Goal: Task Accomplishment & Management: Manage account settings

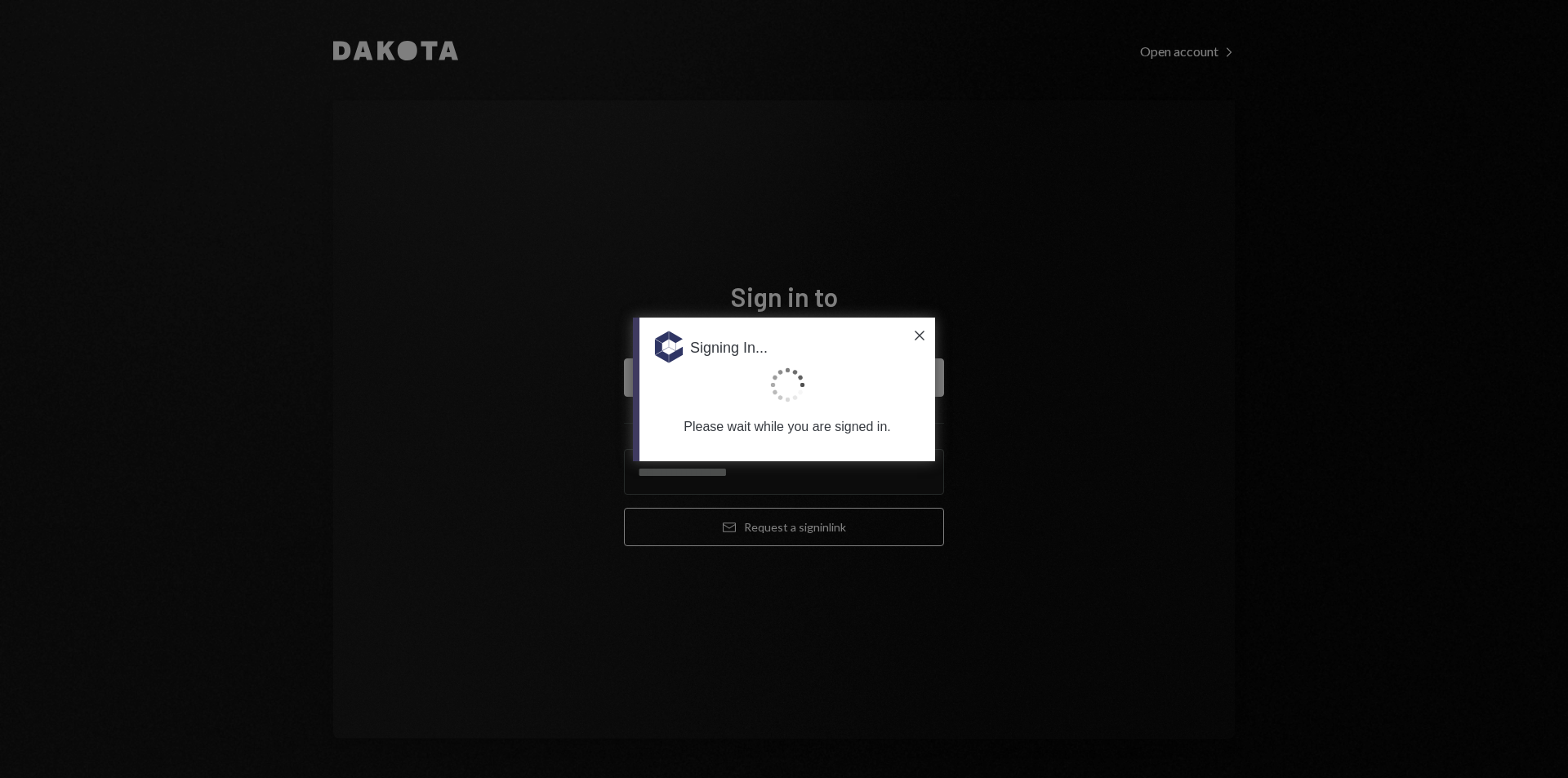
type input "**********"
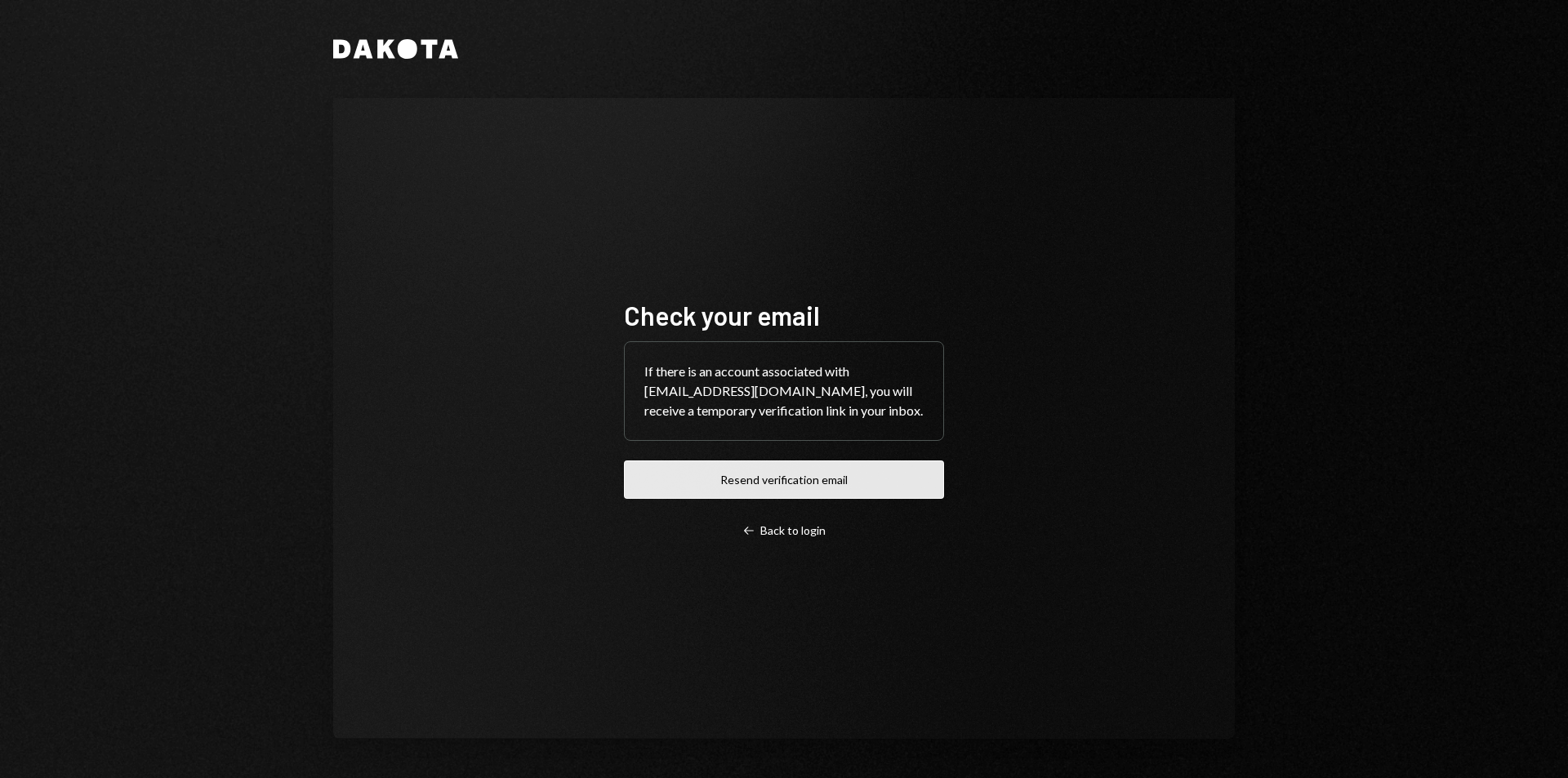
click at [830, 488] on button "Resend verification email" at bounding box center [784, 480] width 320 height 38
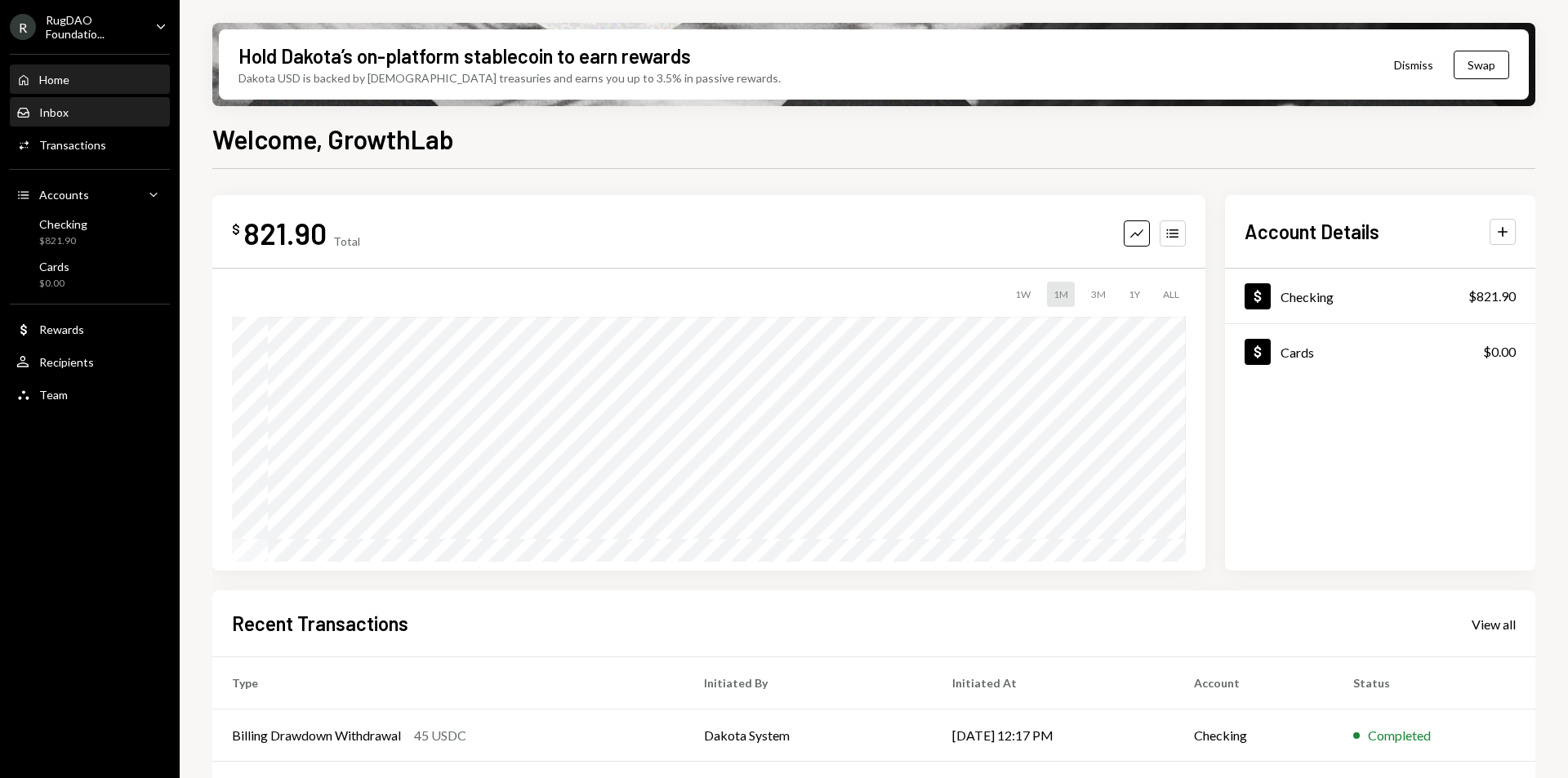
click at [80, 126] on div "Inbox Inbox" at bounding box center [89, 112] width 147 height 28
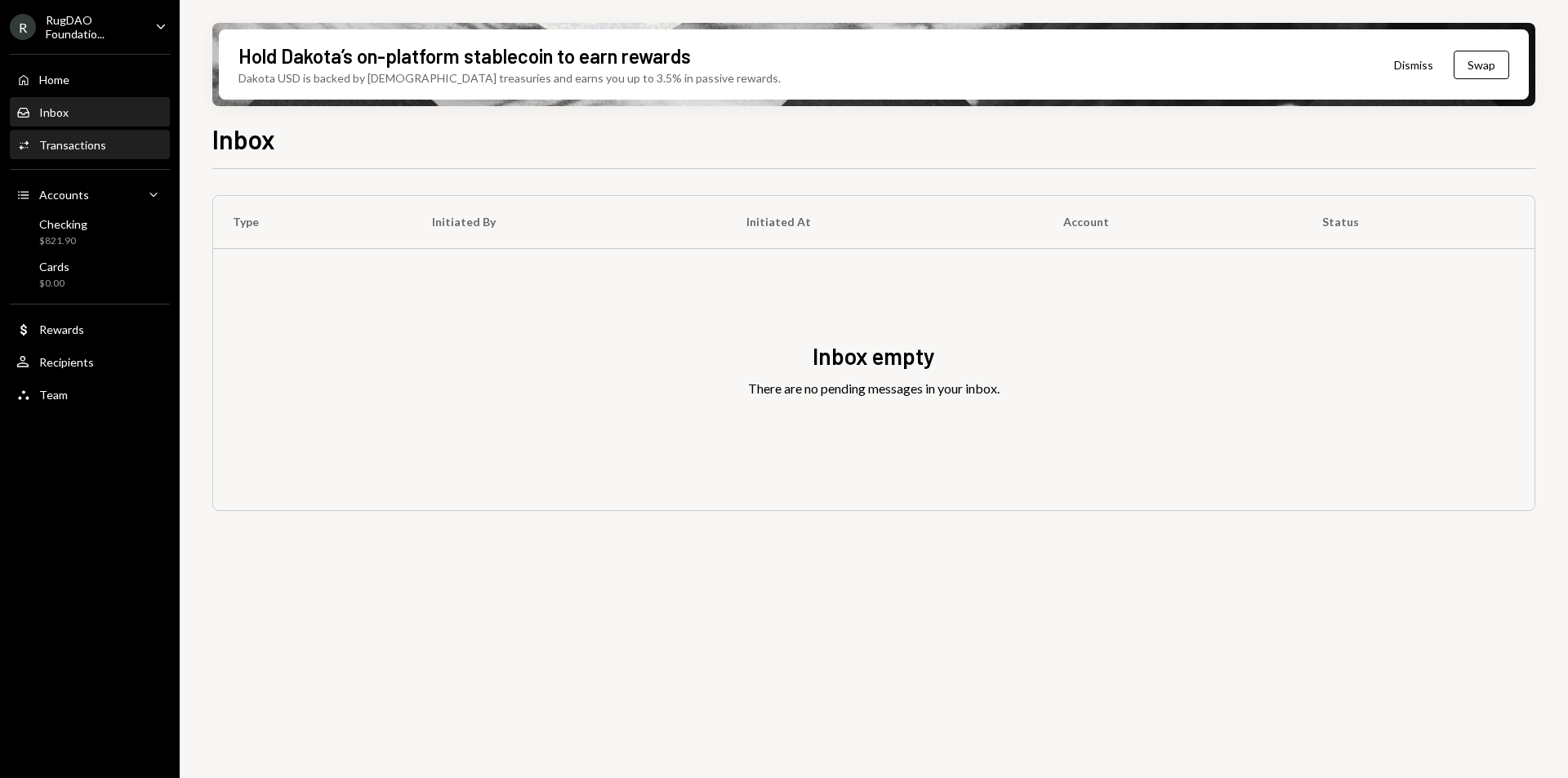
click at [69, 142] on div "Transactions" at bounding box center [73, 145] width 67 height 13
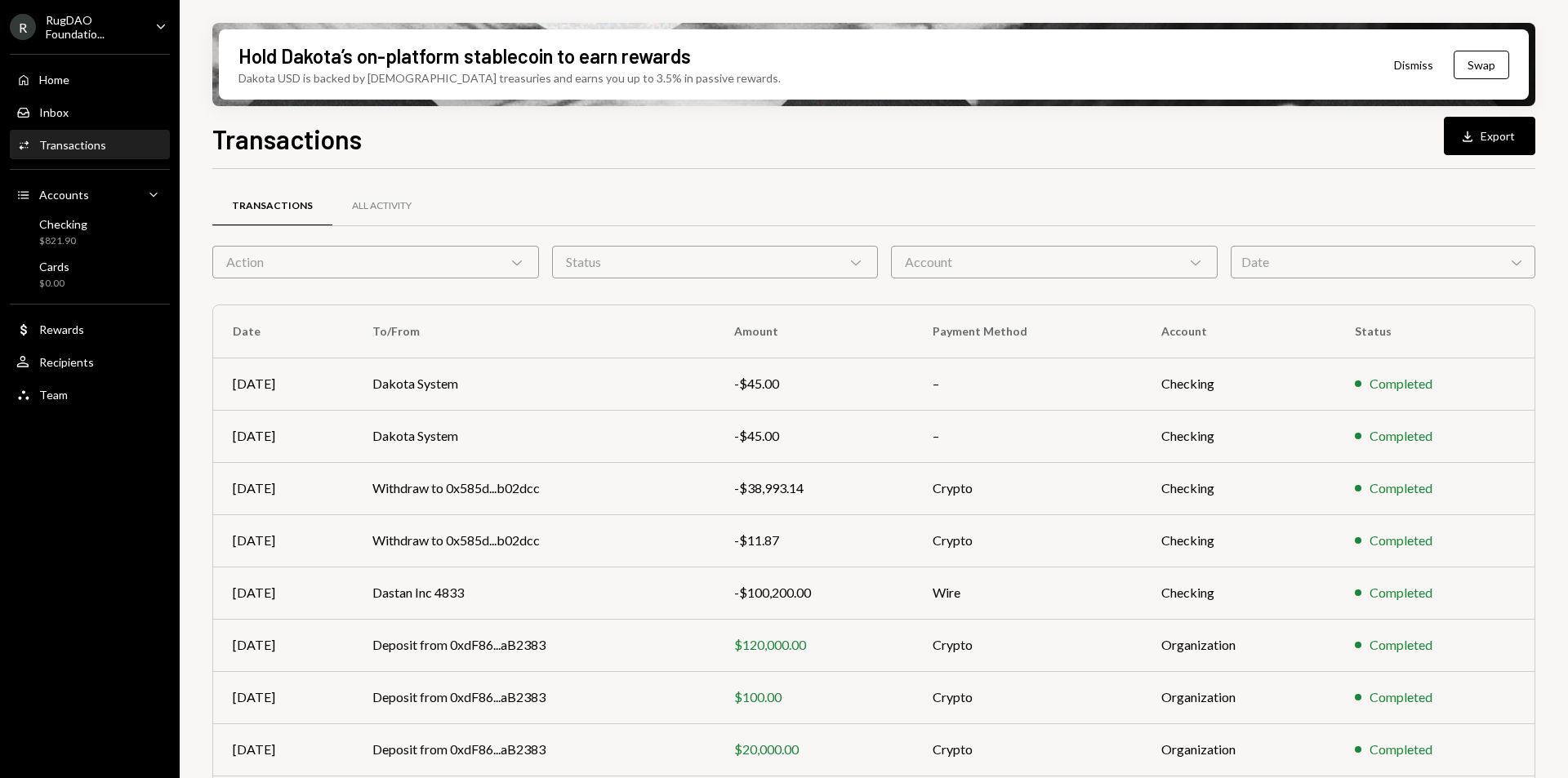
click at [288, 255] on div "Action Chevron Down" at bounding box center [376, 262] width 327 height 33
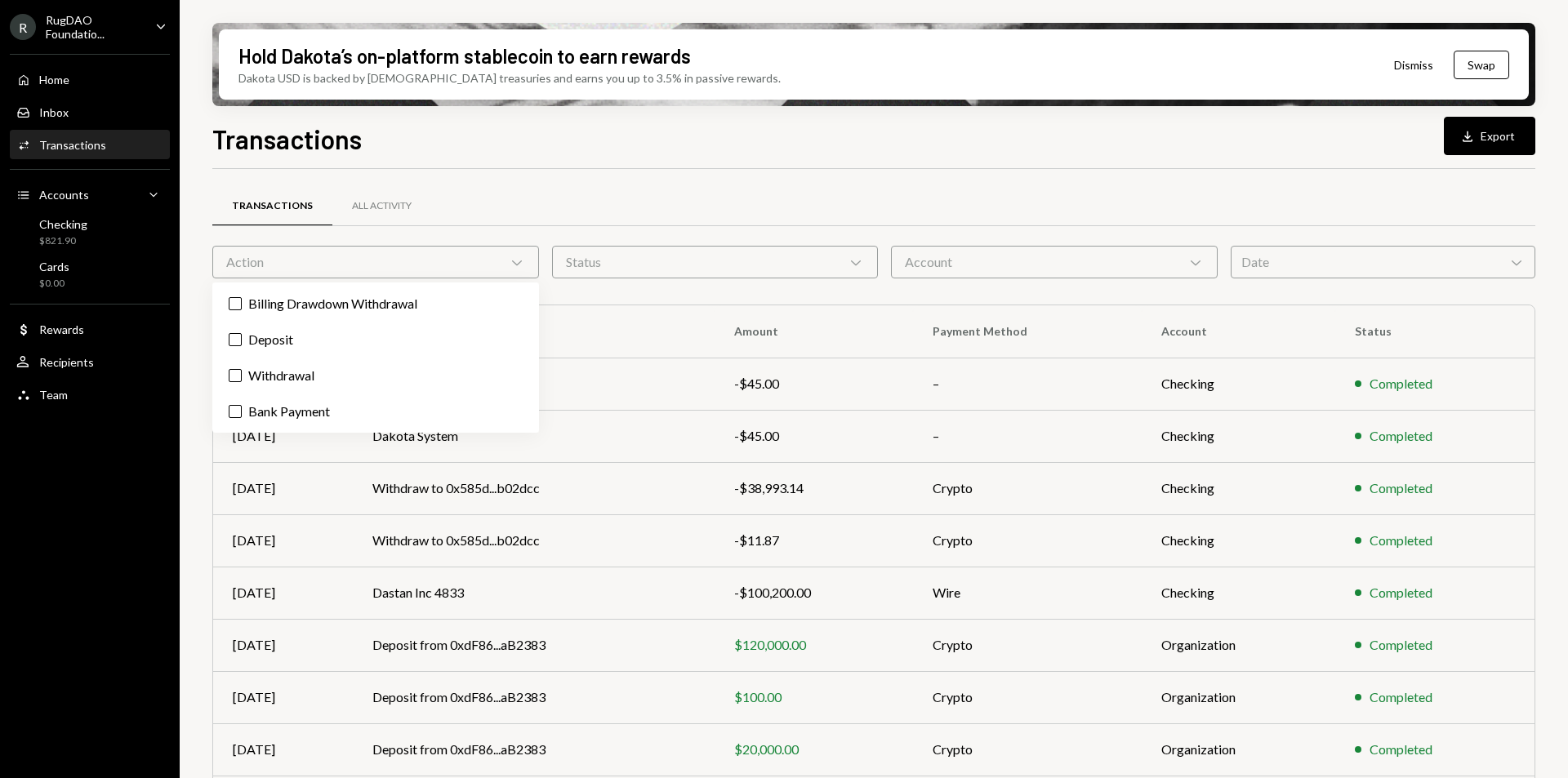
click at [288, 255] on div "Action Chevron Down" at bounding box center [376, 262] width 327 height 33
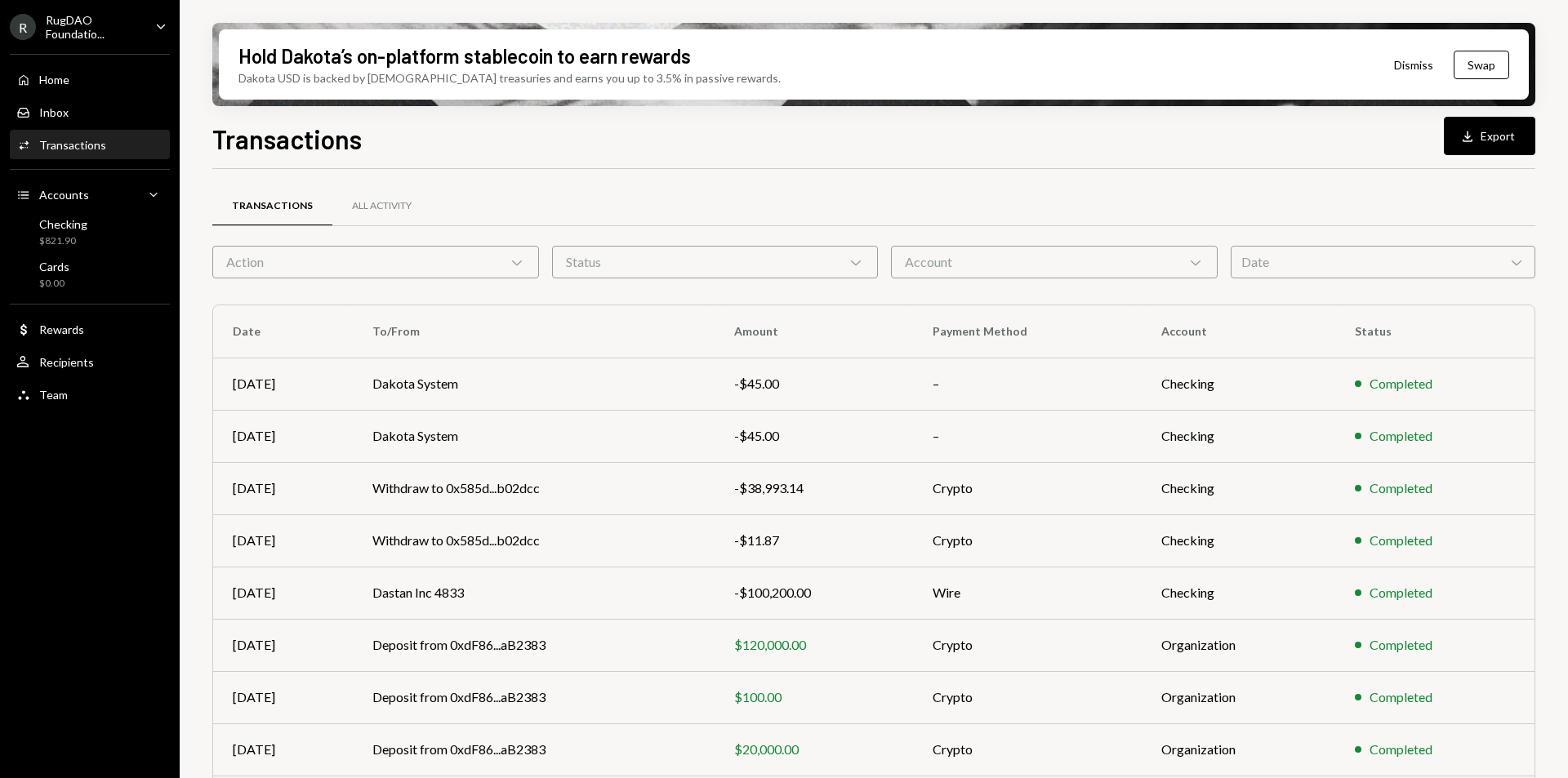
click at [643, 257] on div "Status Chevron Down" at bounding box center [715, 262] width 327 height 33
click at [920, 263] on div "Account Chevron Down" at bounding box center [1054, 262] width 327 height 33
click at [1359, 273] on div "Date Chevron Down" at bounding box center [1383, 262] width 305 height 33
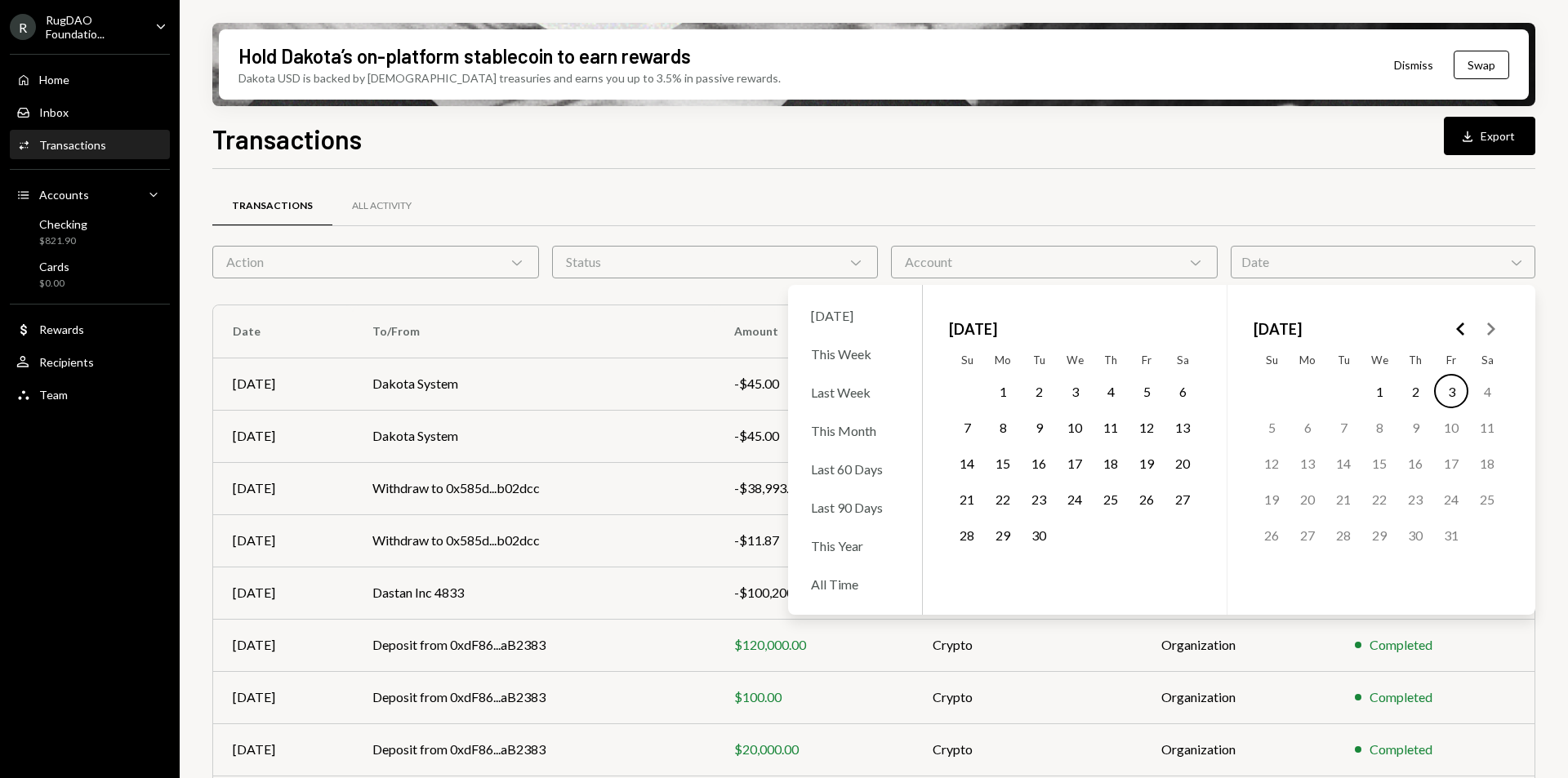
click at [989, 372] on th "Mo" at bounding box center [1003, 359] width 35 height 26
click at [999, 390] on button "1" at bounding box center [1003, 391] width 35 height 34
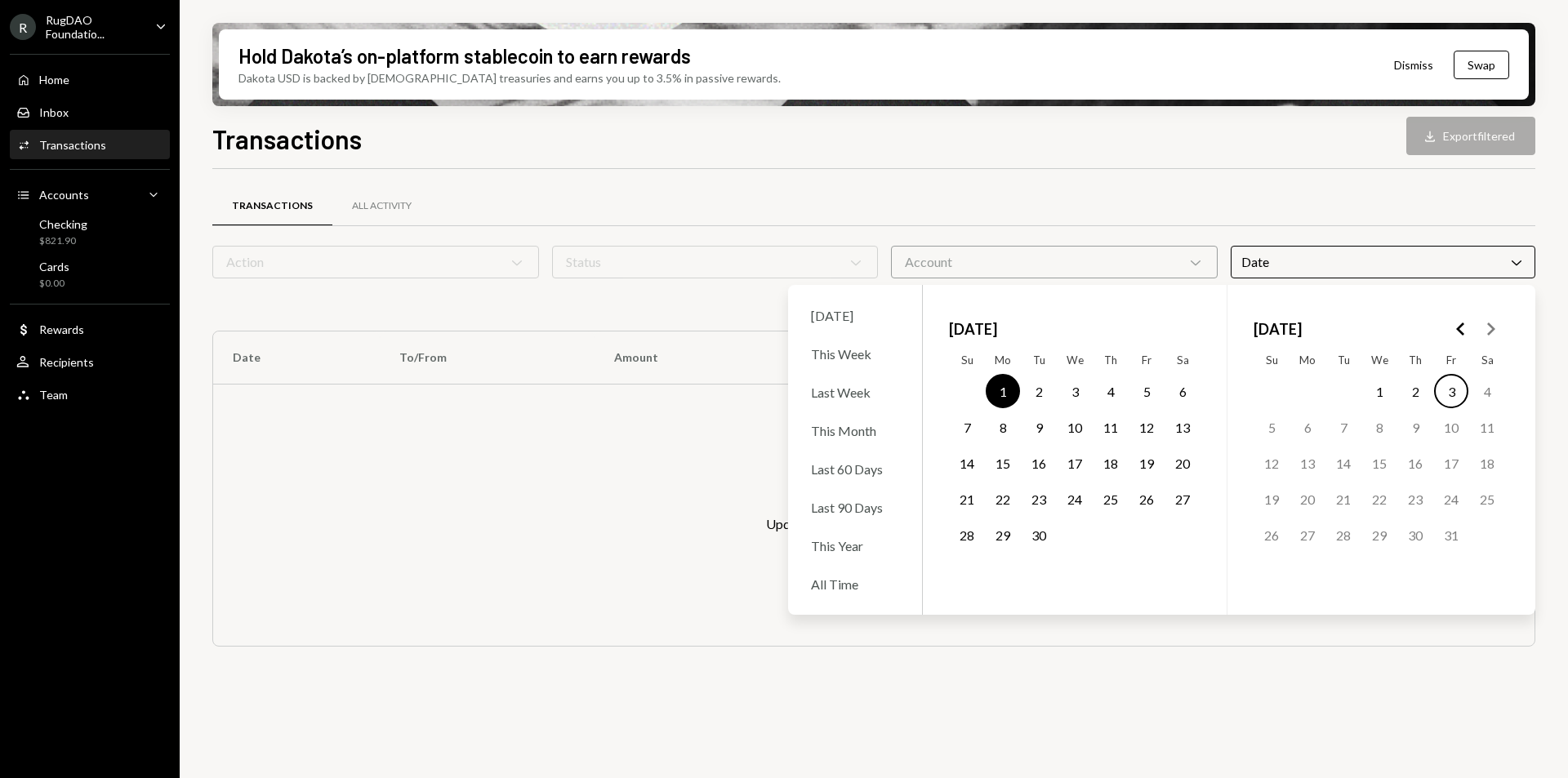
click at [1048, 540] on button "30" at bounding box center [1039, 535] width 35 height 34
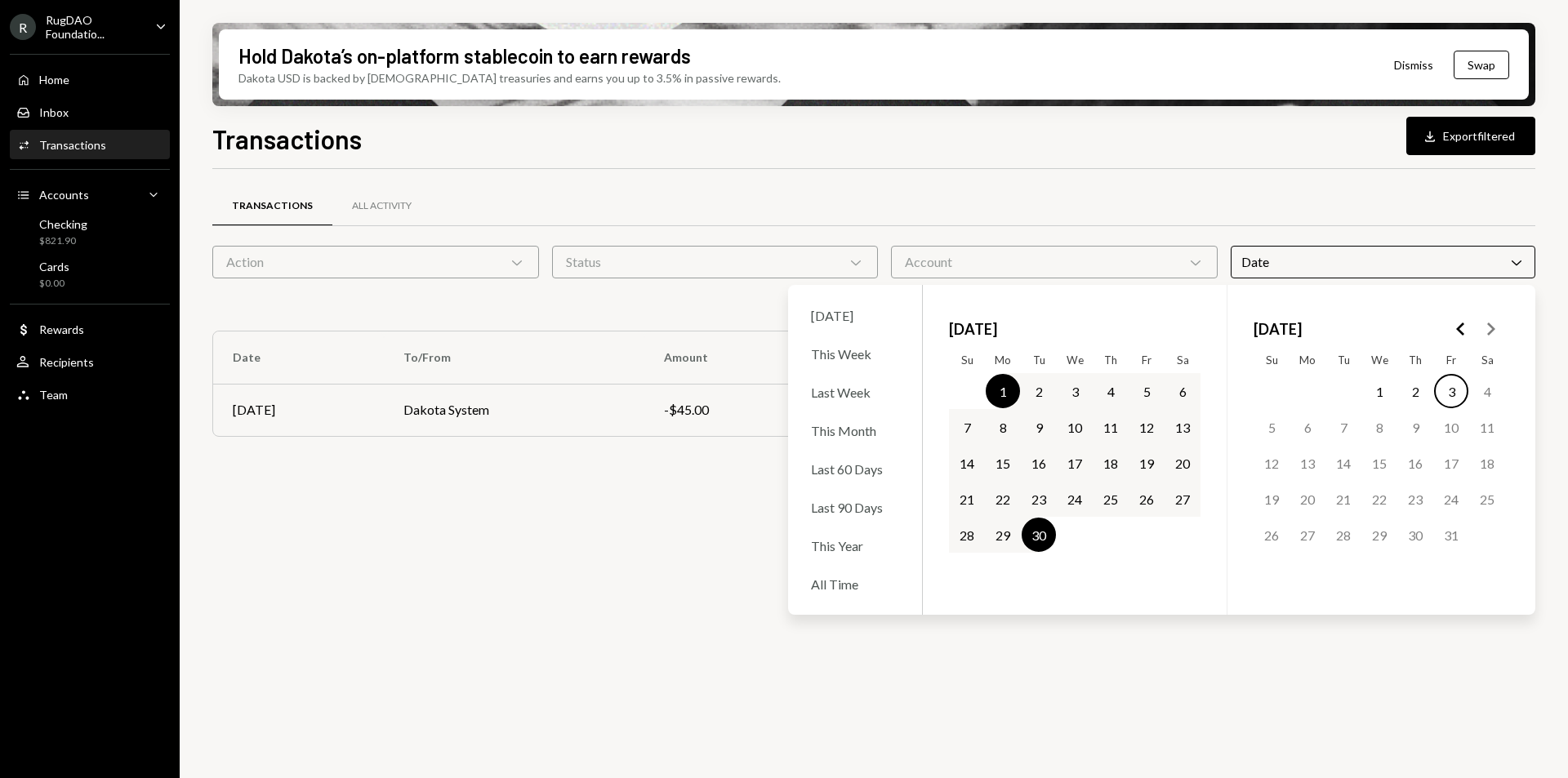
click at [712, 203] on div "Transactions All Activity" at bounding box center [874, 205] width 1323 height 41
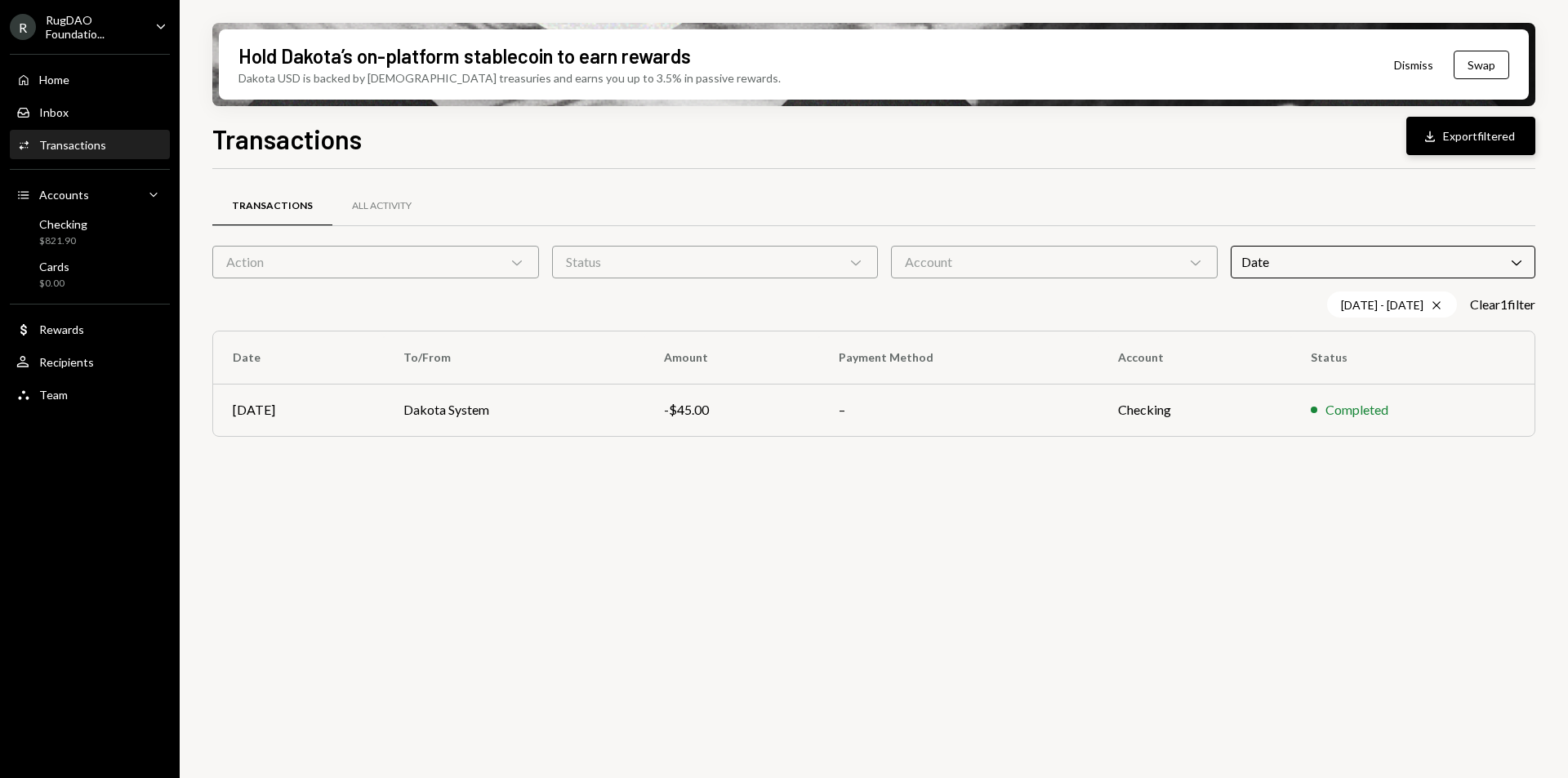
click at [1476, 127] on button "Download Export filtered" at bounding box center [1470, 136] width 129 height 38
click at [109, 237] on div "Checking $821.90" at bounding box center [89, 233] width 147 height 31
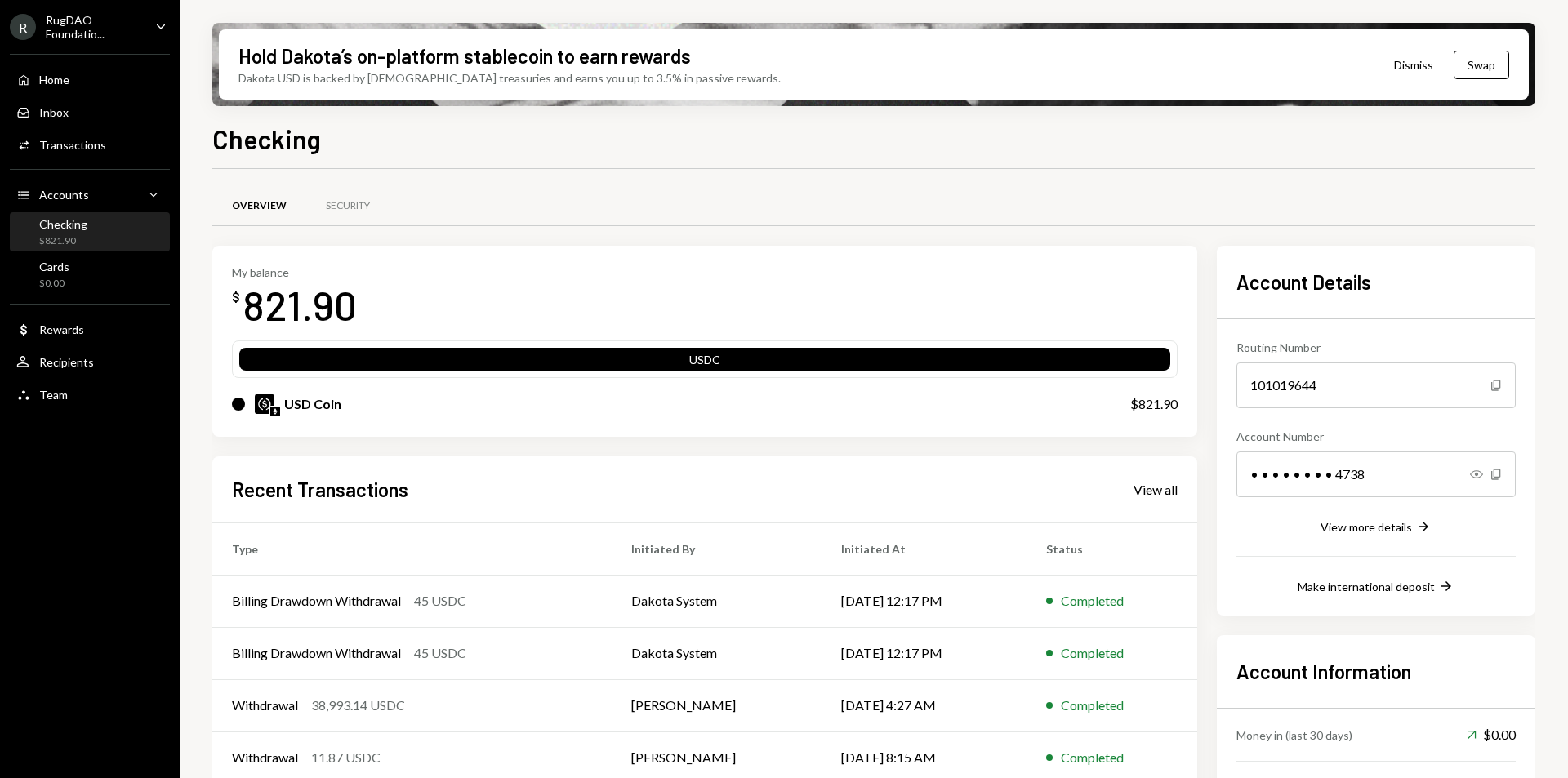
click at [1418, 66] on button "Dismiss" at bounding box center [1413, 65] width 80 height 38
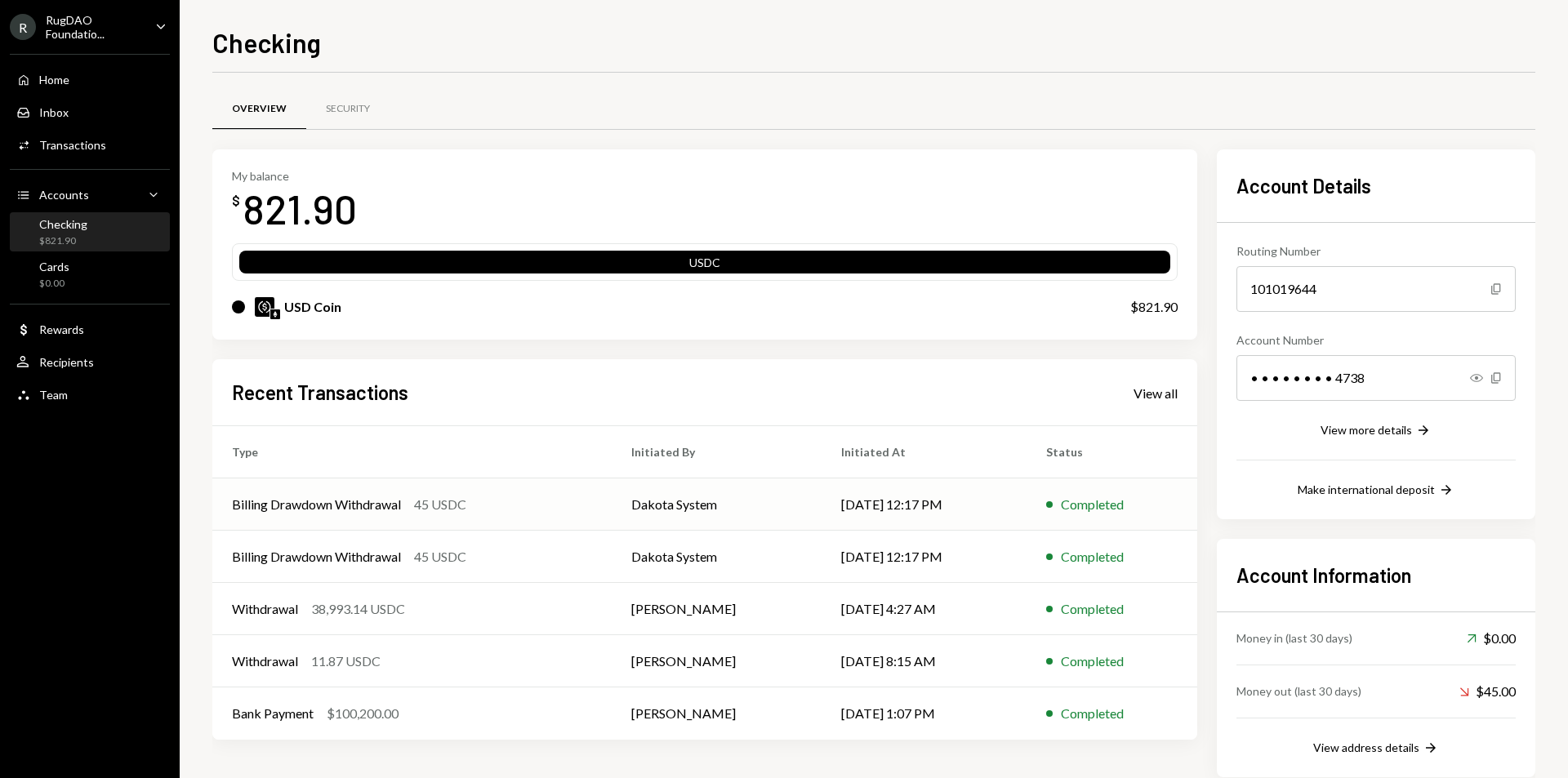
click at [382, 499] on div "Billing Drawdown Withdrawal" at bounding box center [316, 504] width 169 height 19
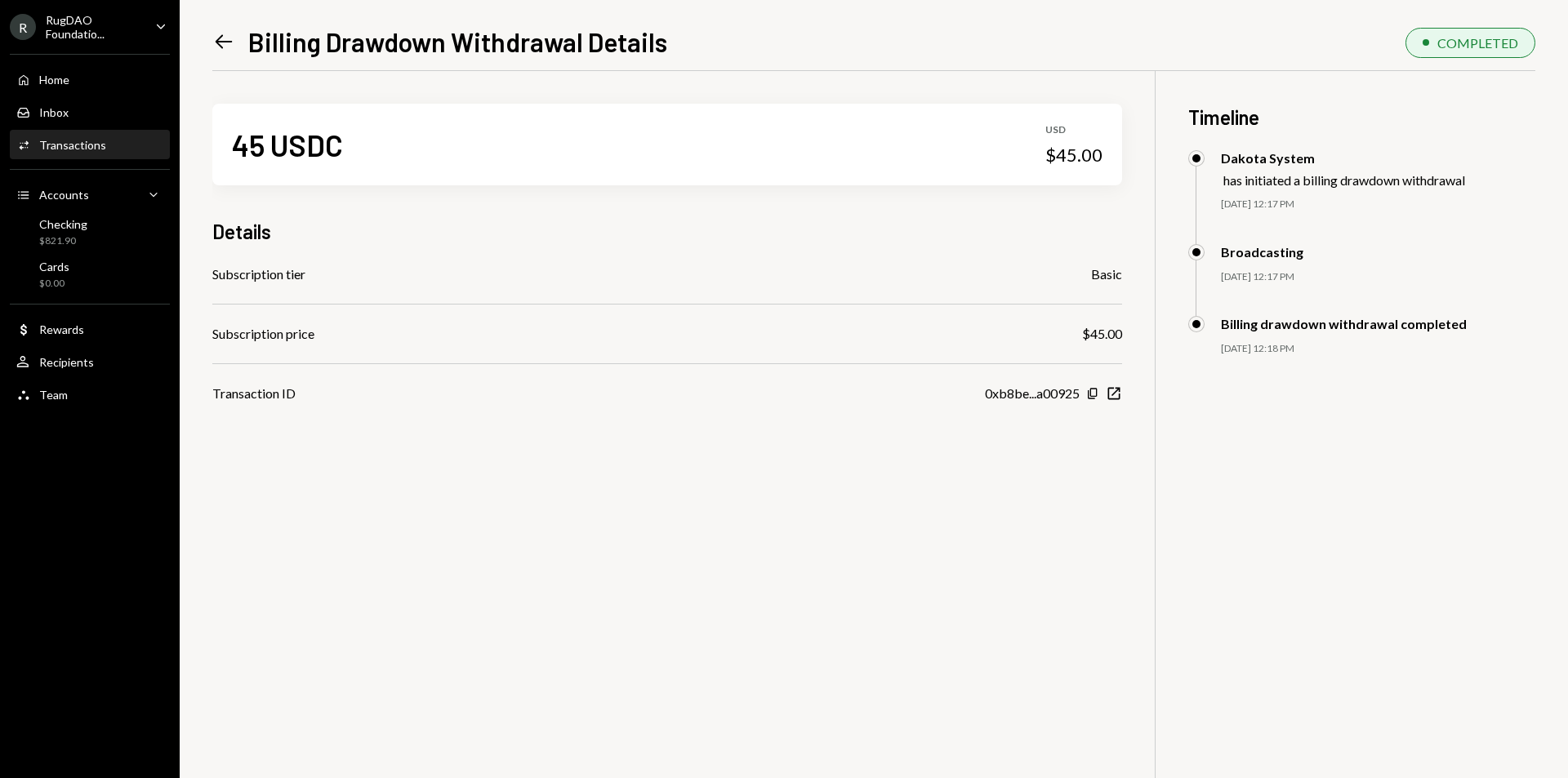
click at [215, 35] on icon "Left Arrow" at bounding box center [224, 42] width 23 height 23
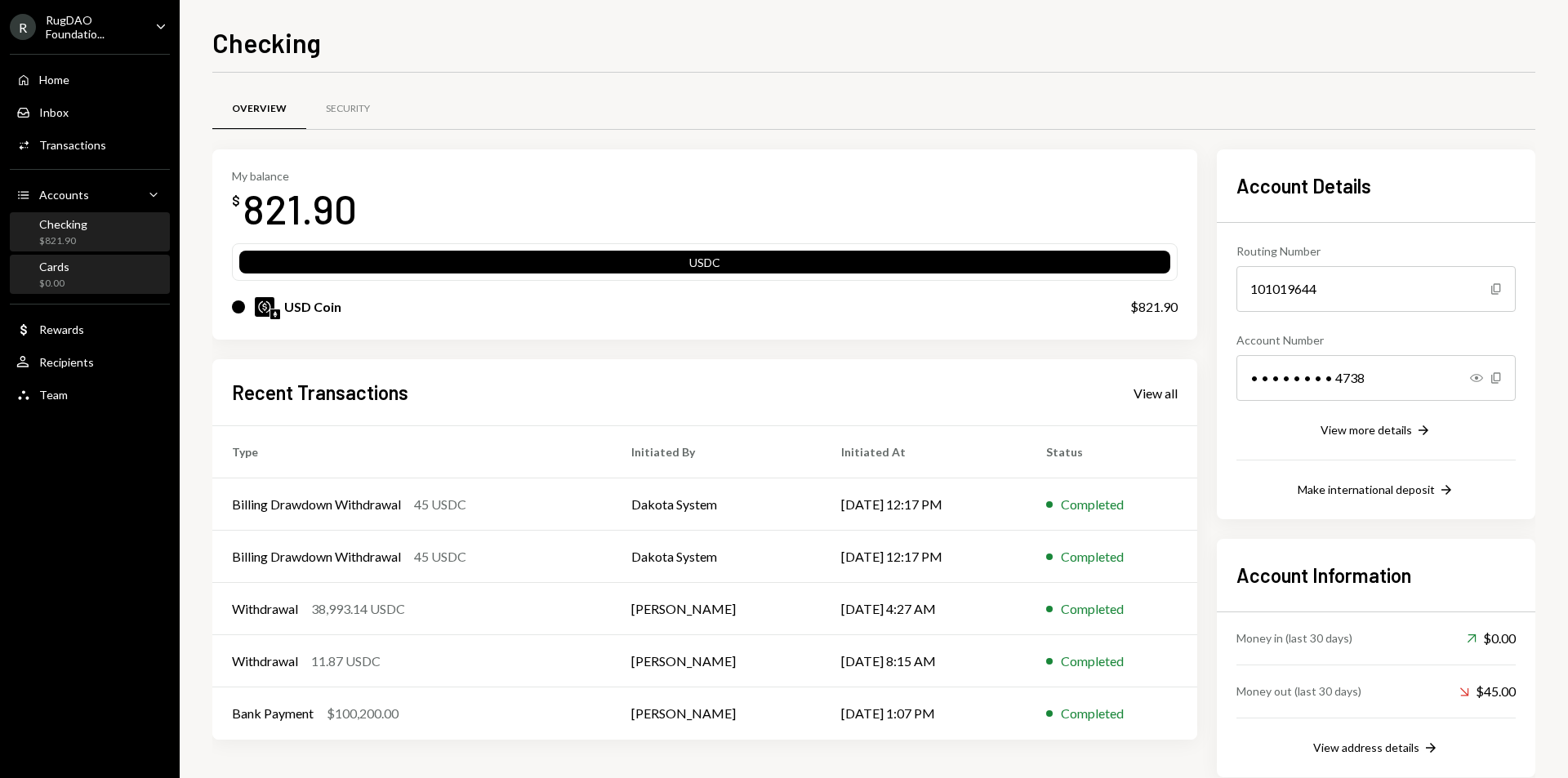
click at [73, 285] on div "Cards $0.00" at bounding box center [89, 275] width 147 height 31
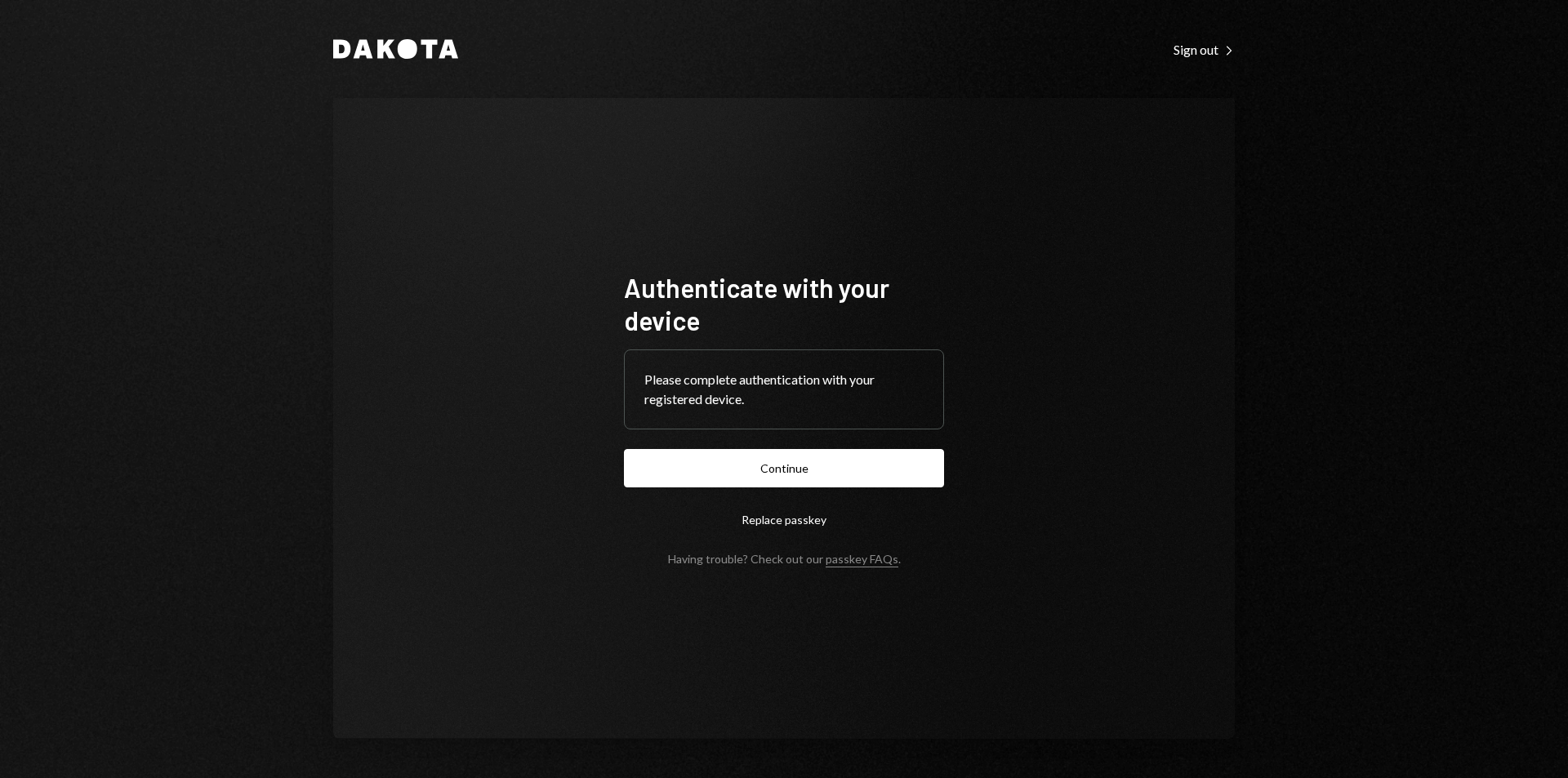
drag, startPoint x: 698, startPoint y: 461, endPoint x: 676, endPoint y: 487, distance: 34.1
click at [699, 461] on button "Continue" at bounding box center [784, 469] width 320 height 38
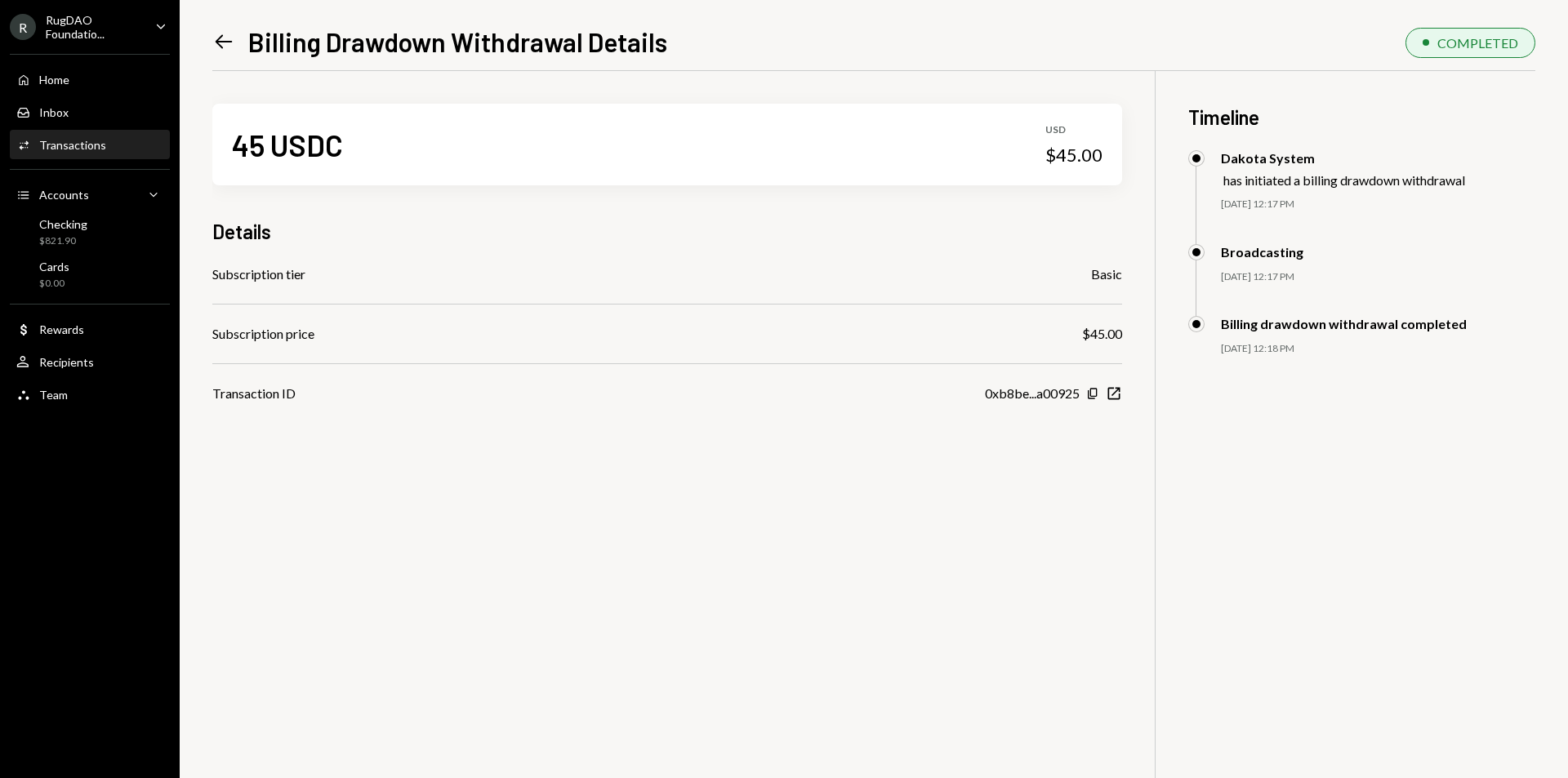
click at [220, 35] on icon "Left Arrow" at bounding box center [224, 42] width 23 height 23
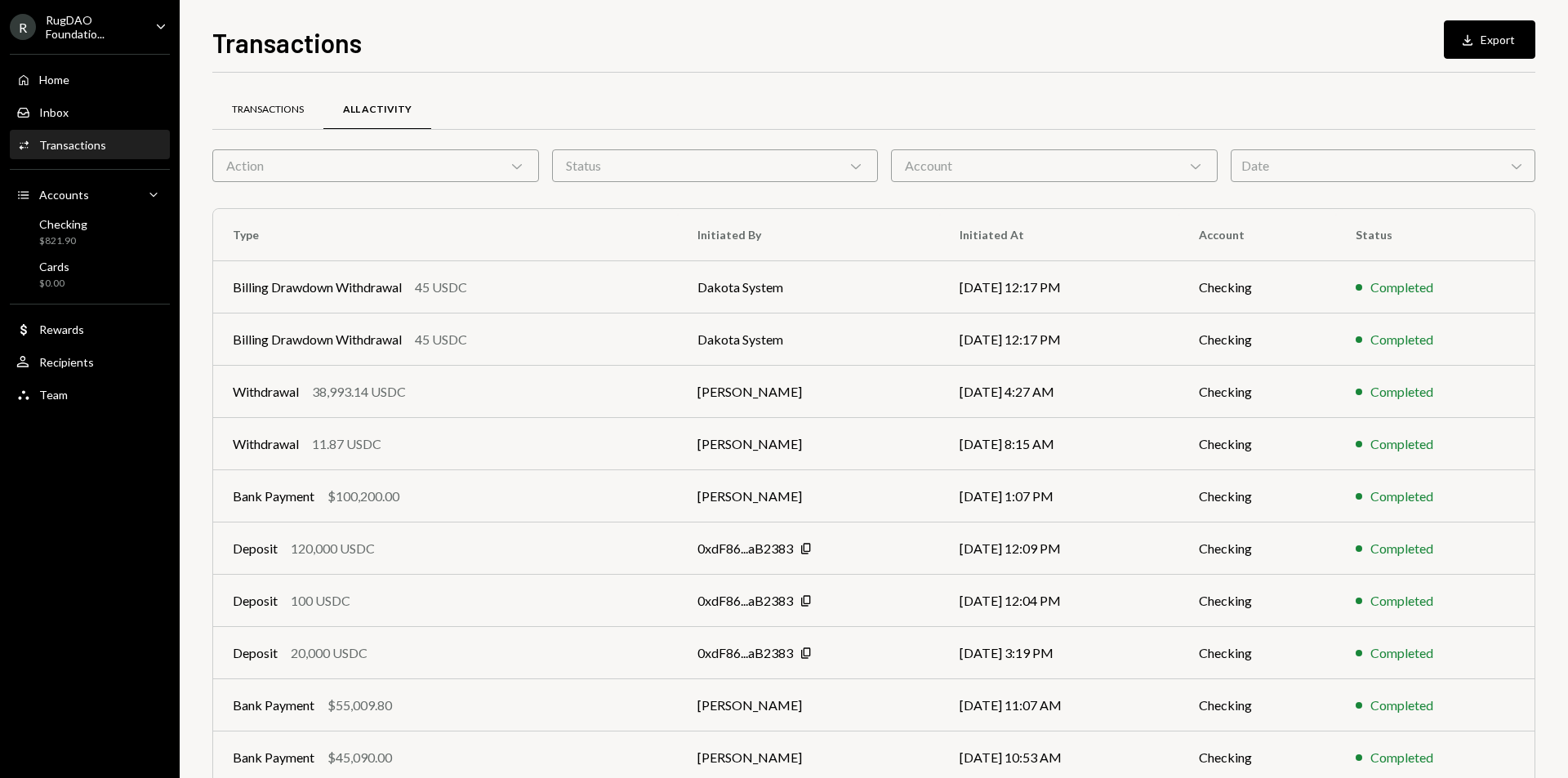
click at [264, 104] on div "Transactions" at bounding box center [267, 109] width 72 height 13
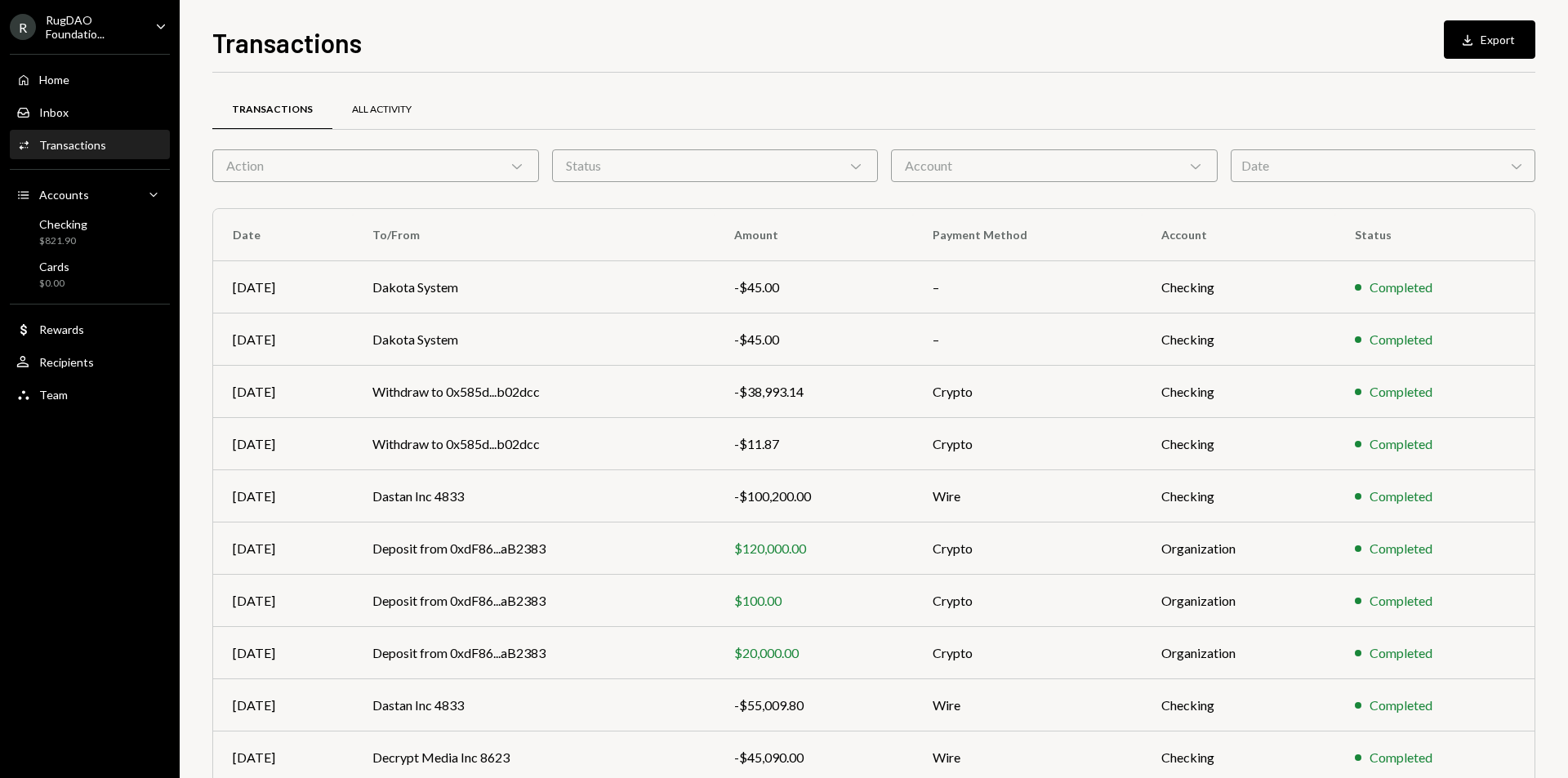
click at [373, 107] on div "All Activity" at bounding box center [381, 109] width 59 height 13
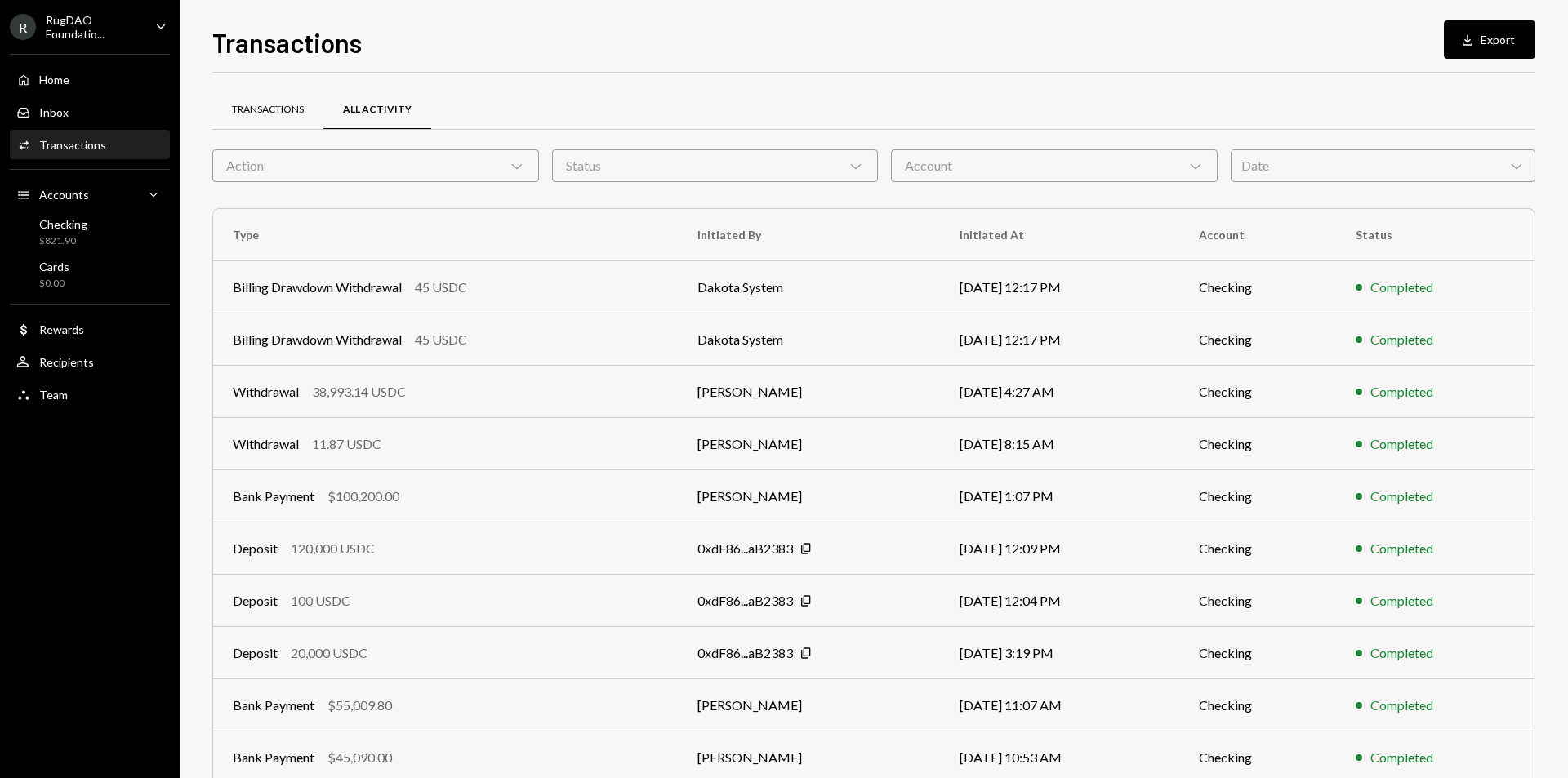
click at [278, 108] on div "Transactions" at bounding box center [267, 109] width 72 height 13
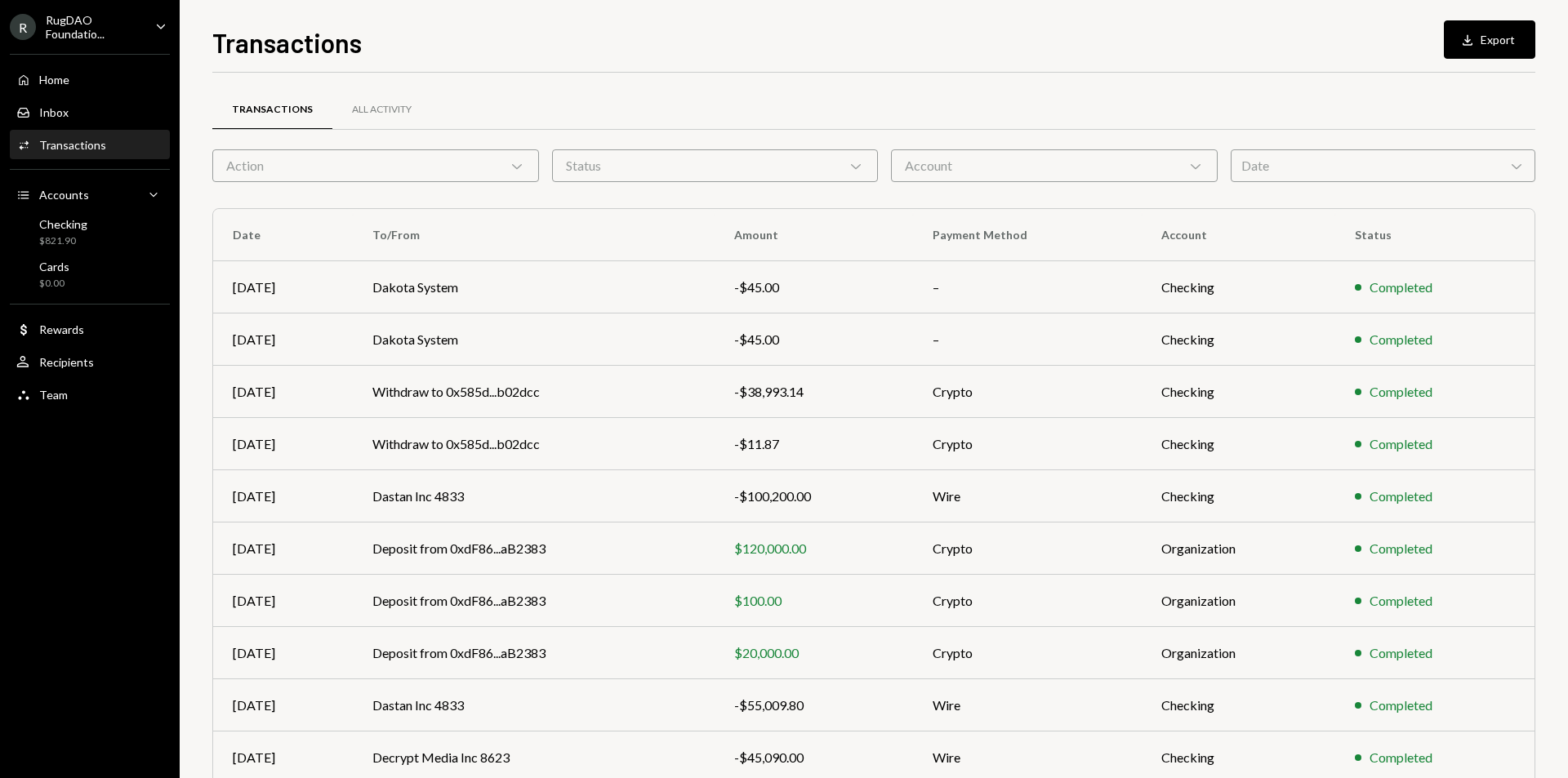
click at [112, 21] on div "RugDAO Foundatio..." at bounding box center [94, 27] width 97 height 28
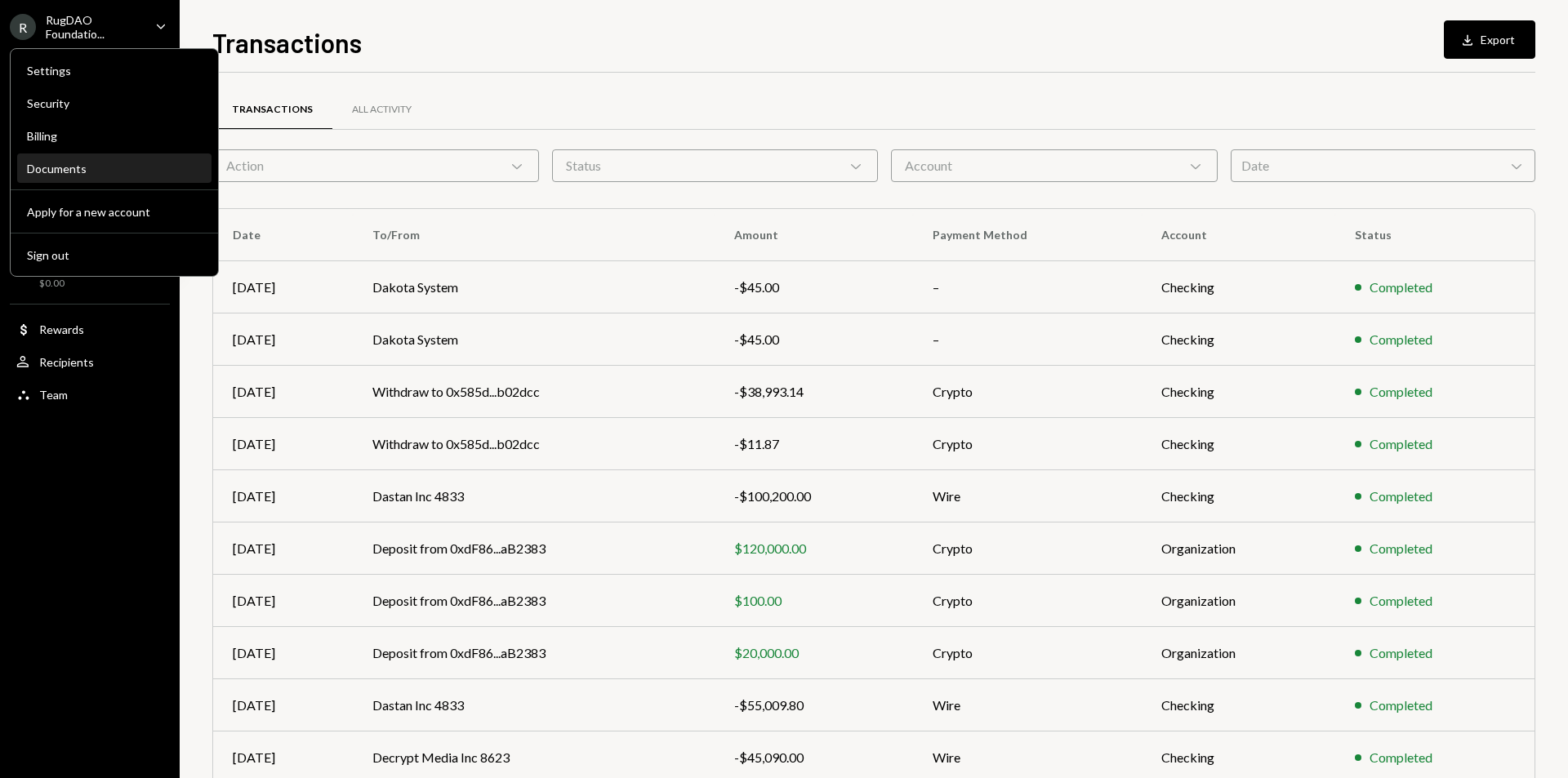
click at [58, 163] on div "Documents" at bounding box center [114, 169] width 174 height 13
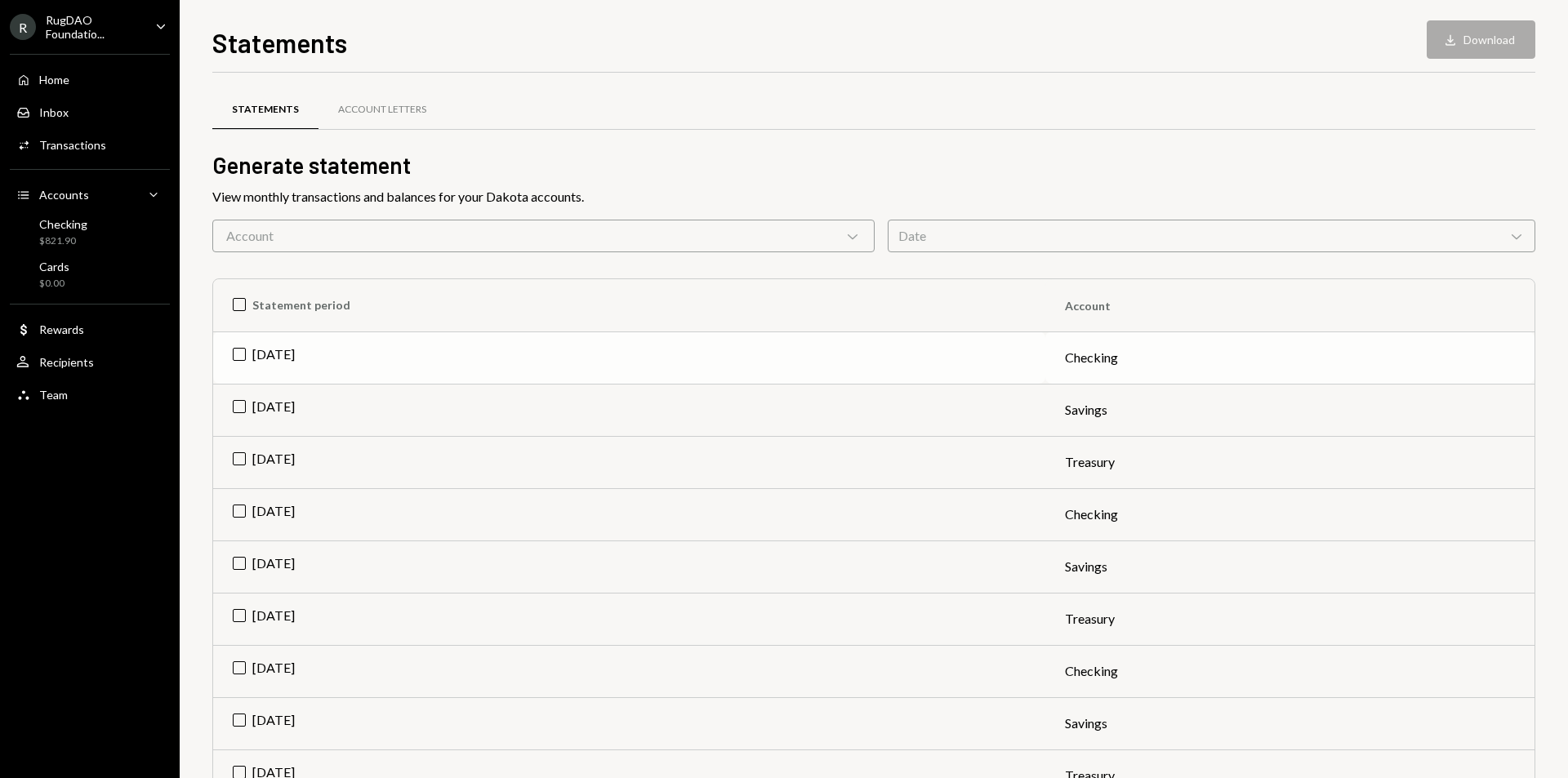
click at [241, 352] on td "[DATE]" at bounding box center [629, 357] width 832 height 53
click at [1510, 35] on button "Download Download" at bounding box center [1480, 39] width 108 height 38
click at [240, 352] on td "Check Sep 2025" at bounding box center [629, 357] width 832 height 53
click at [234, 408] on td "Sep 2025" at bounding box center [629, 409] width 832 height 53
click at [1474, 41] on button "Download Download" at bounding box center [1480, 39] width 108 height 38
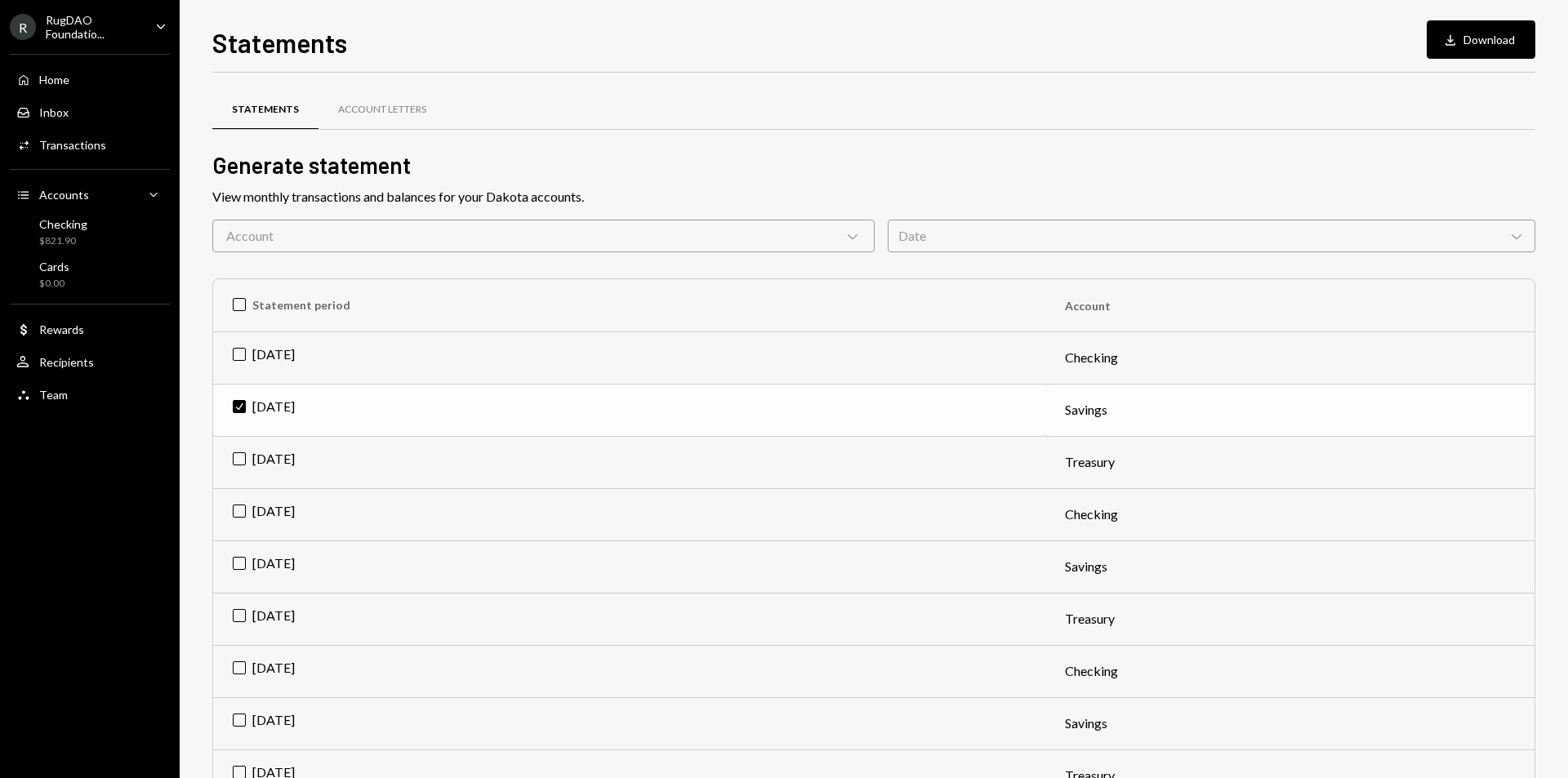
click at [238, 401] on td "Check Sep 2025" at bounding box center [629, 409] width 832 height 53
click at [237, 458] on td "Sep 2025" at bounding box center [629, 462] width 832 height 53
click at [1470, 35] on button "Download Download" at bounding box center [1480, 39] width 108 height 38
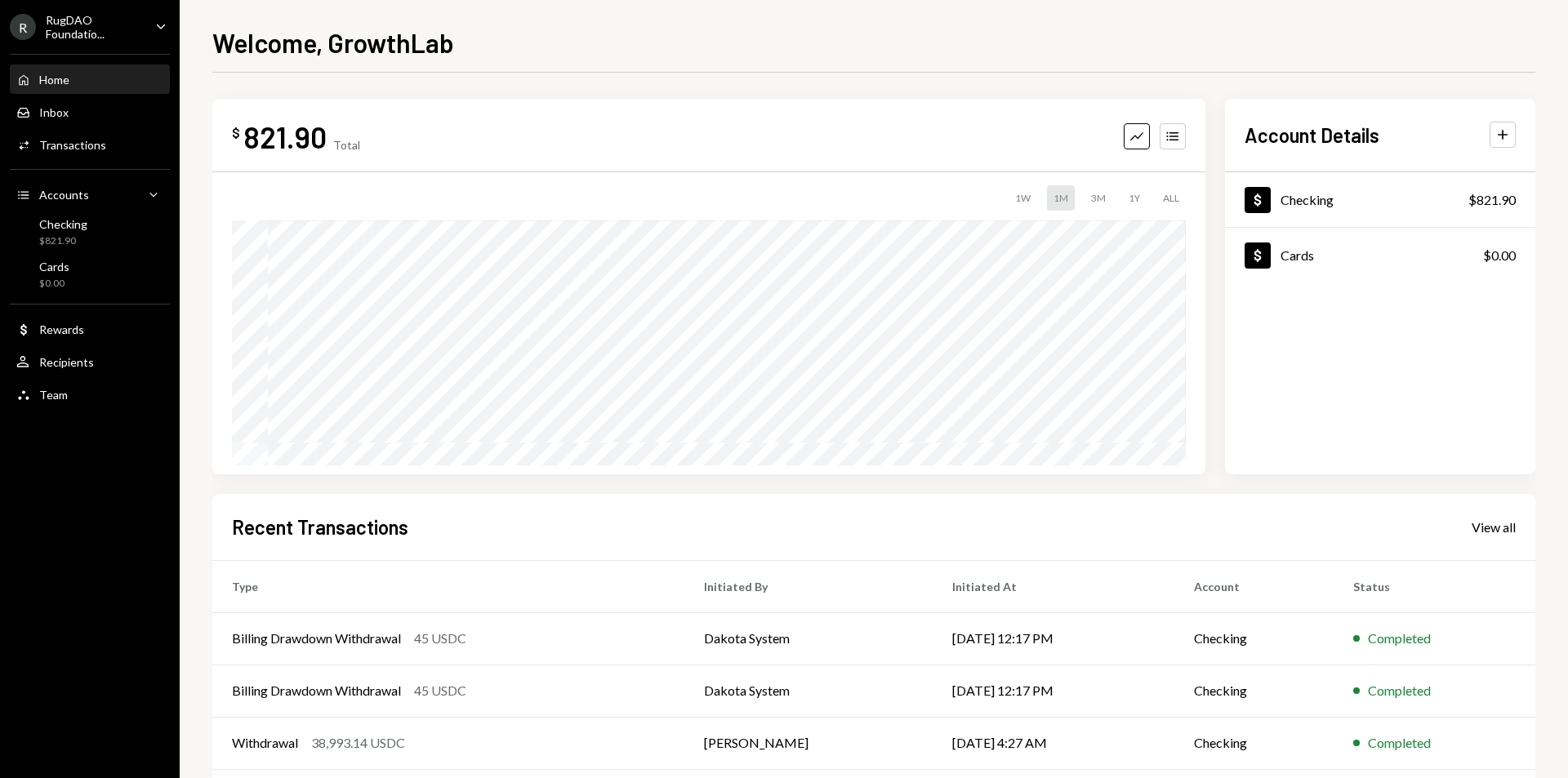
click at [162, 25] on icon "Caret Down" at bounding box center [160, 26] width 18 height 18
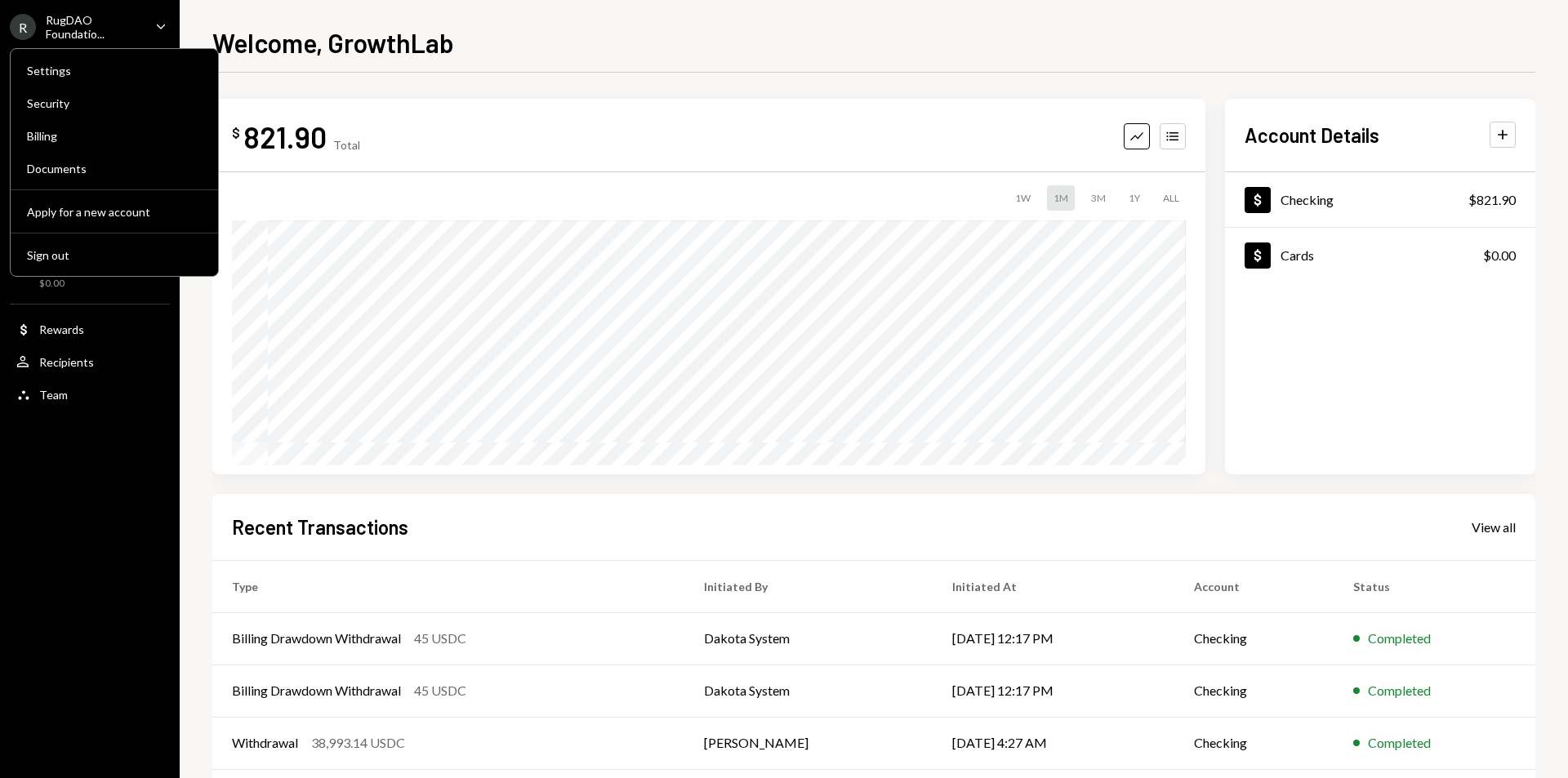
click at [648, 24] on div "Welcome, GrowthLab" at bounding box center [874, 40] width 1323 height 35
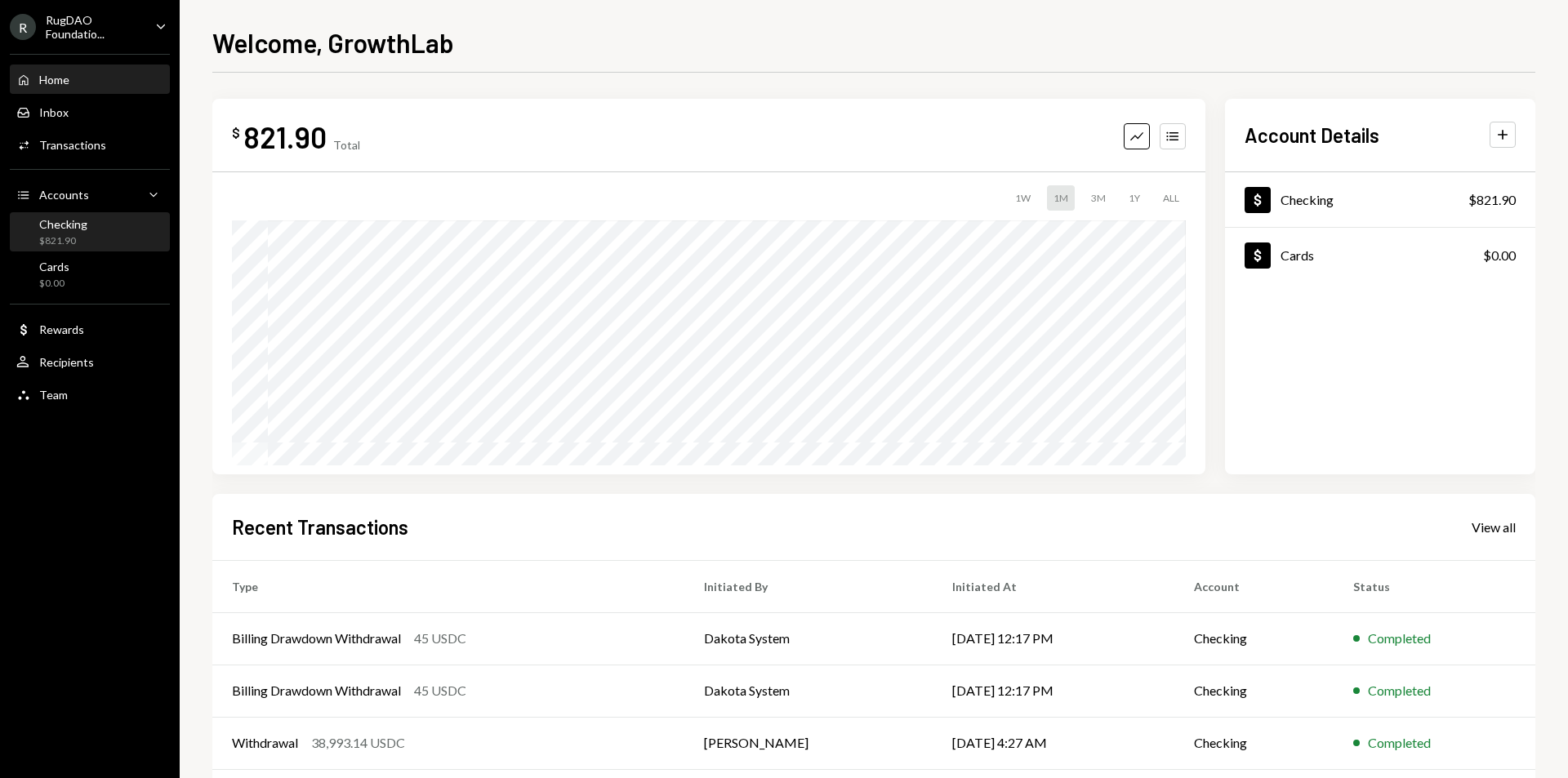
click at [125, 240] on div "Checking $821.90" at bounding box center [89, 233] width 147 height 31
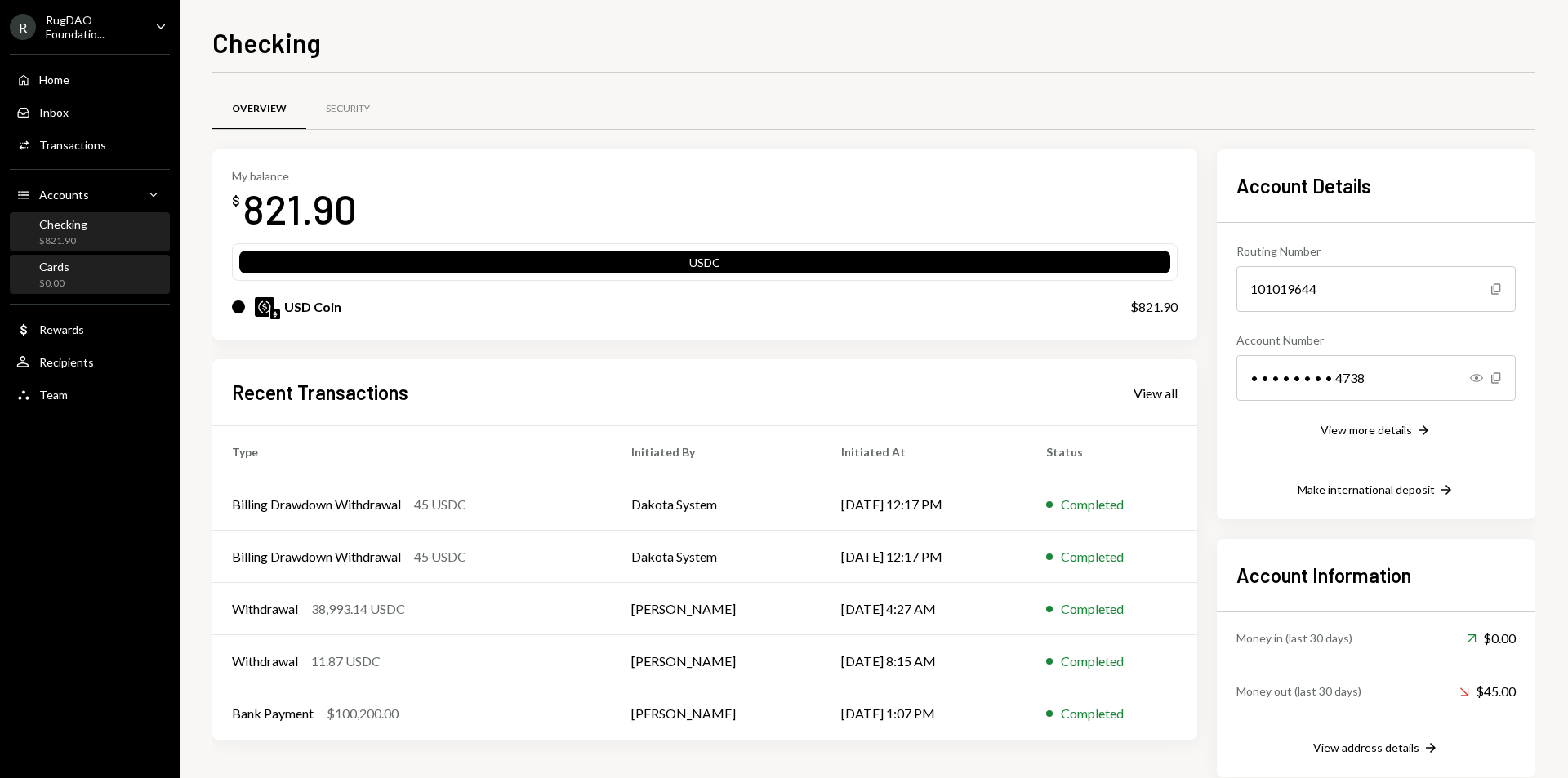
click at [113, 276] on div "Cards $0.00" at bounding box center [89, 275] width 147 height 31
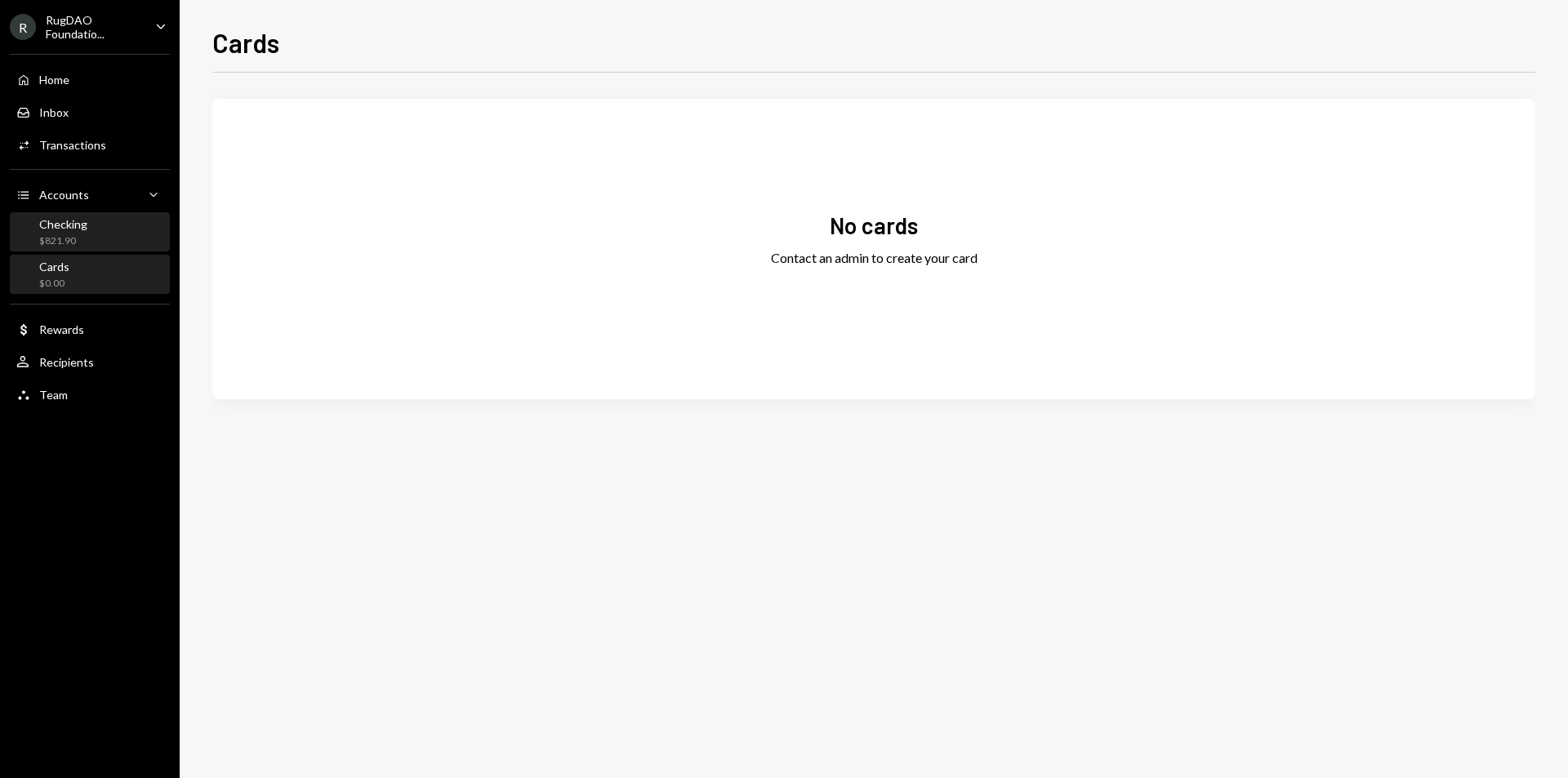
click at [130, 242] on div "Checking $821.90" at bounding box center [89, 233] width 147 height 31
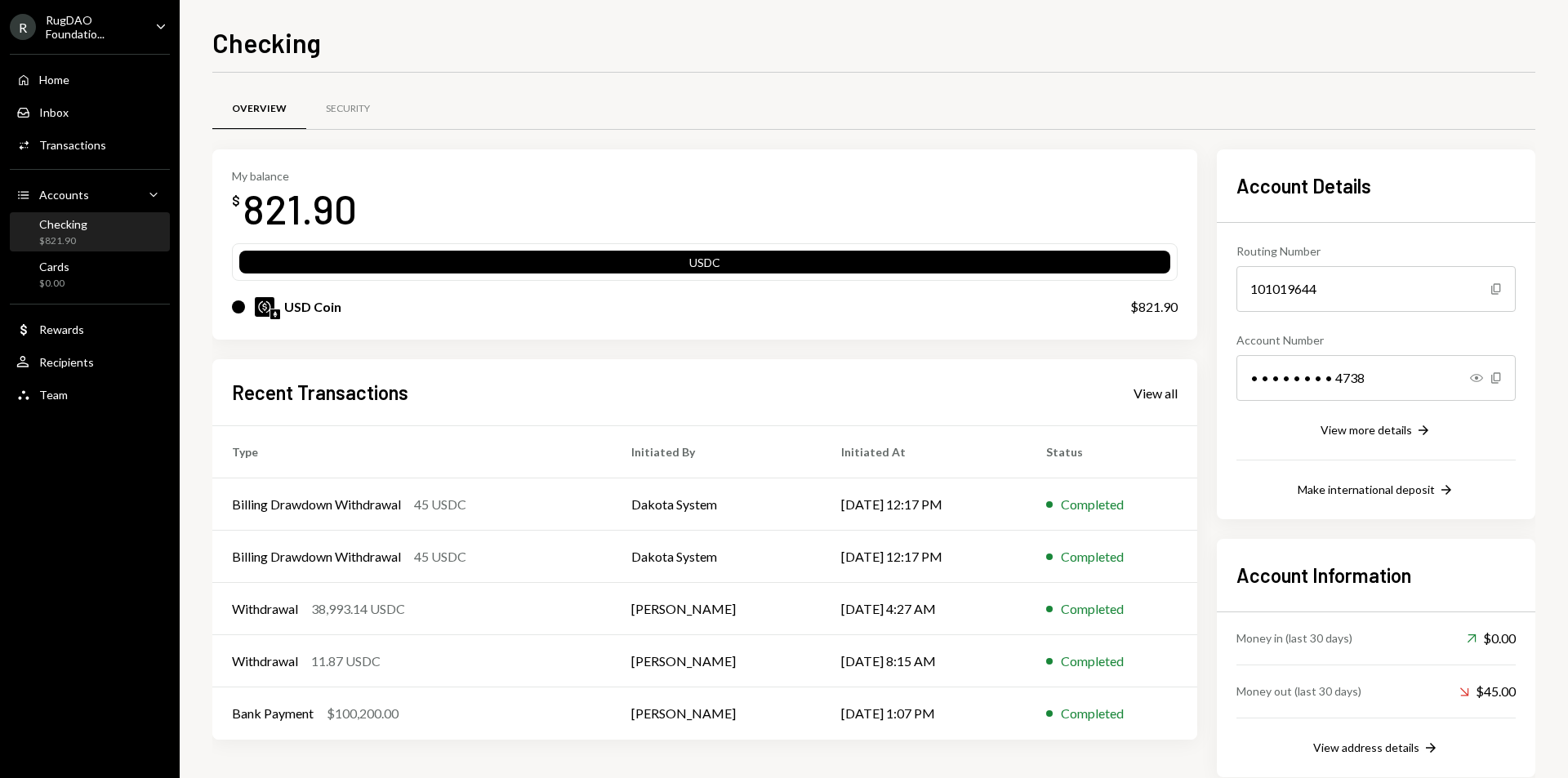
click at [1385, 373] on div "• • • • • • • • 4738" at bounding box center [1375, 378] width 279 height 46
click at [157, 17] on icon "Caret Down" at bounding box center [160, 26] width 18 height 18
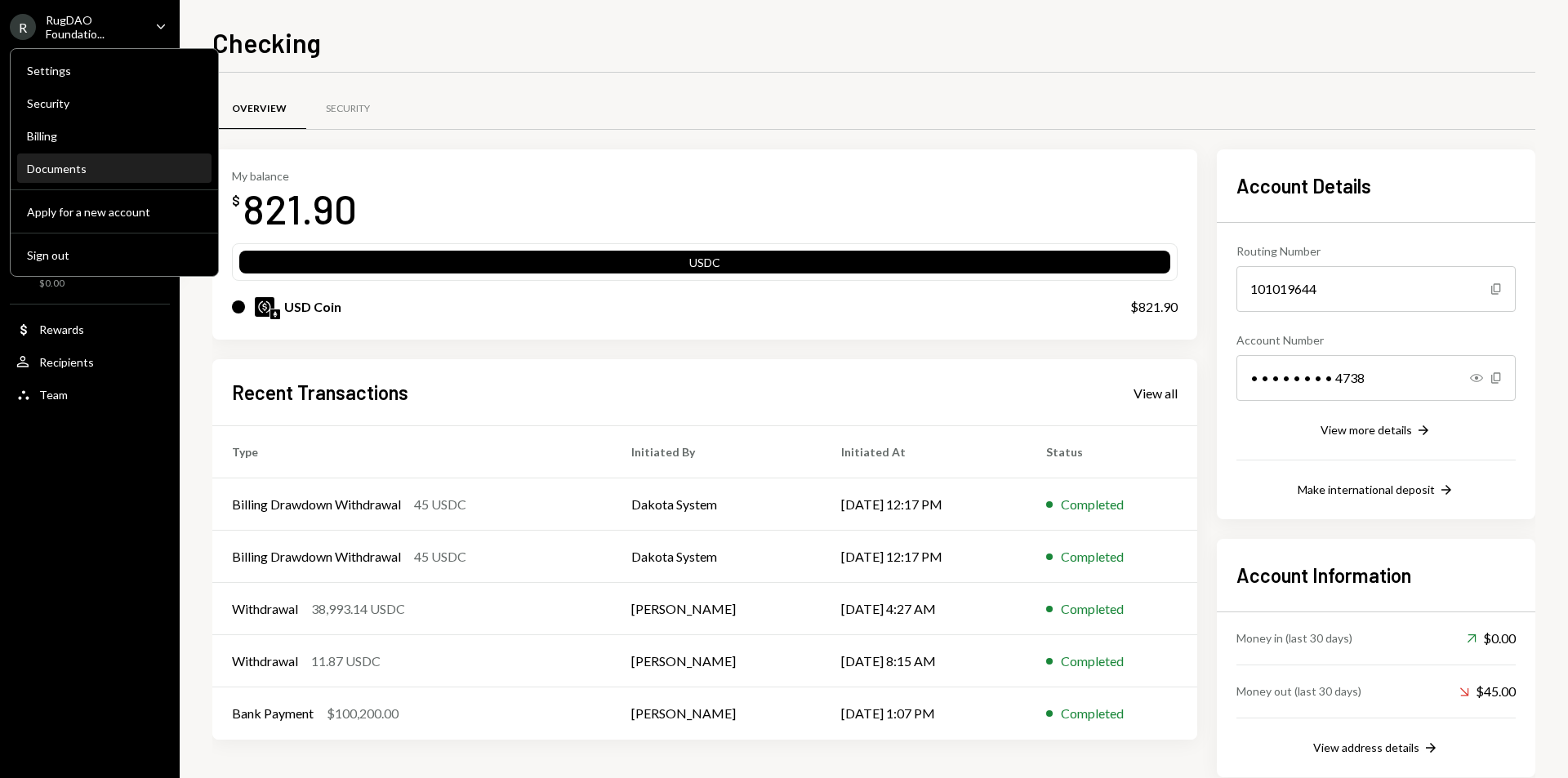
click at [41, 169] on div "Documents" at bounding box center [114, 169] width 174 height 13
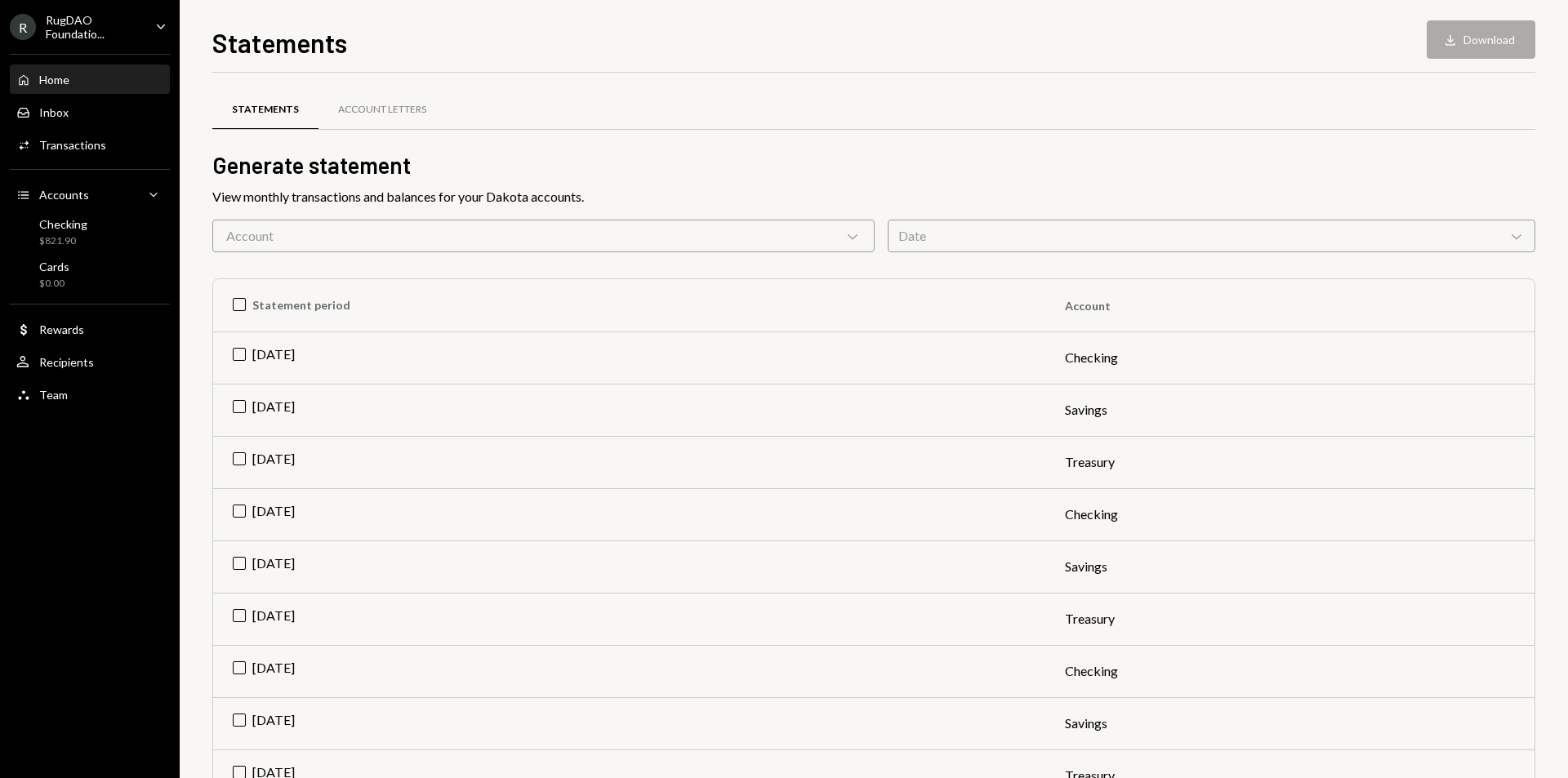
click at [111, 81] on div "Home Home" at bounding box center [89, 80] width 147 height 14
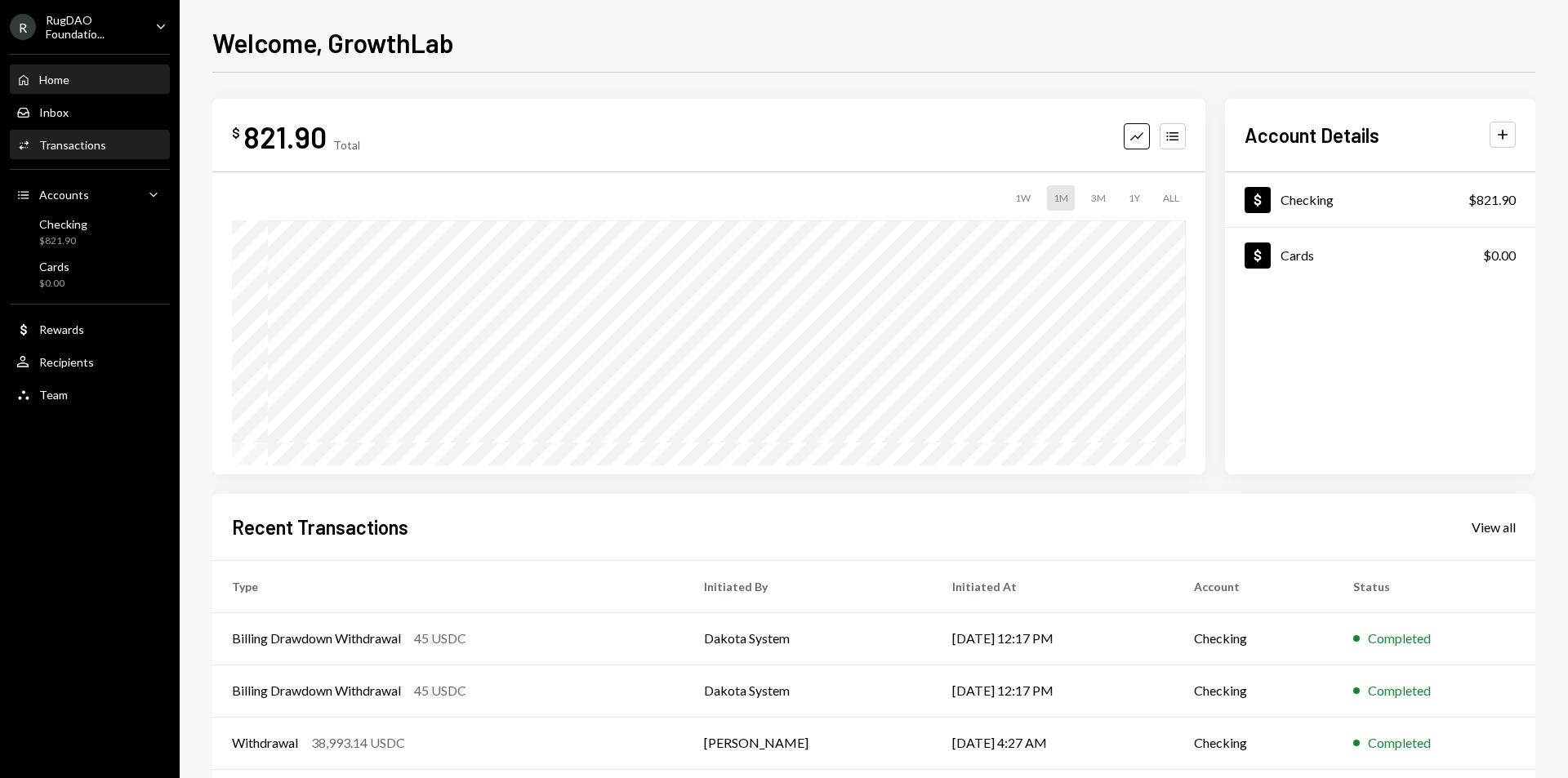
click at [110, 148] on div "Activities Transactions" at bounding box center [89, 145] width 147 height 14
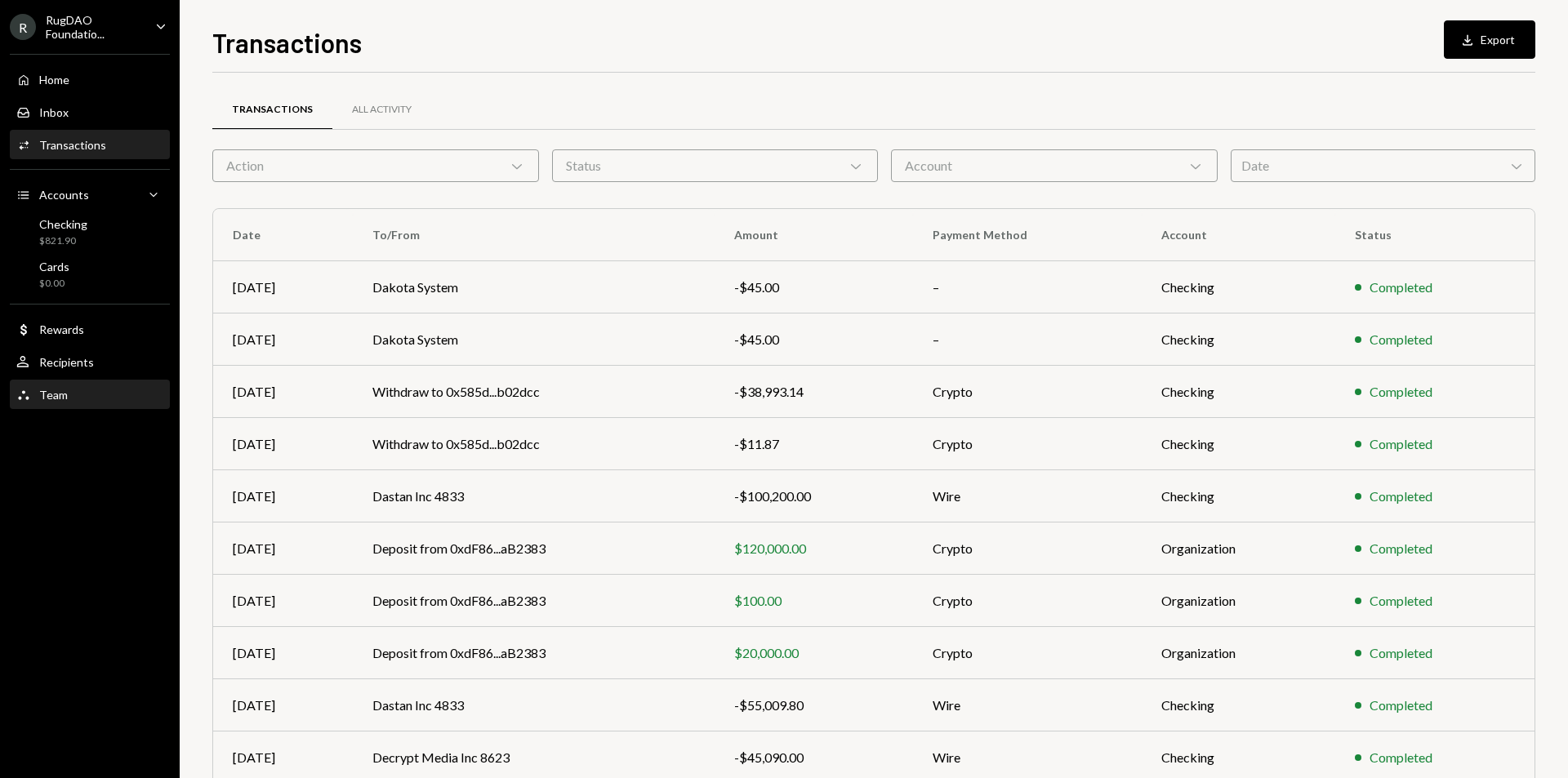
click at [97, 400] on div "Team Team" at bounding box center [89, 395] width 147 height 14
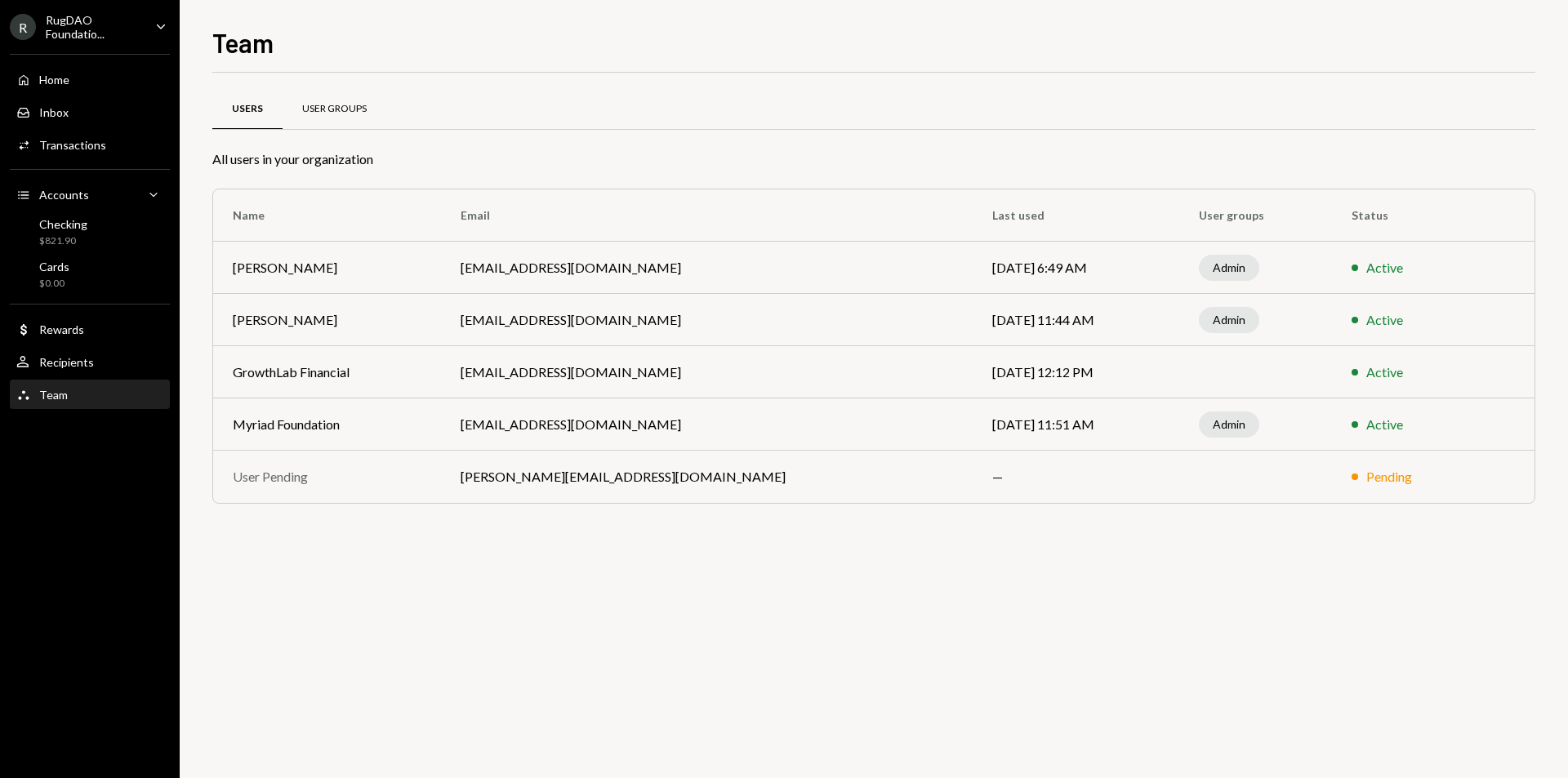
click at [304, 125] on div "User Groups" at bounding box center [334, 110] width 104 height 39
drag, startPoint x: 1179, startPoint y: 363, endPoint x: 1165, endPoint y: 374, distance: 17.8
click at [1179, 376] on td at bounding box center [1255, 372] width 152 height 53
click at [85, 360] on div "Recipients" at bounding box center [66, 362] width 55 height 13
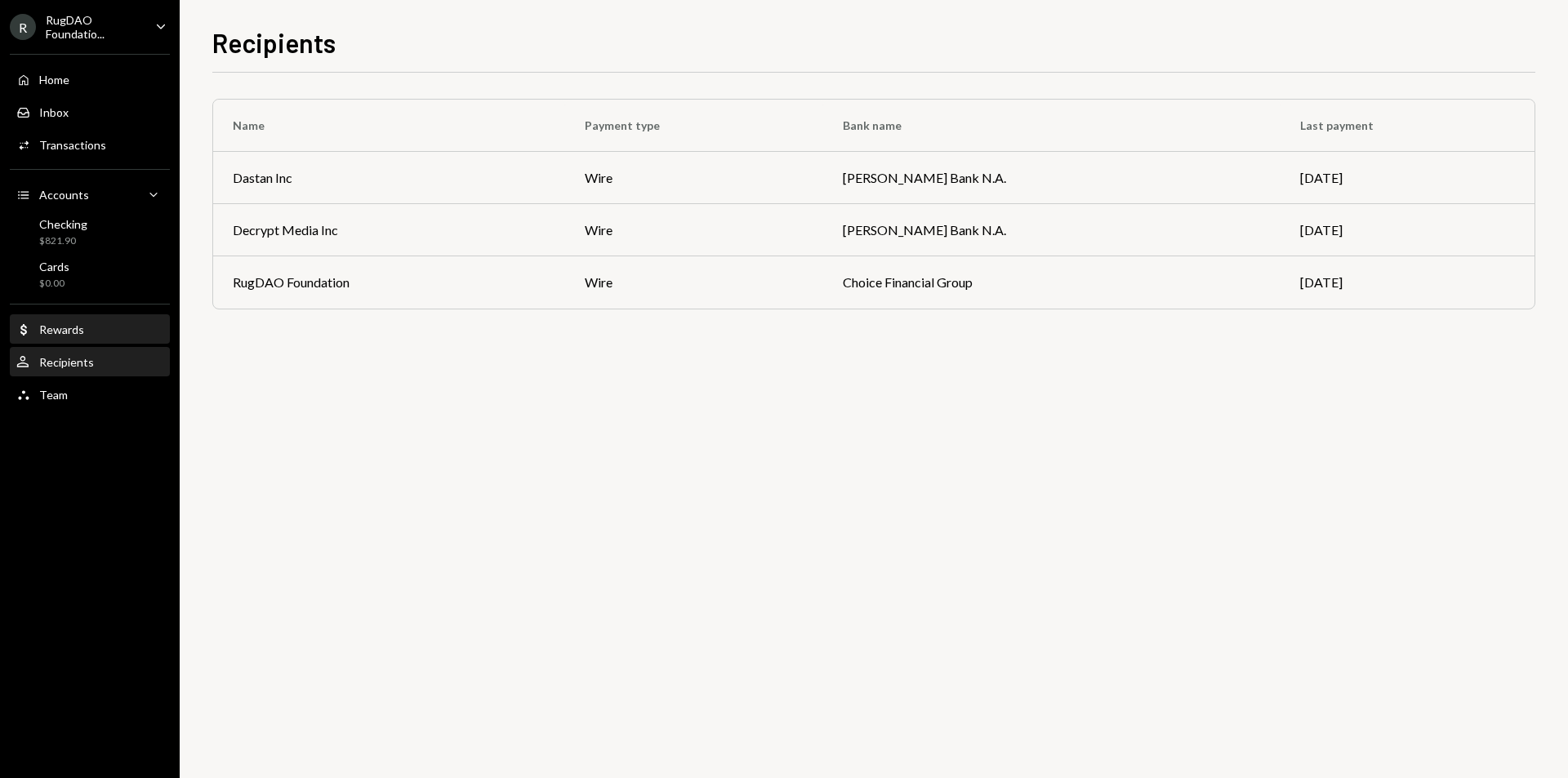
click at [127, 332] on div "Dollar Rewards" at bounding box center [89, 330] width 147 height 14
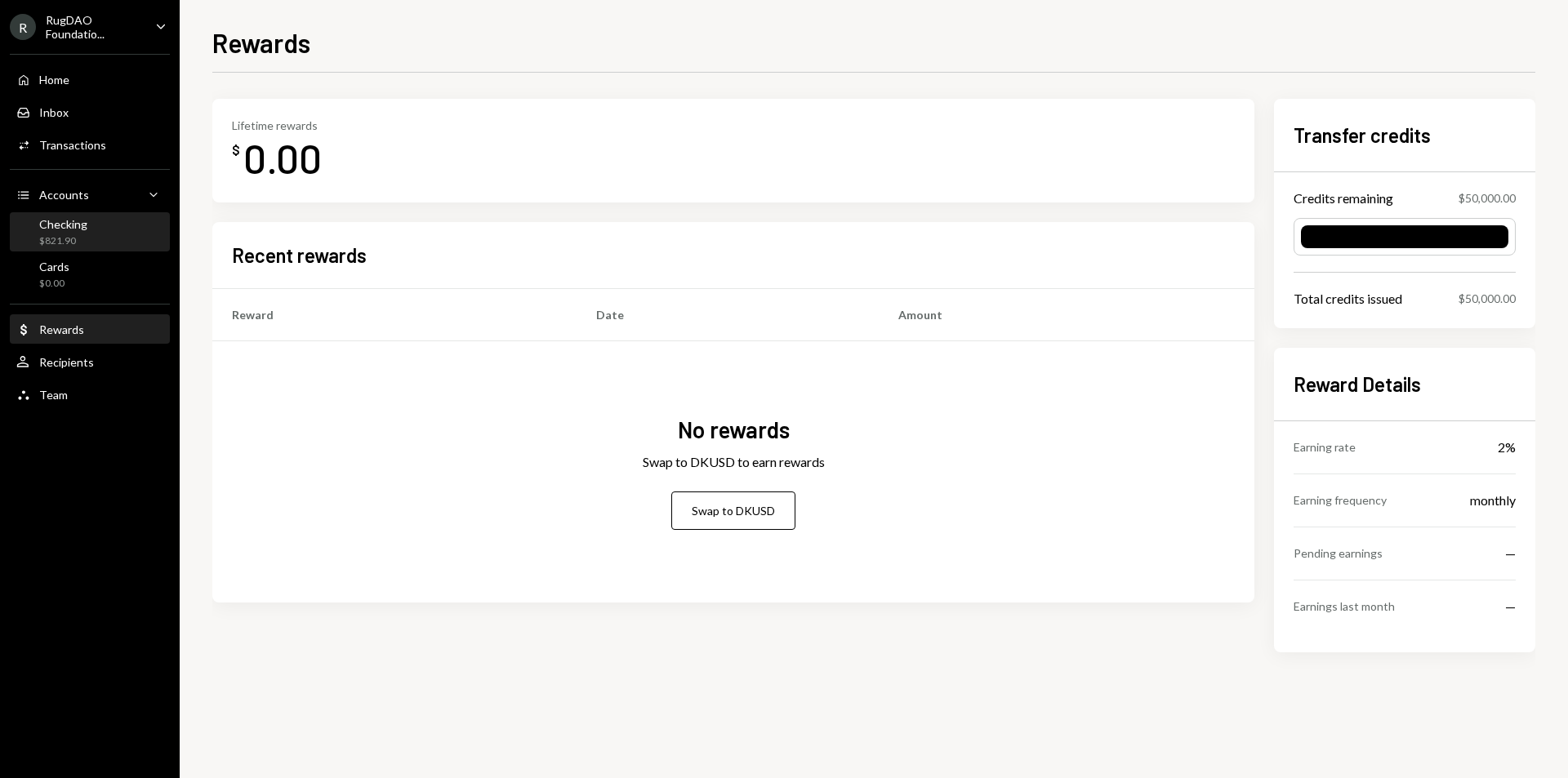
click at [87, 244] on div "Checking $821.90" at bounding box center [89, 233] width 147 height 31
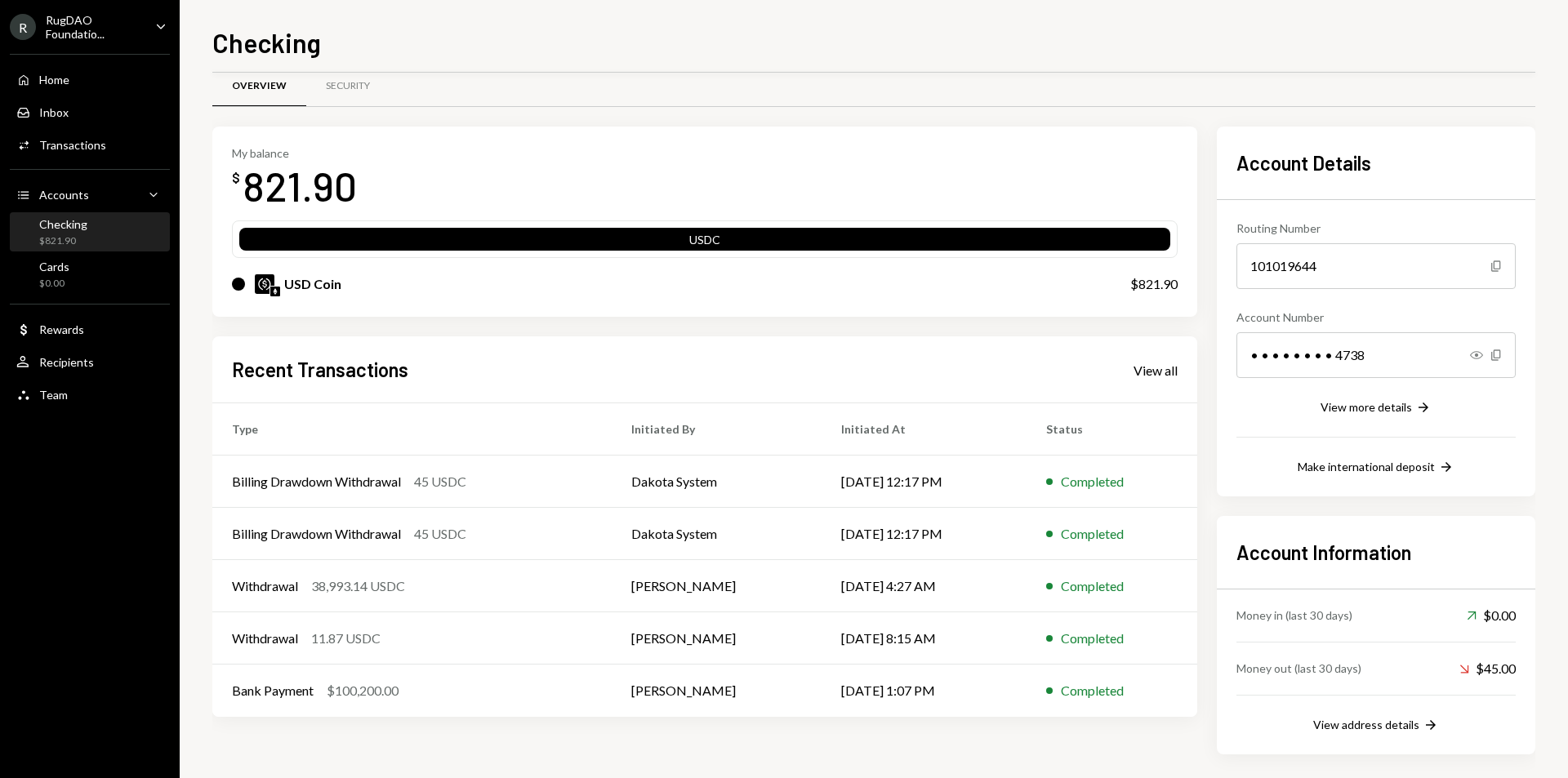
scroll to position [32, 0]
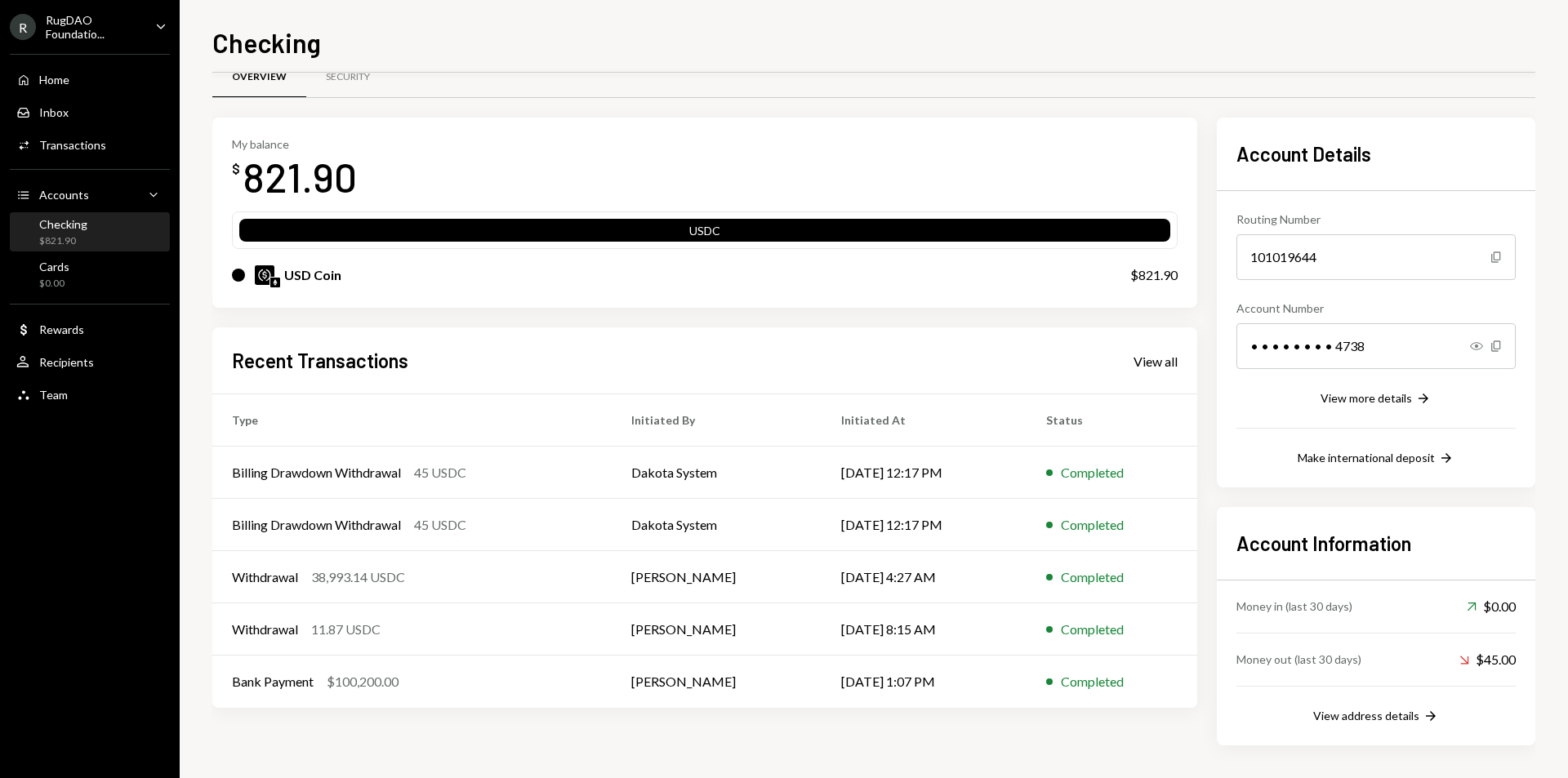
click at [677, 226] on div "USDC" at bounding box center [704, 234] width 931 height 23
drag, startPoint x: 696, startPoint y: 227, endPoint x: 709, endPoint y: 249, distance: 25.6
click at [709, 249] on div "USDC USD Coin $821.90" at bounding box center [704, 257] width 946 height 90
click at [709, 249] on div "USD Coin $821.90" at bounding box center [704, 275] width 946 height 53
click at [710, 249] on div "USD Coin $821.90" at bounding box center [704, 275] width 946 height 53
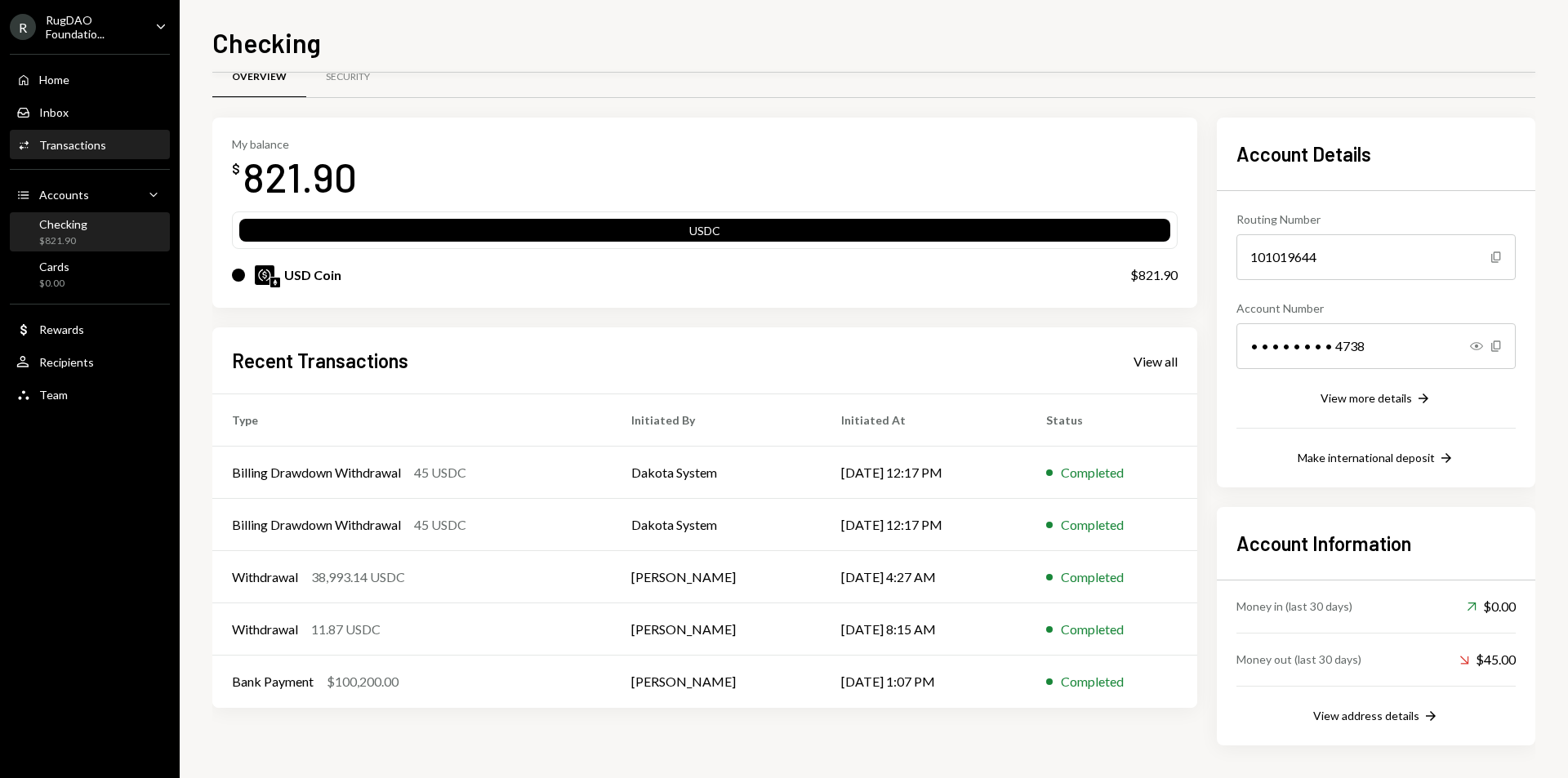
click at [66, 143] on div "Transactions" at bounding box center [73, 145] width 67 height 13
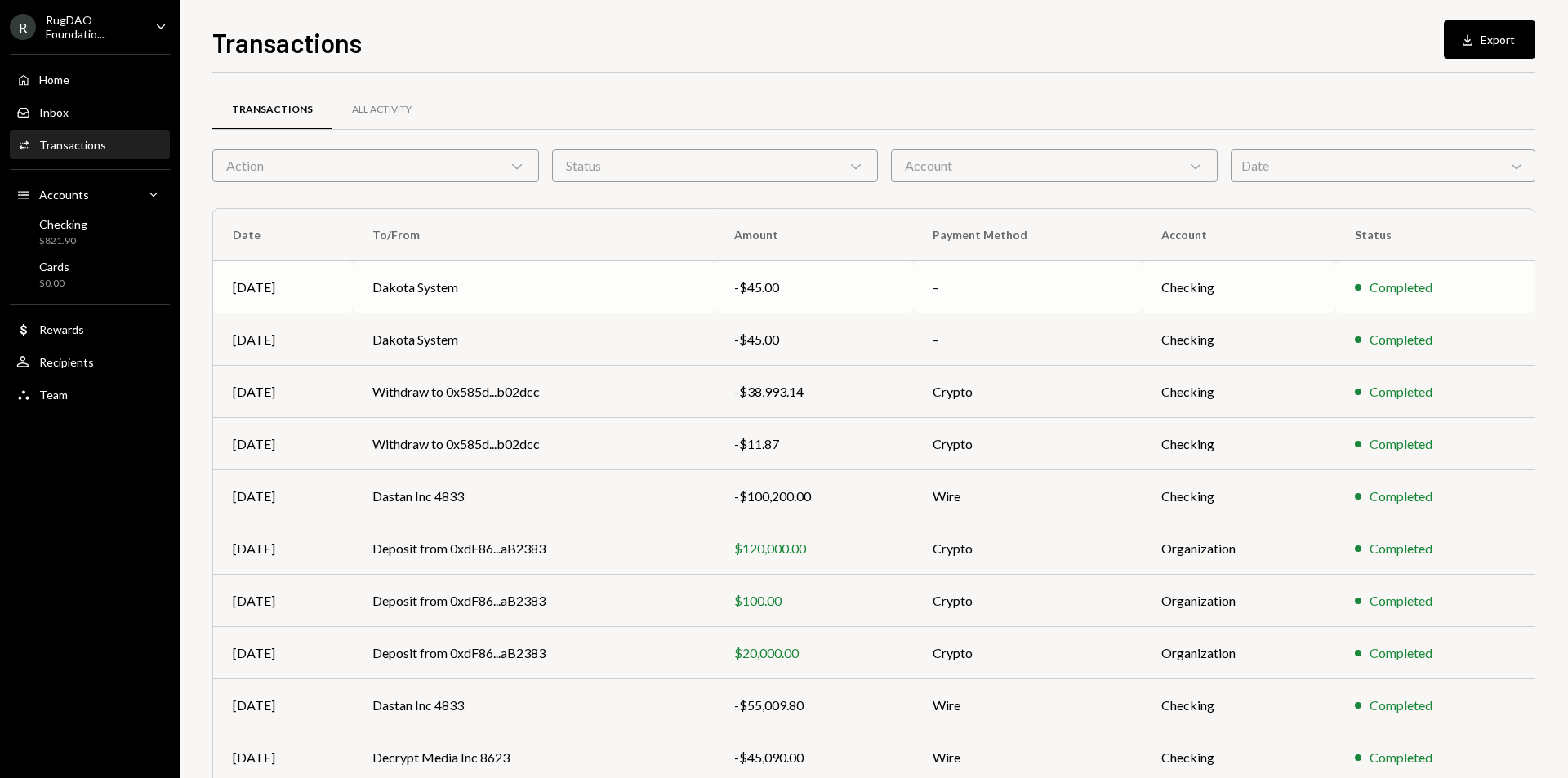
click at [388, 294] on td "Dakota System" at bounding box center [534, 287] width 362 height 53
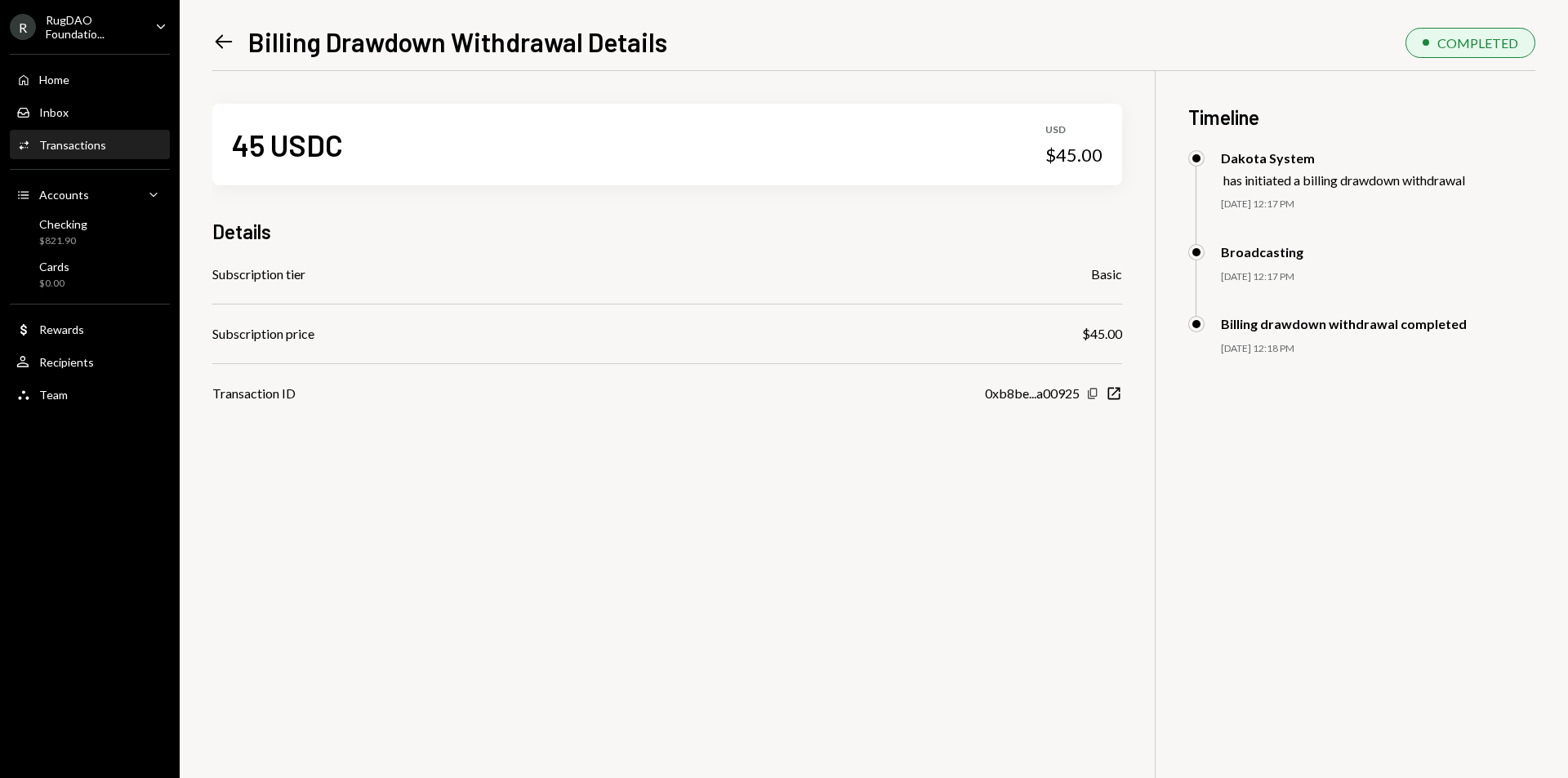
click at [1091, 392] on icon "button" at bounding box center [1092, 394] width 9 height 11
click at [1108, 391] on icon "button" at bounding box center [1114, 394] width 12 height 12
click at [223, 42] on icon at bounding box center [224, 42] width 17 height 13
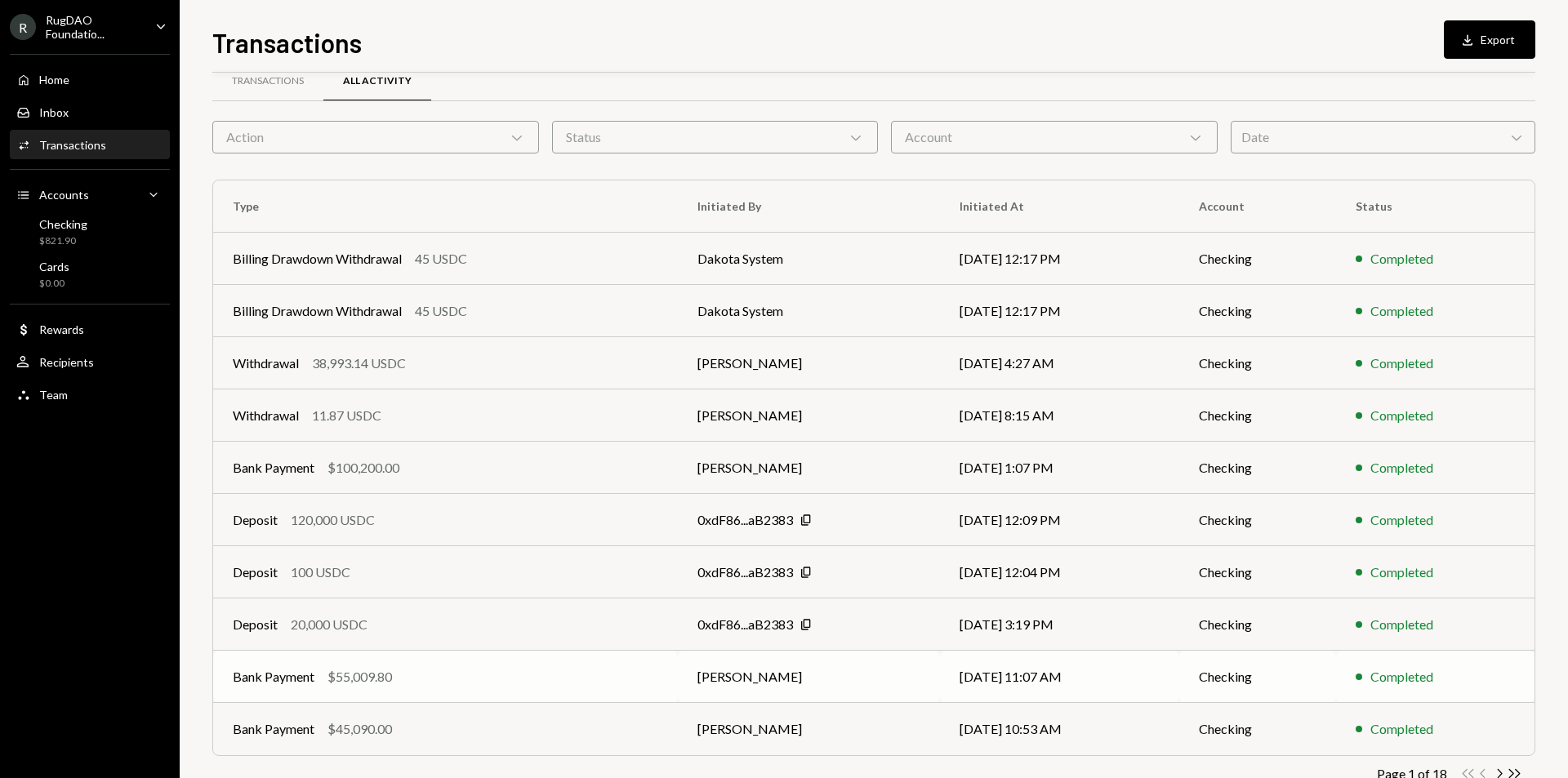
scroll to position [75, 0]
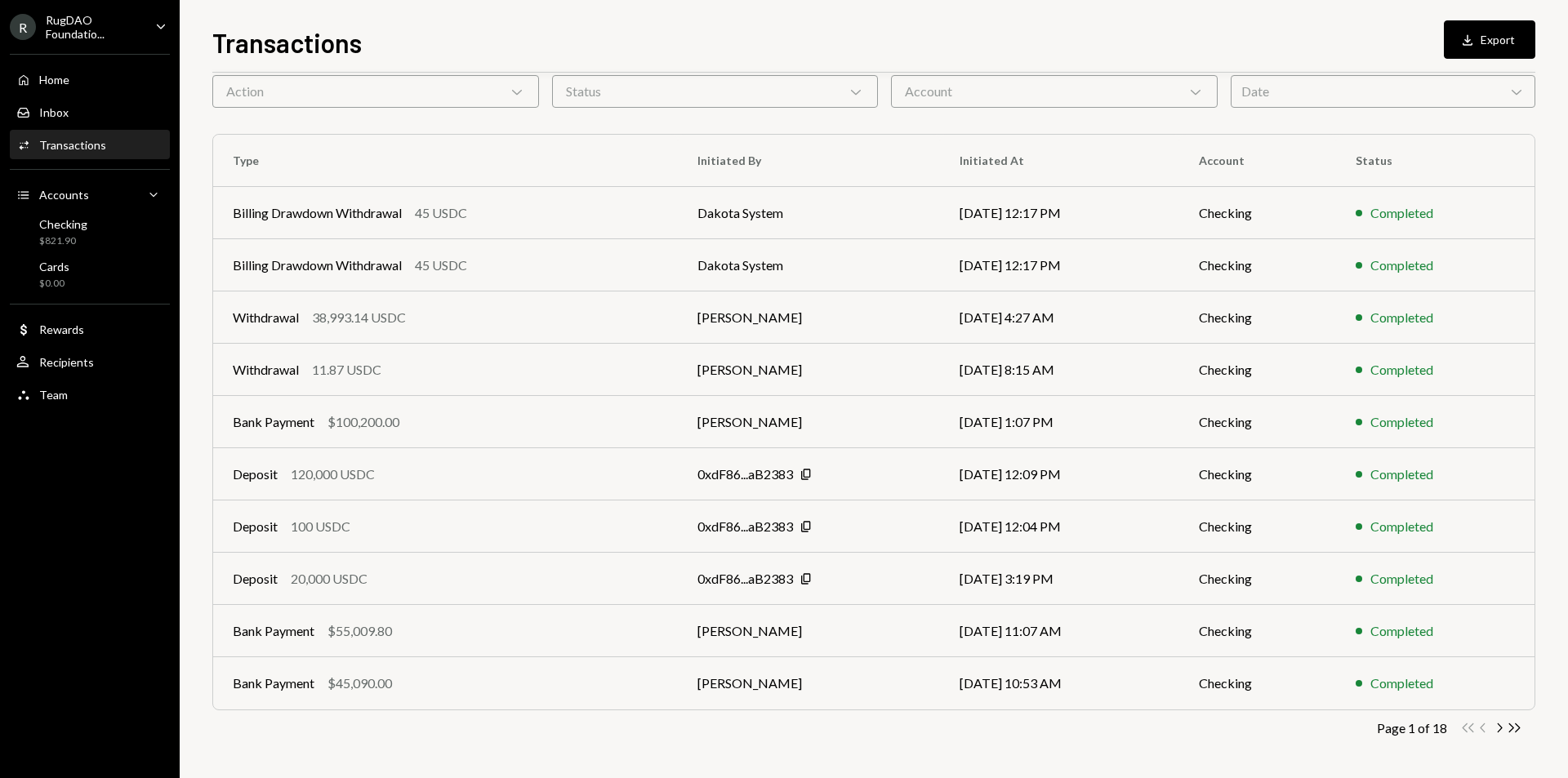
drag, startPoint x: 196, startPoint y: 135, endPoint x: 218, endPoint y: 139, distance: 22.4
click at [196, 135] on div "Transactions Download Export Transactions All Activity Action Chevron Down Stat…" at bounding box center [873, 389] width 1388 height 778
click at [139, 14] on div "RugDAO Foundatio..." at bounding box center [94, 27] width 97 height 28
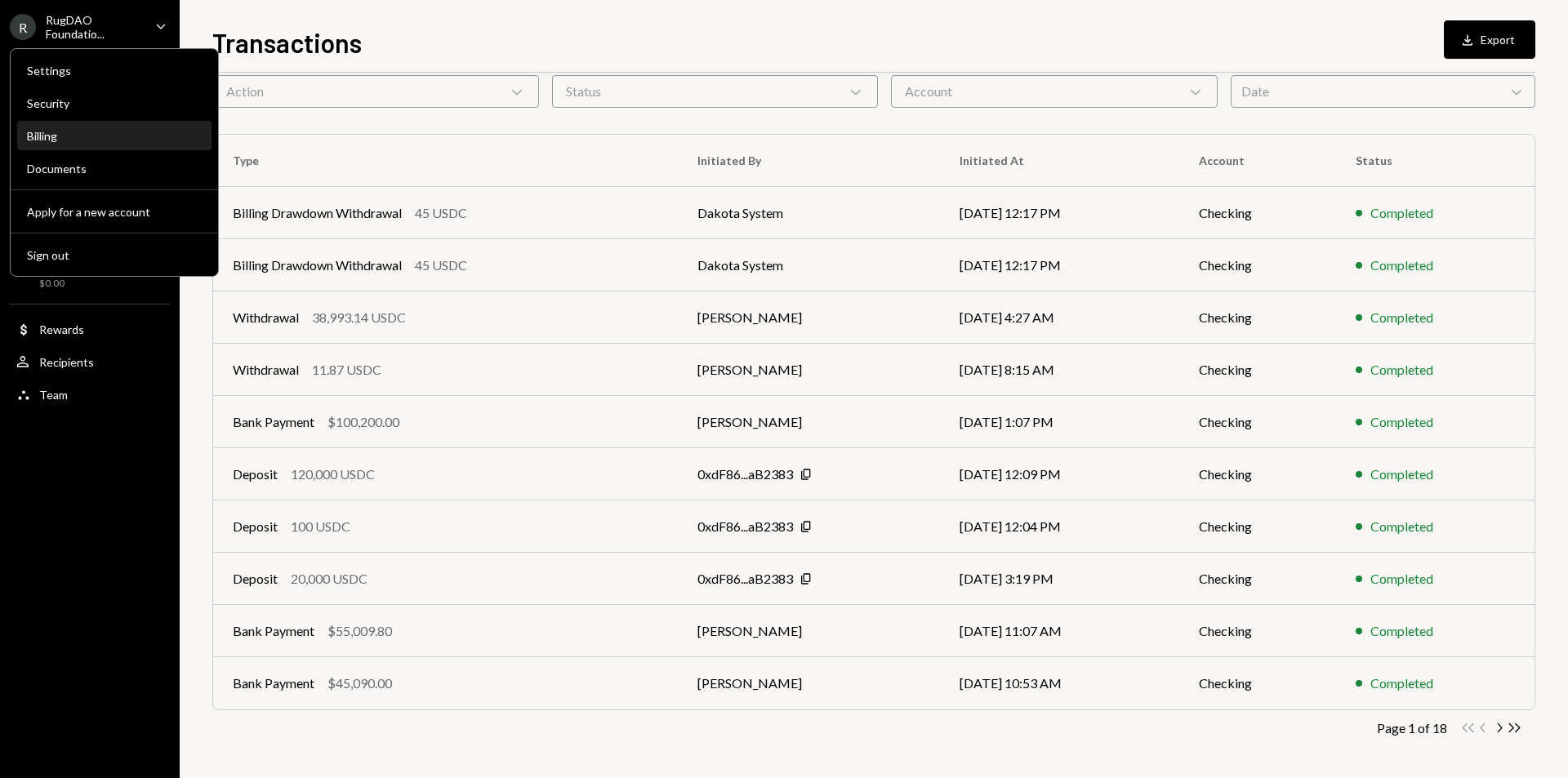
click at [109, 129] on div "Billing" at bounding box center [114, 136] width 174 height 13
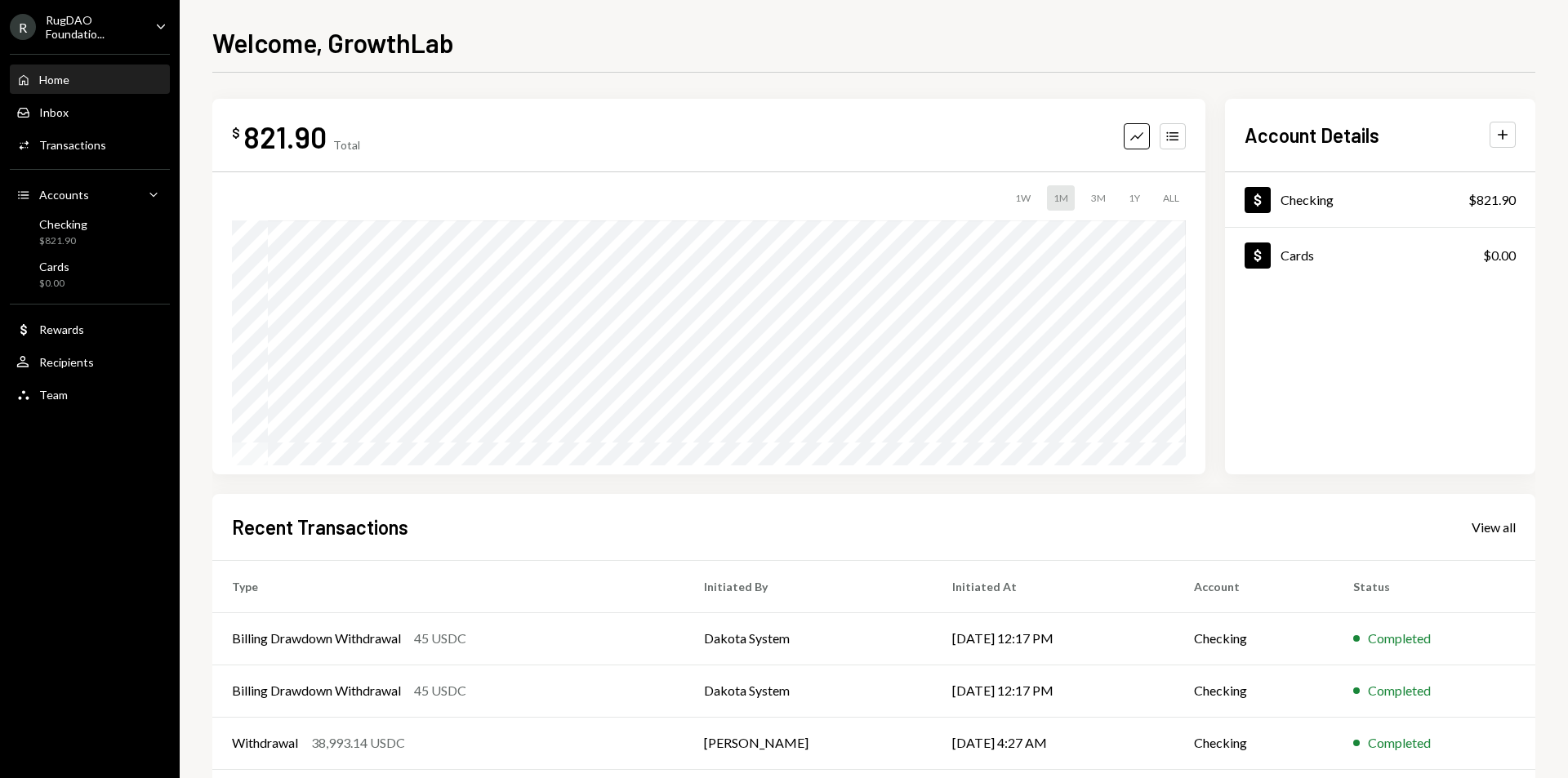
click at [153, 23] on icon "Caret Down" at bounding box center [160, 26] width 18 height 18
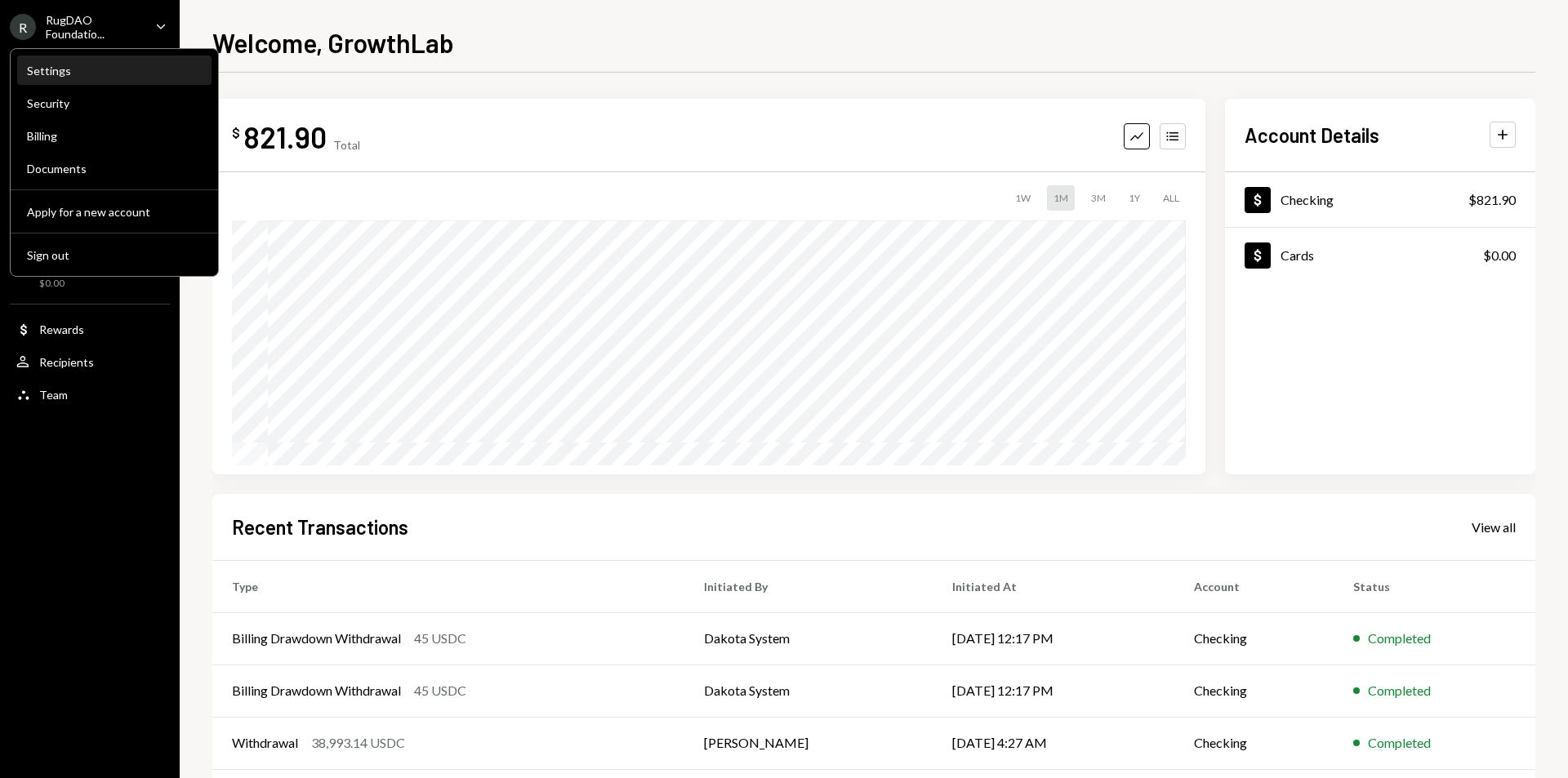
click at [147, 71] on div "Settings" at bounding box center [114, 70] width 174 height 13
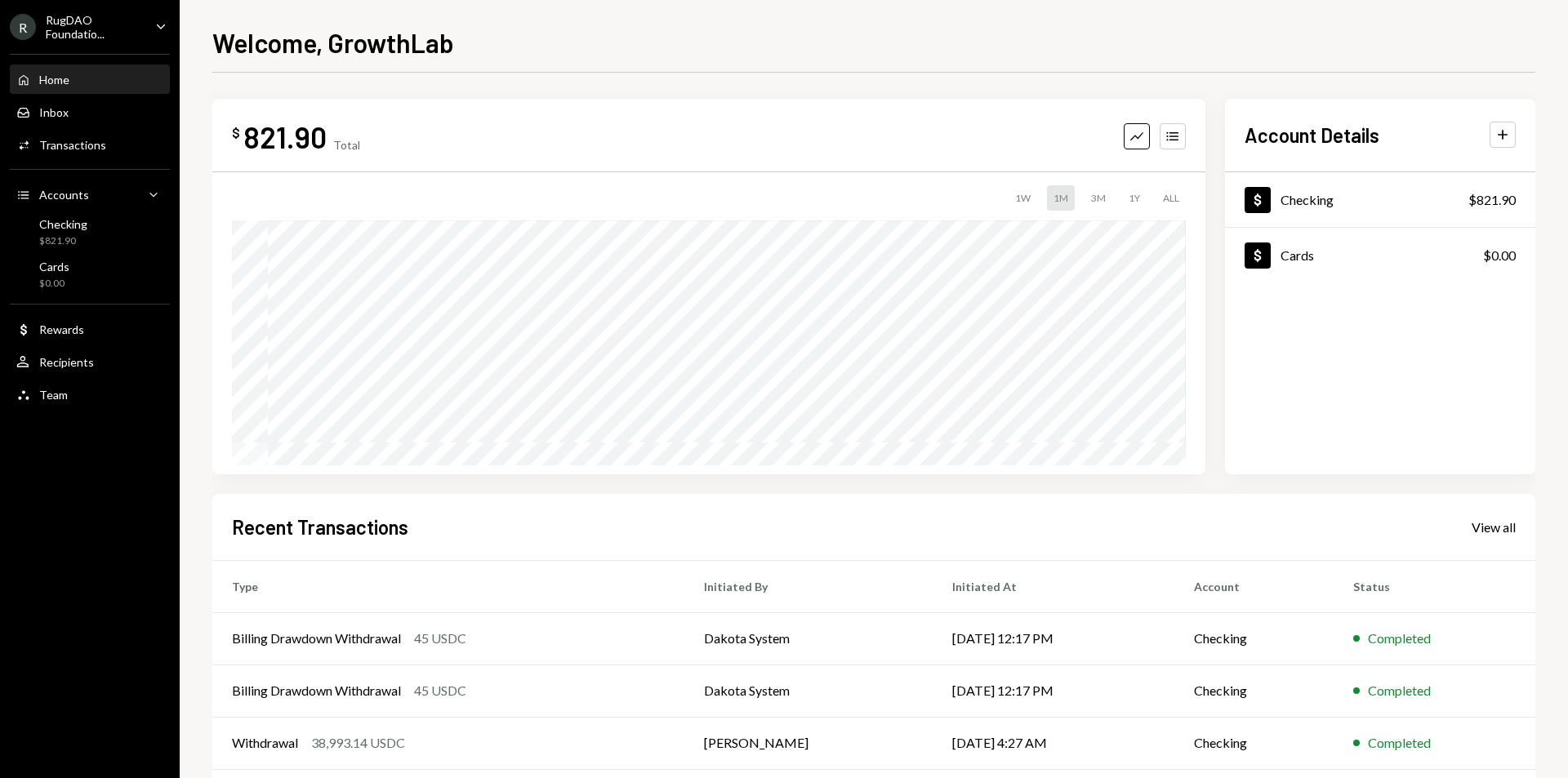
click at [153, 34] on icon "Caret Down" at bounding box center [160, 26] width 18 height 18
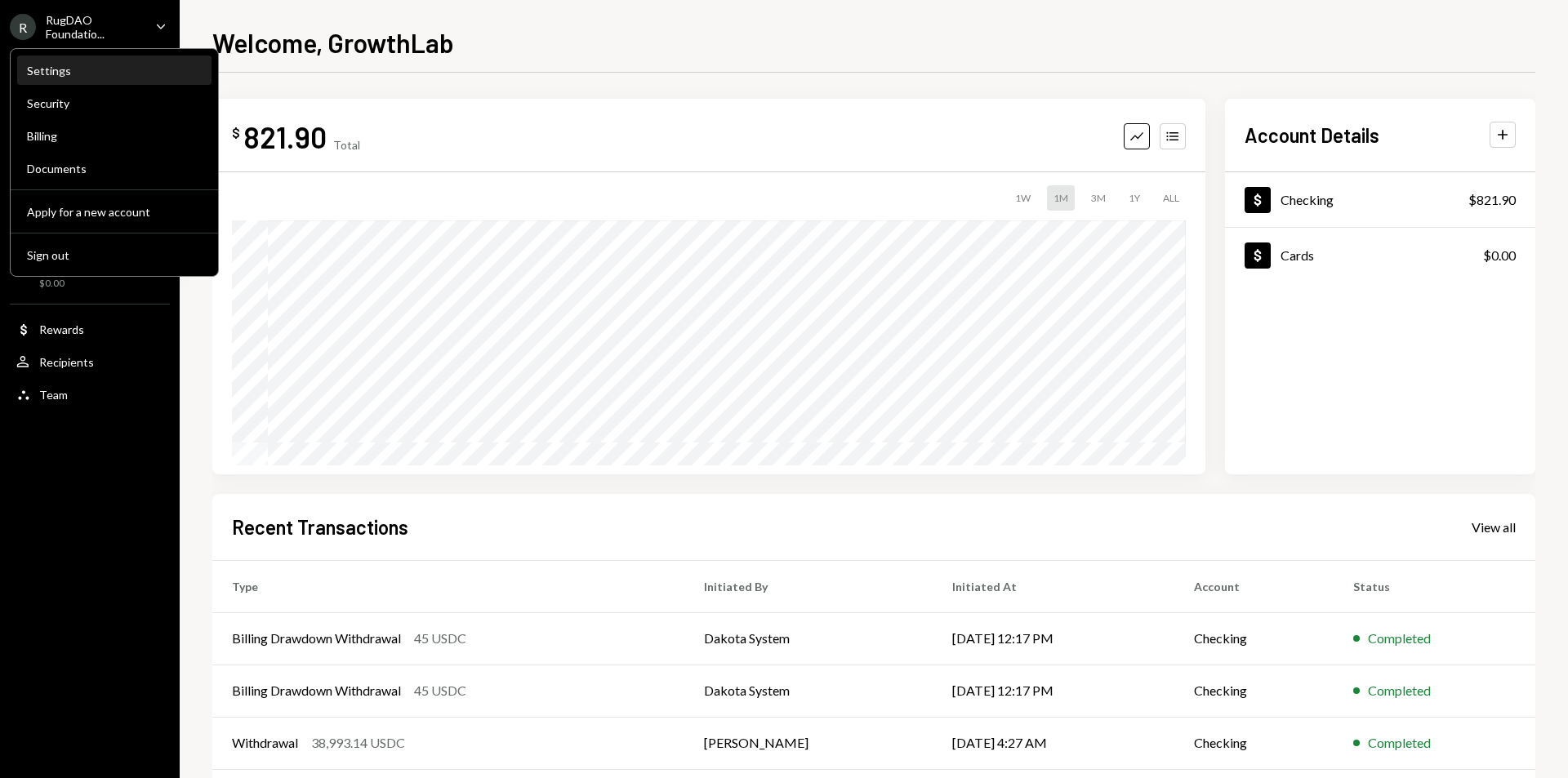
click at [41, 67] on div "Settings" at bounding box center [114, 70] width 174 height 13
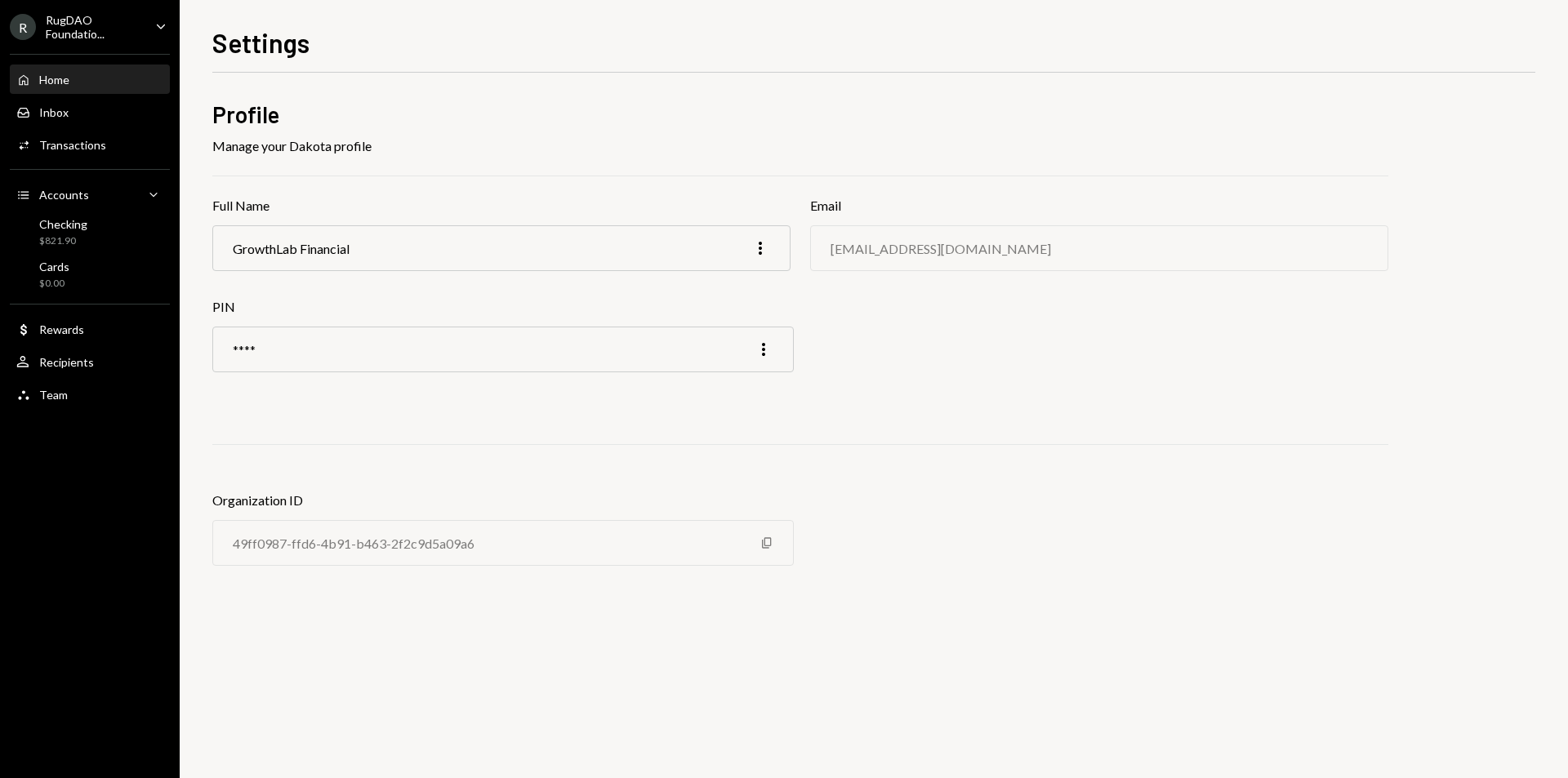
click at [58, 80] on div "Home" at bounding box center [55, 80] width 31 height 13
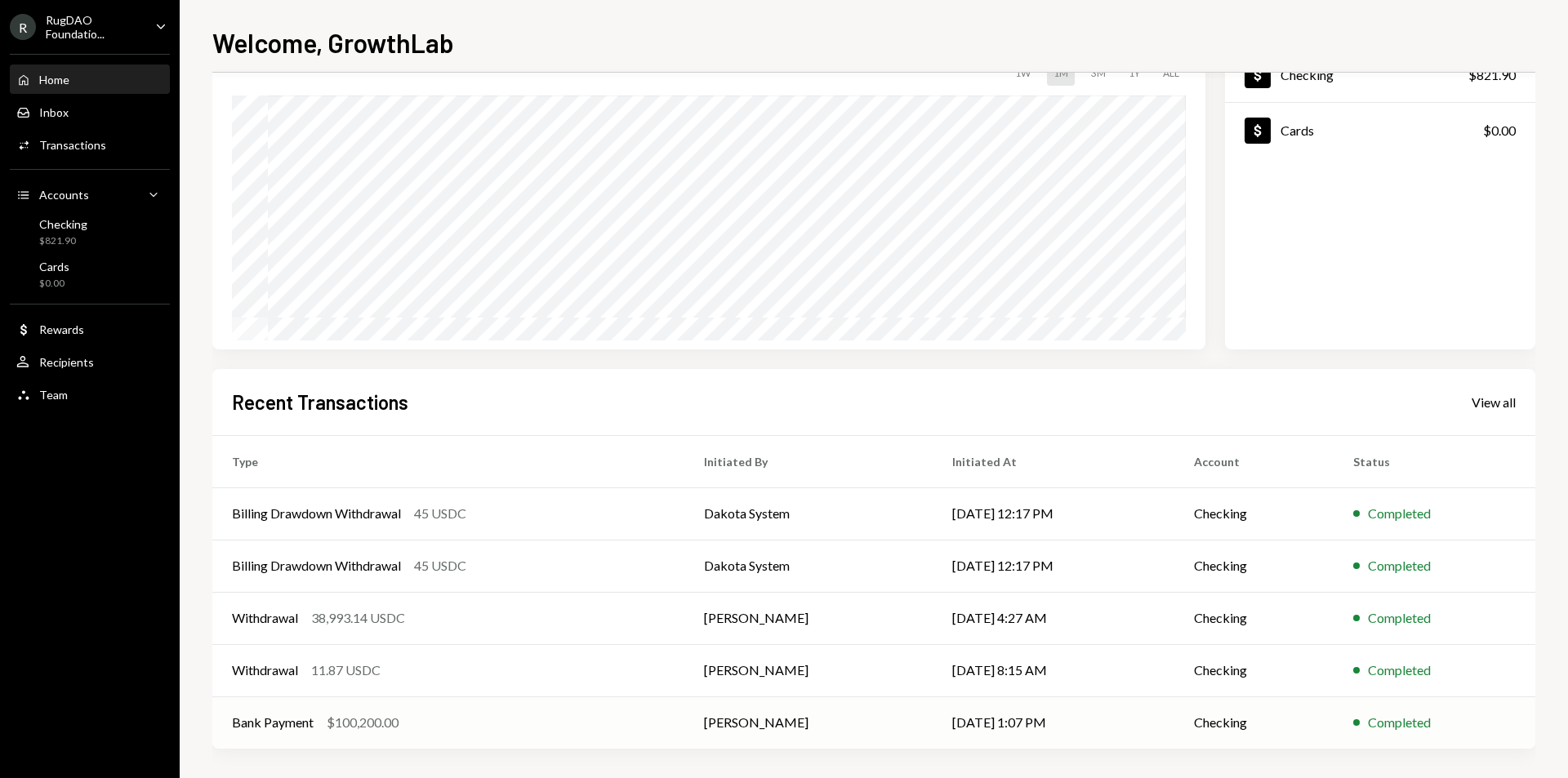
scroll to position [128, 0]
click at [1500, 393] on div "View all" at bounding box center [1493, 399] width 44 height 16
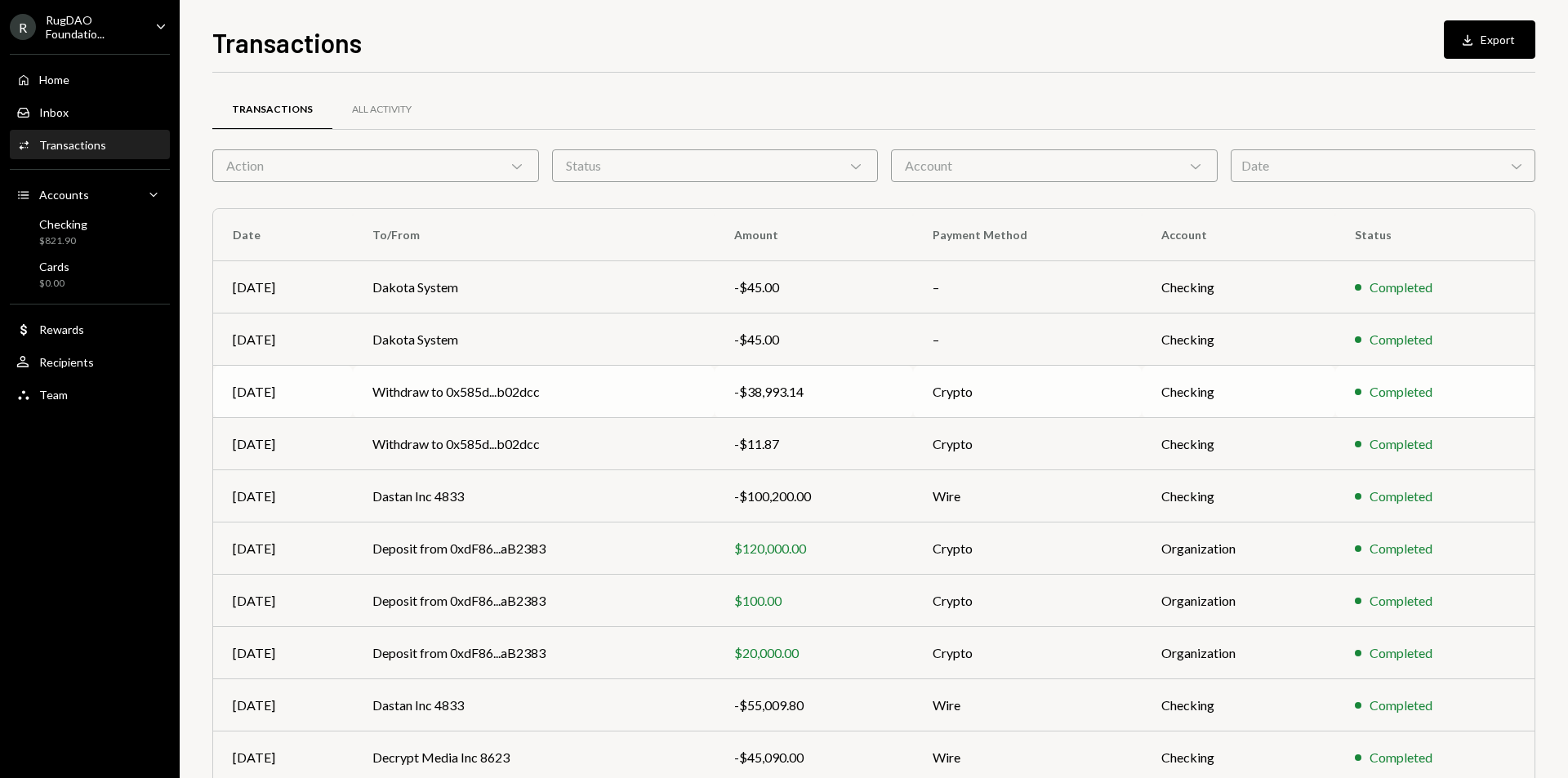
click at [1495, 400] on div "Completed" at bounding box center [1434, 392] width 160 height 19
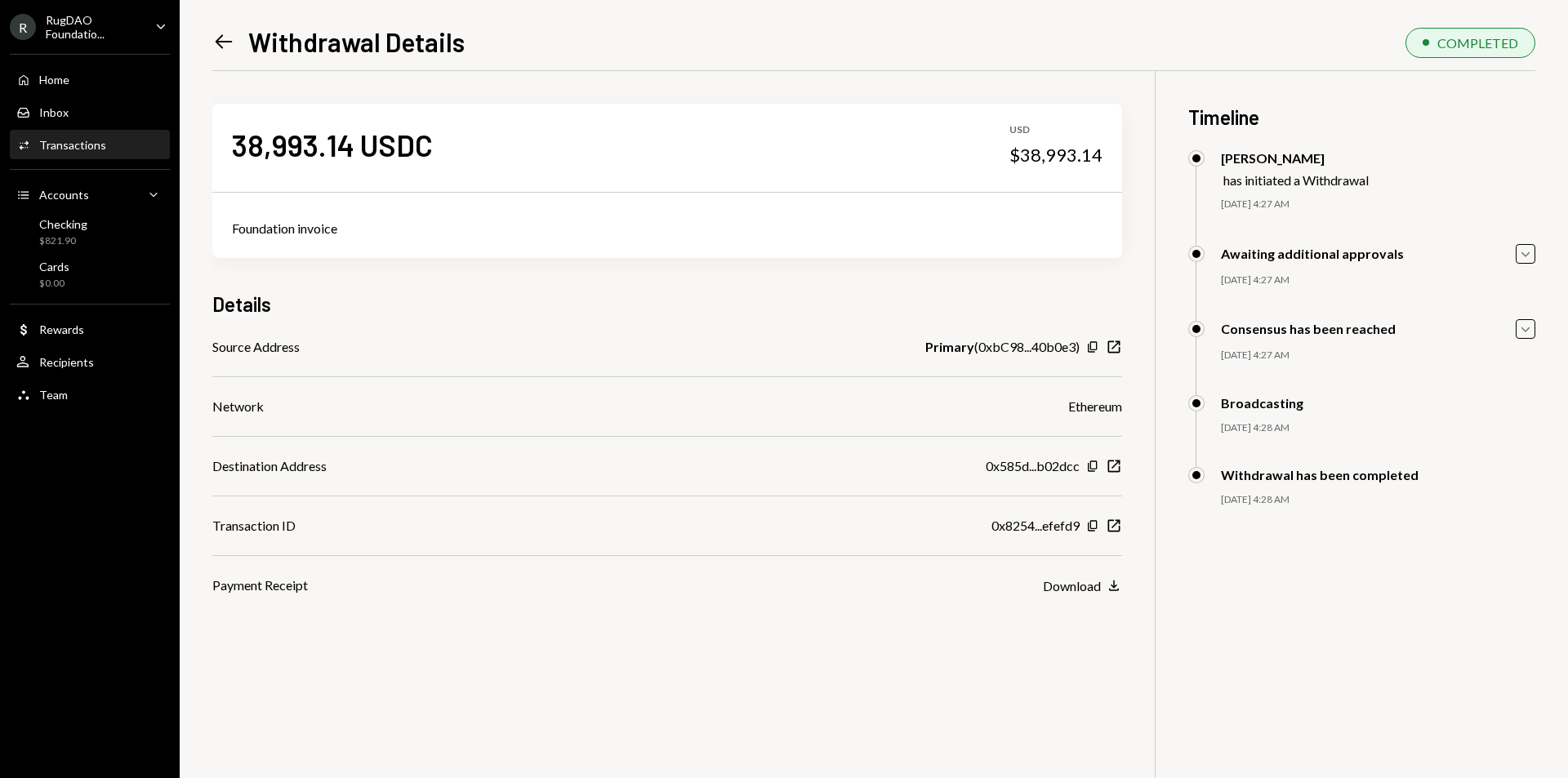
click at [219, 46] on icon "Left Arrow" at bounding box center [224, 42] width 23 height 23
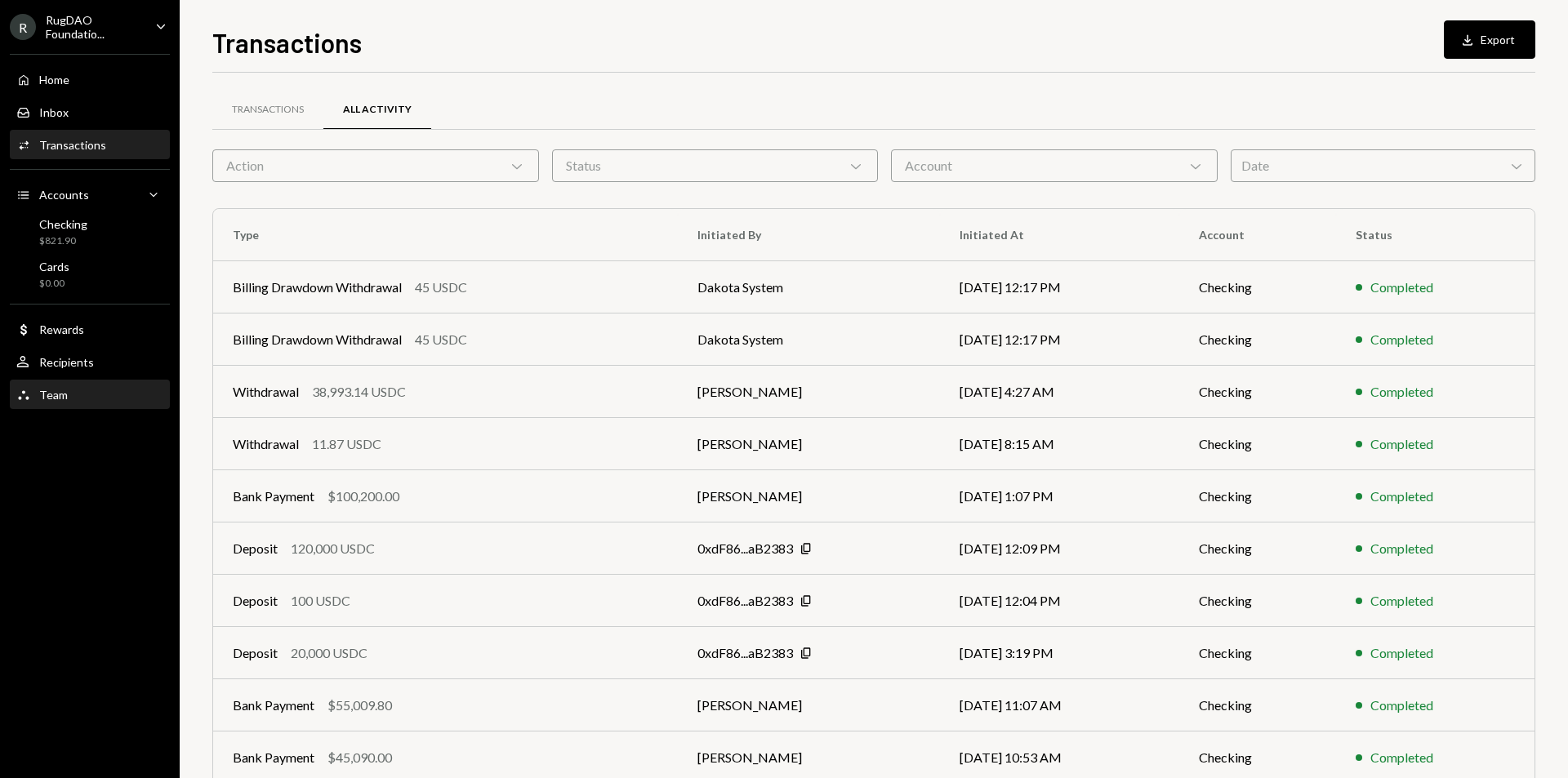
click at [99, 400] on div "Team Team" at bounding box center [89, 395] width 147 height 14
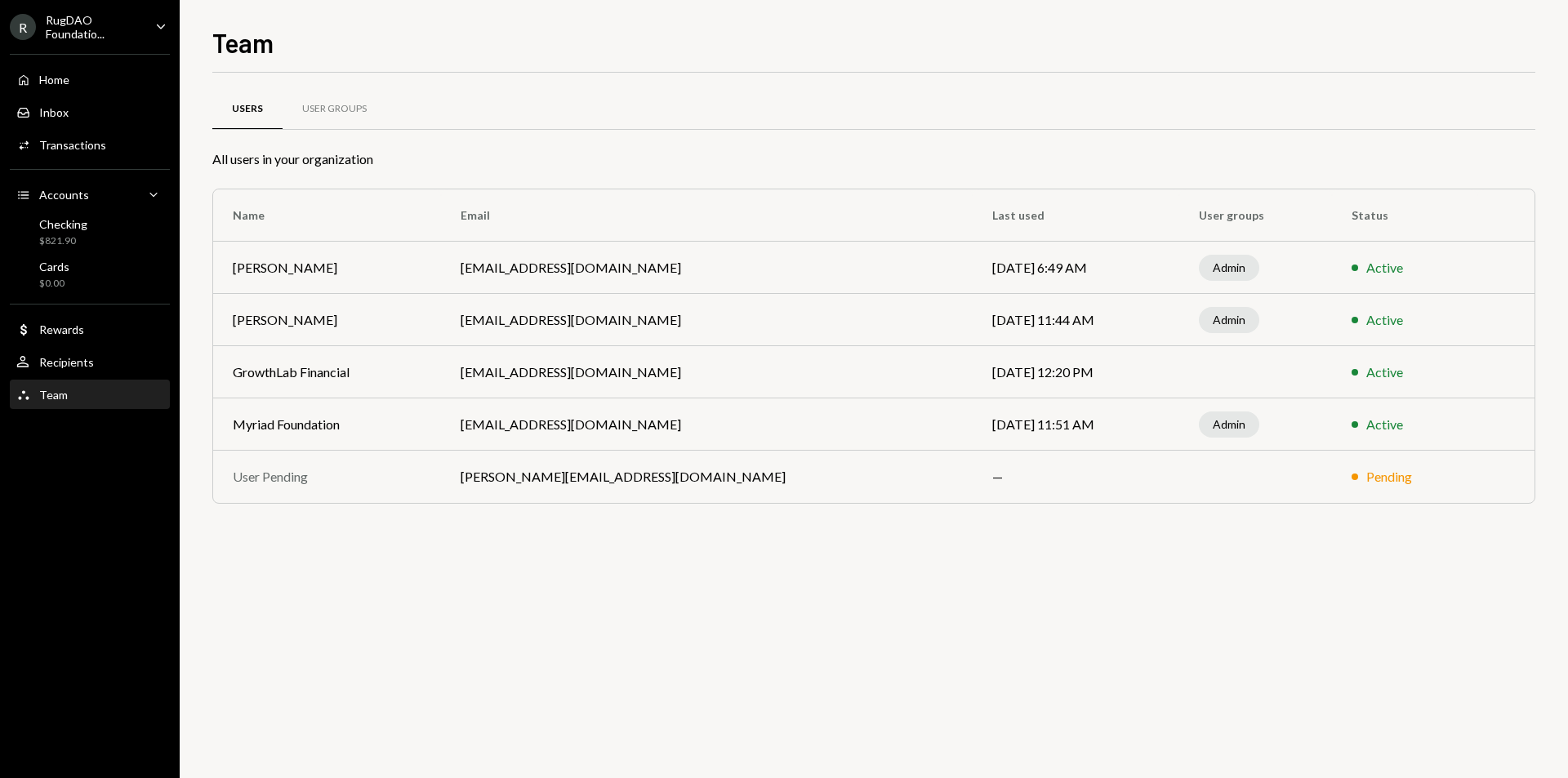
click at [328, 88] on div "Users User Groups All users in your organization Name Email Last used User grou…" at bounding box center [874, 305] width 1323 height 464
click at [83, 364] on div "Recipients" at bounding box center [66, 362] width 55 height 13
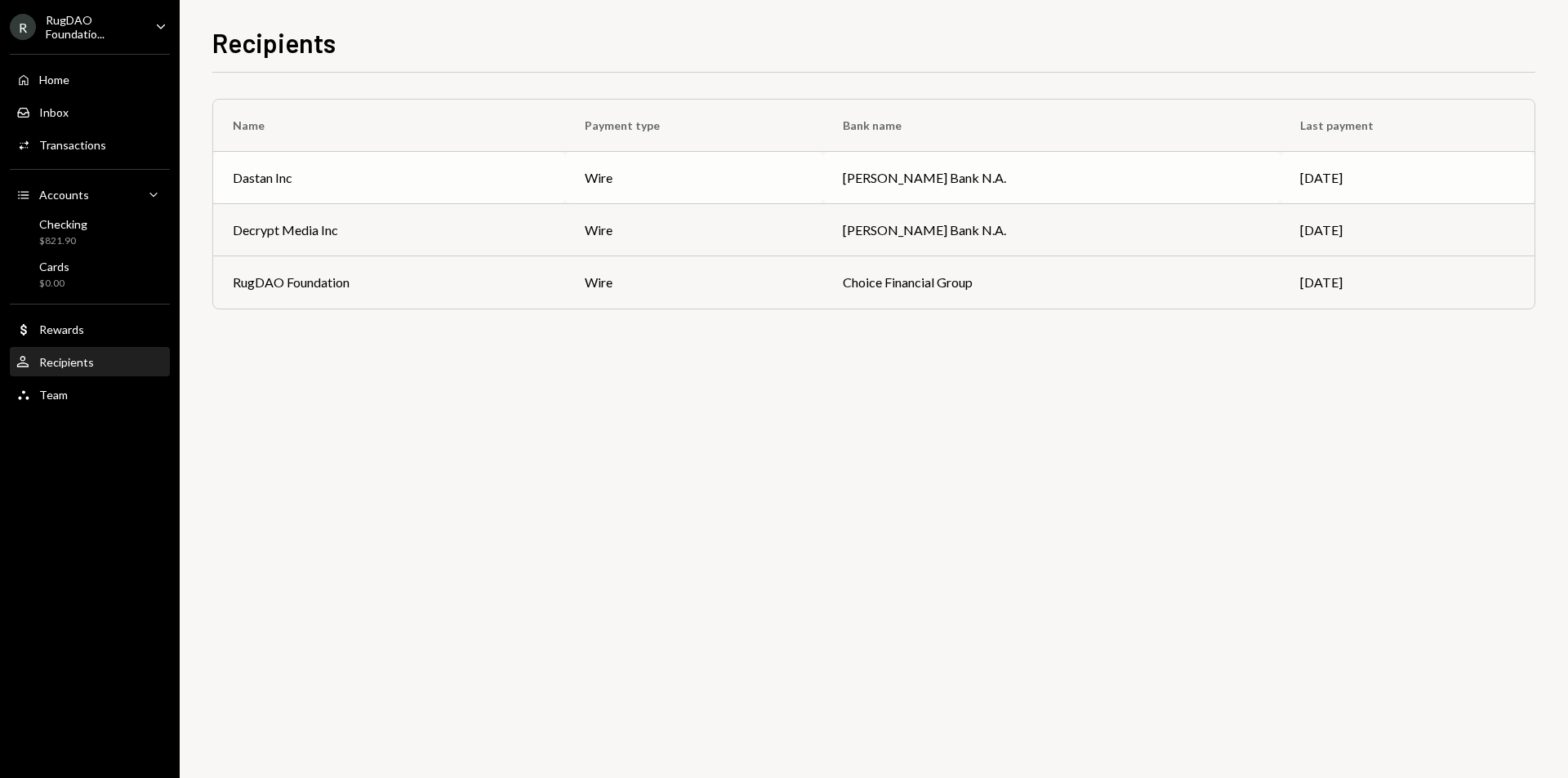
click at [260, 183] on div "Dastan Inc" at bounding box center [263, 178] width 59 height 19
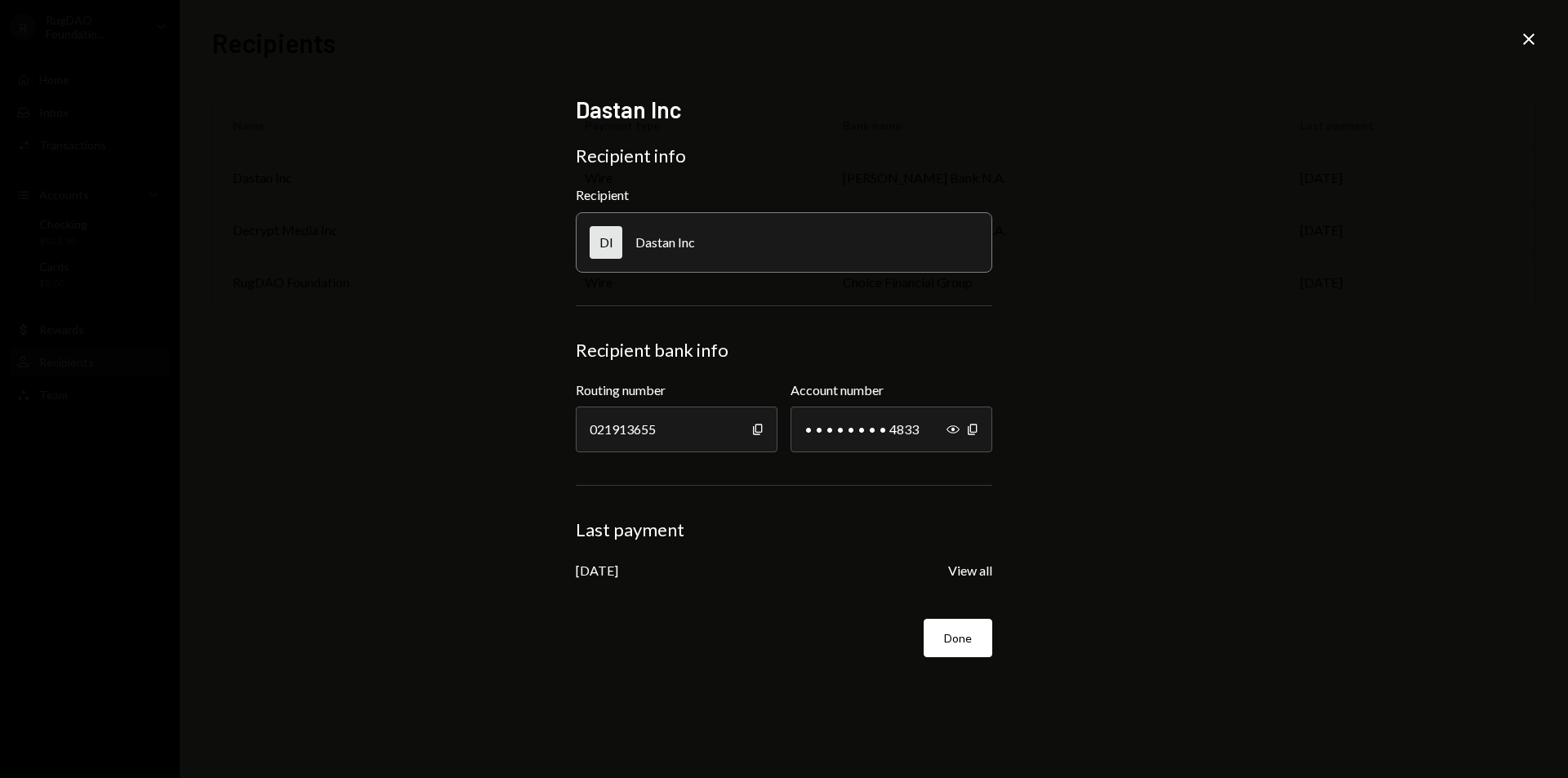
click at [1528, 33] on icon "Close" at bounding box center [1529, 39] width 19 height 19
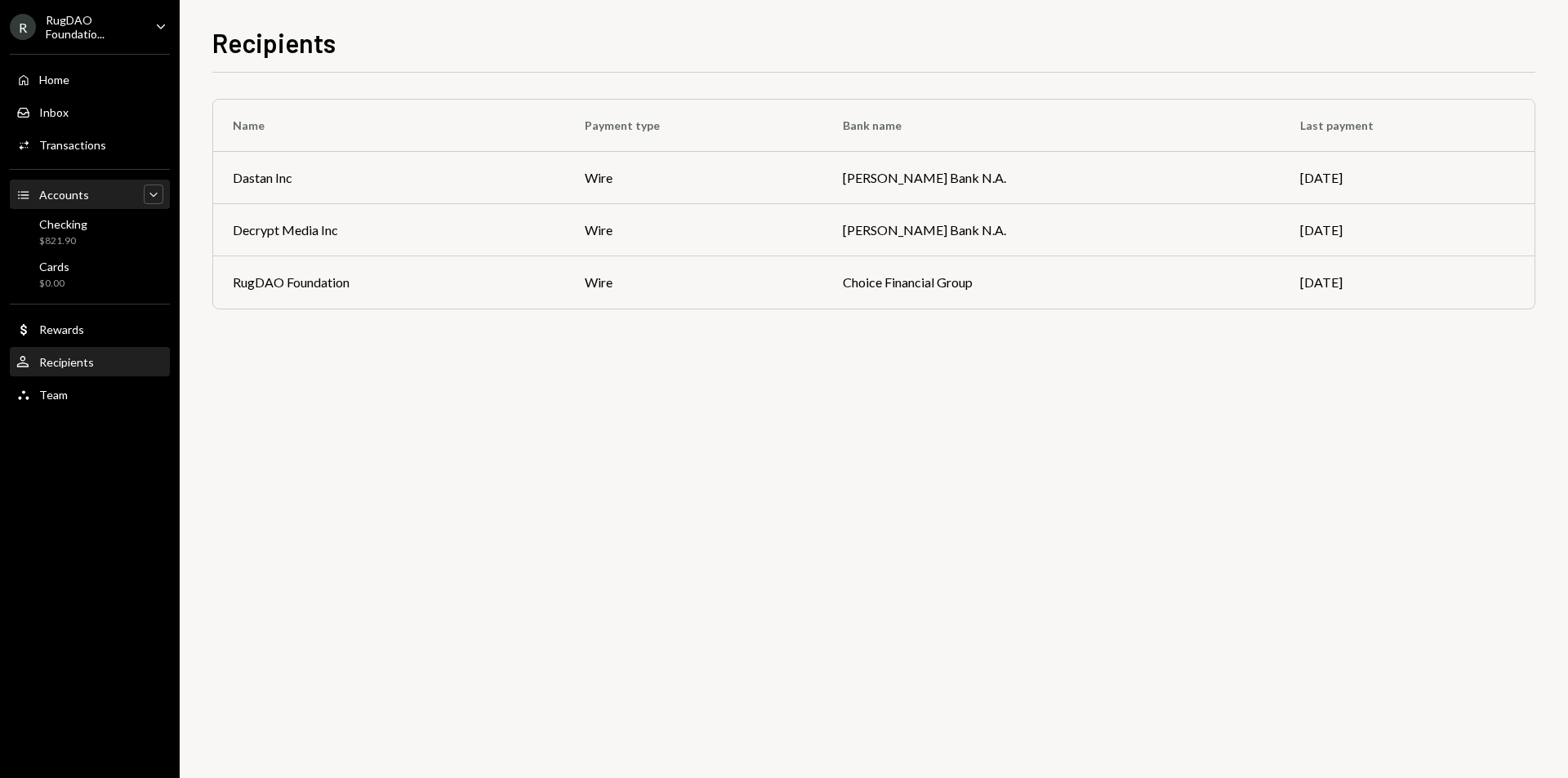
click at [155, 198] on icon "Caret Down" at bounding box center [153, 194] width 16 height 16
click at [156, 198] on icon "Caret Up" at bounding box center [153, 194] width 16 height 16
click at [112, 148] on div "Activities Transactions" at bounding box center [89, 145] width 147 height 14
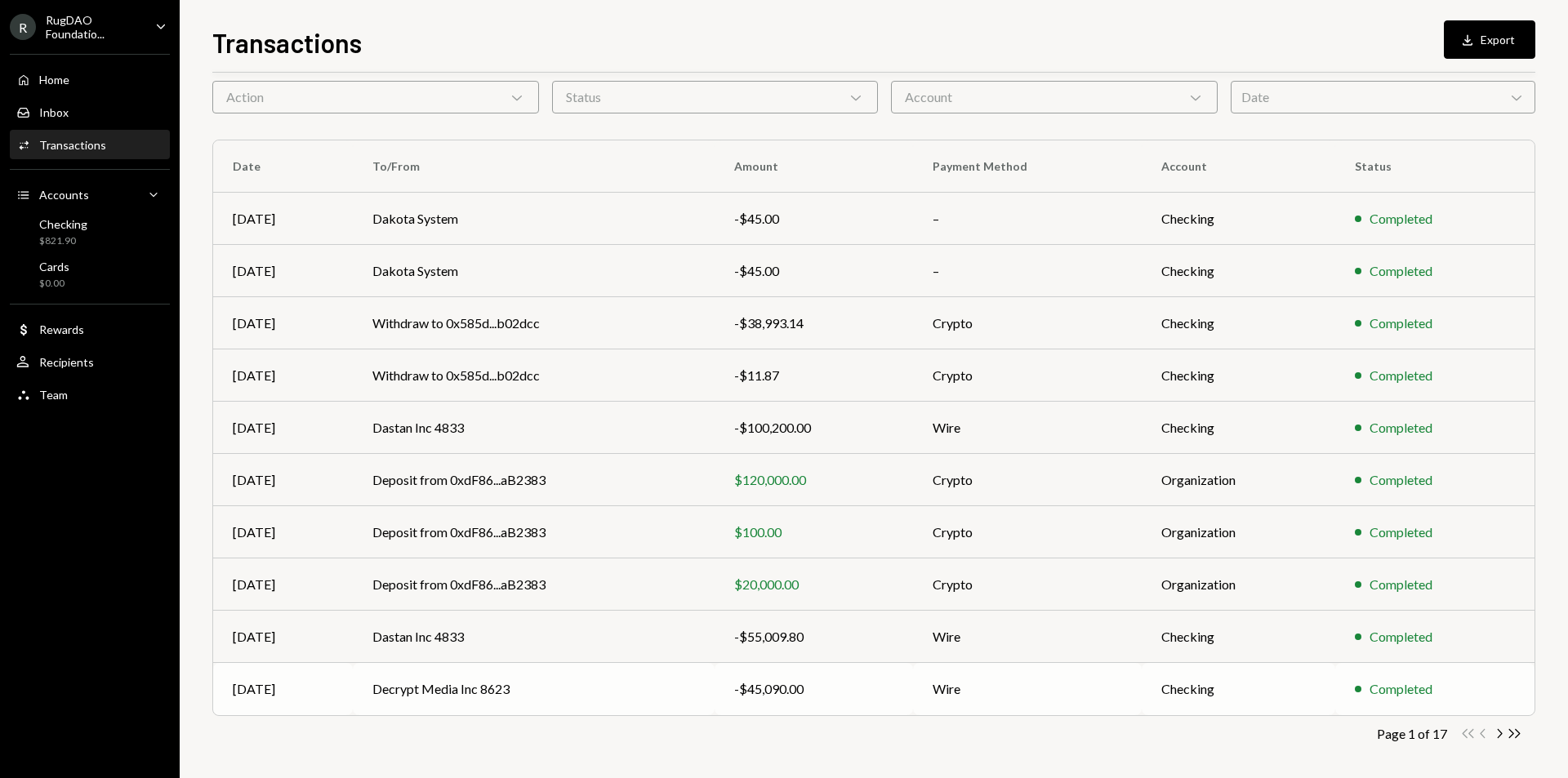
scroll to position [75, 0]
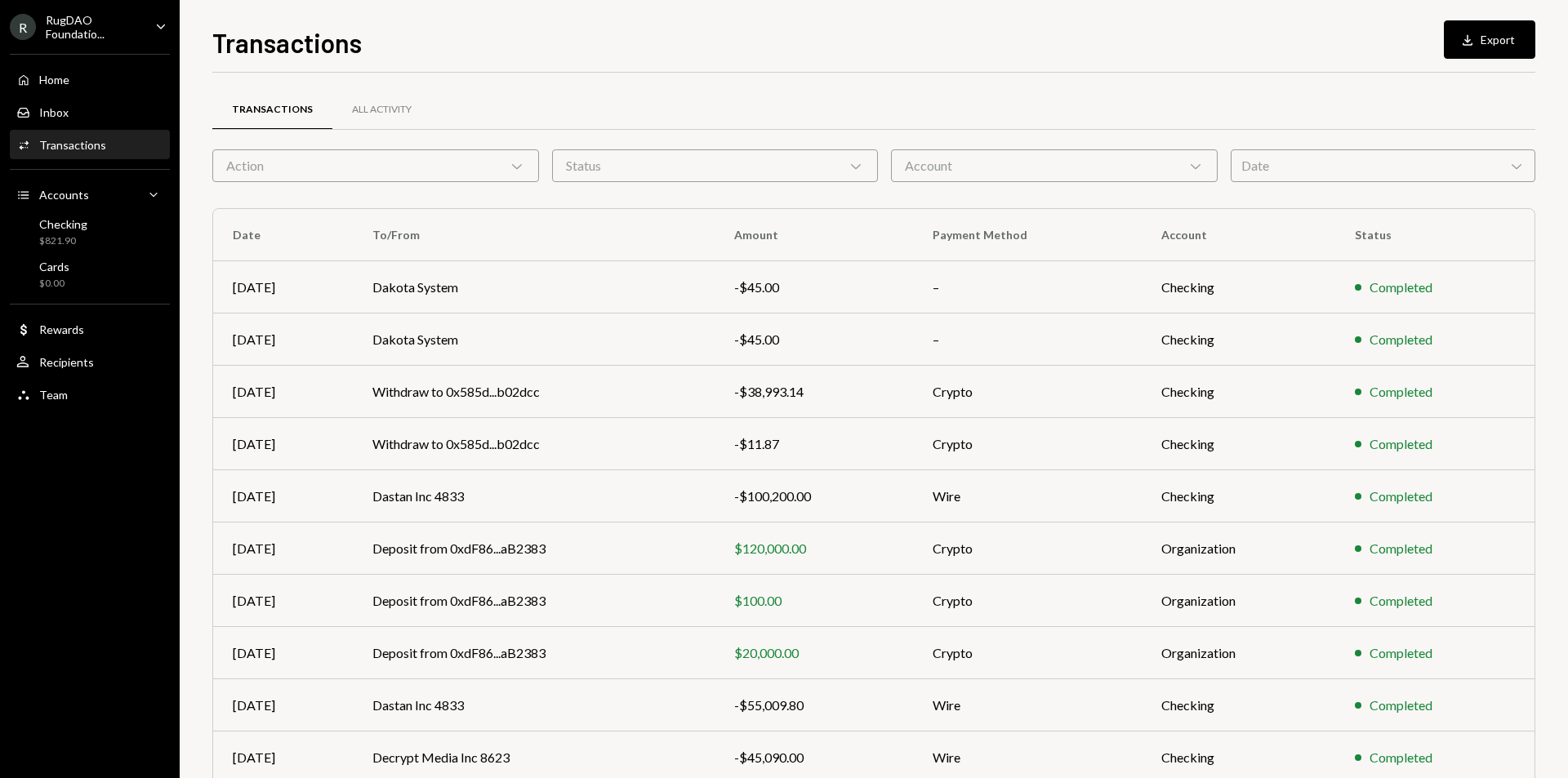
click at [106, 23] on div "RugDAO Foundatio..." at bounding box center [94, 27] width 97 height 28
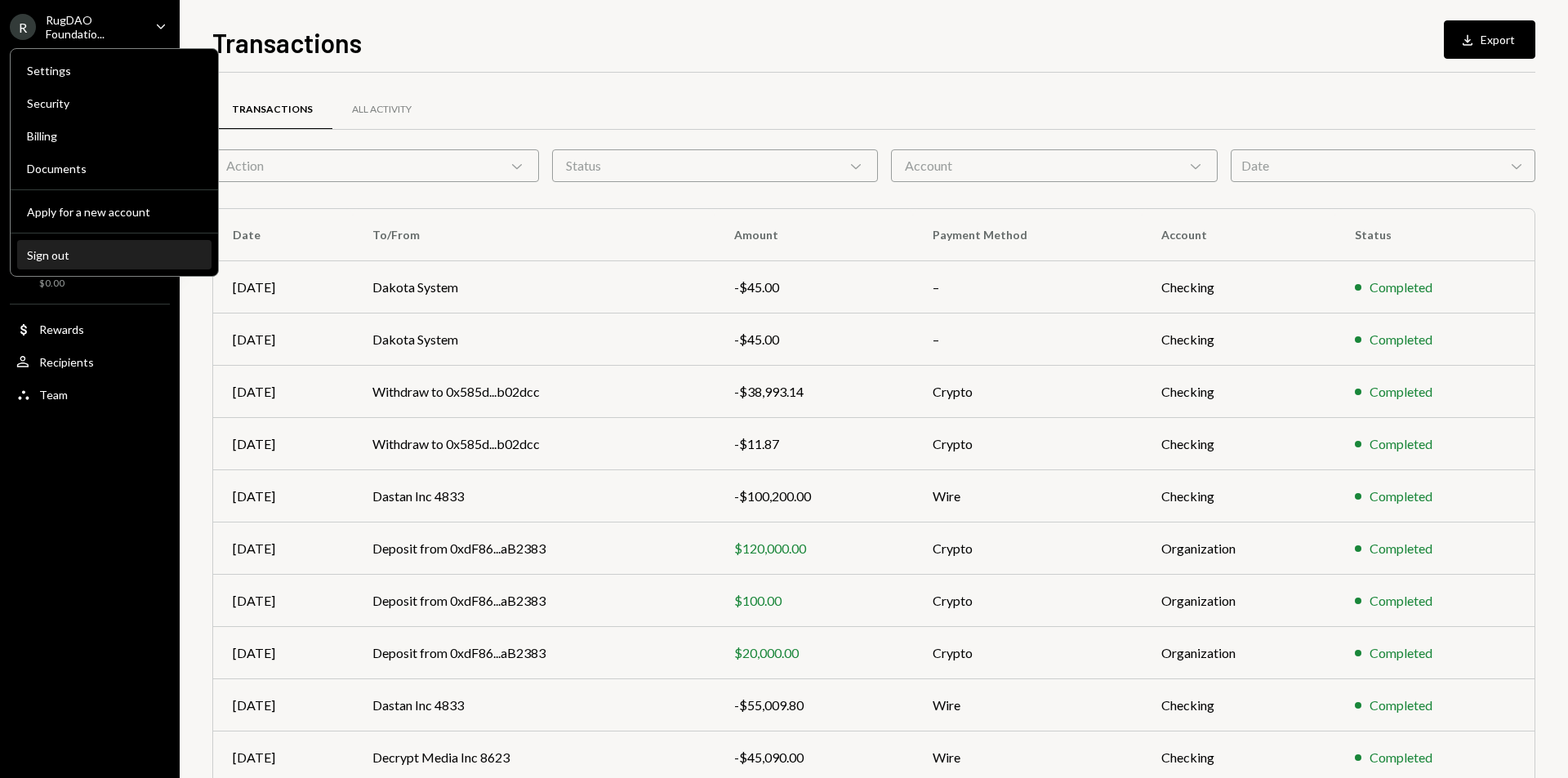
click at [53, 256] on div "Sign out" at bounding box center [114, 255] width 174 height 13
